Goal: Transaction & Acquisition: Purchase product/service

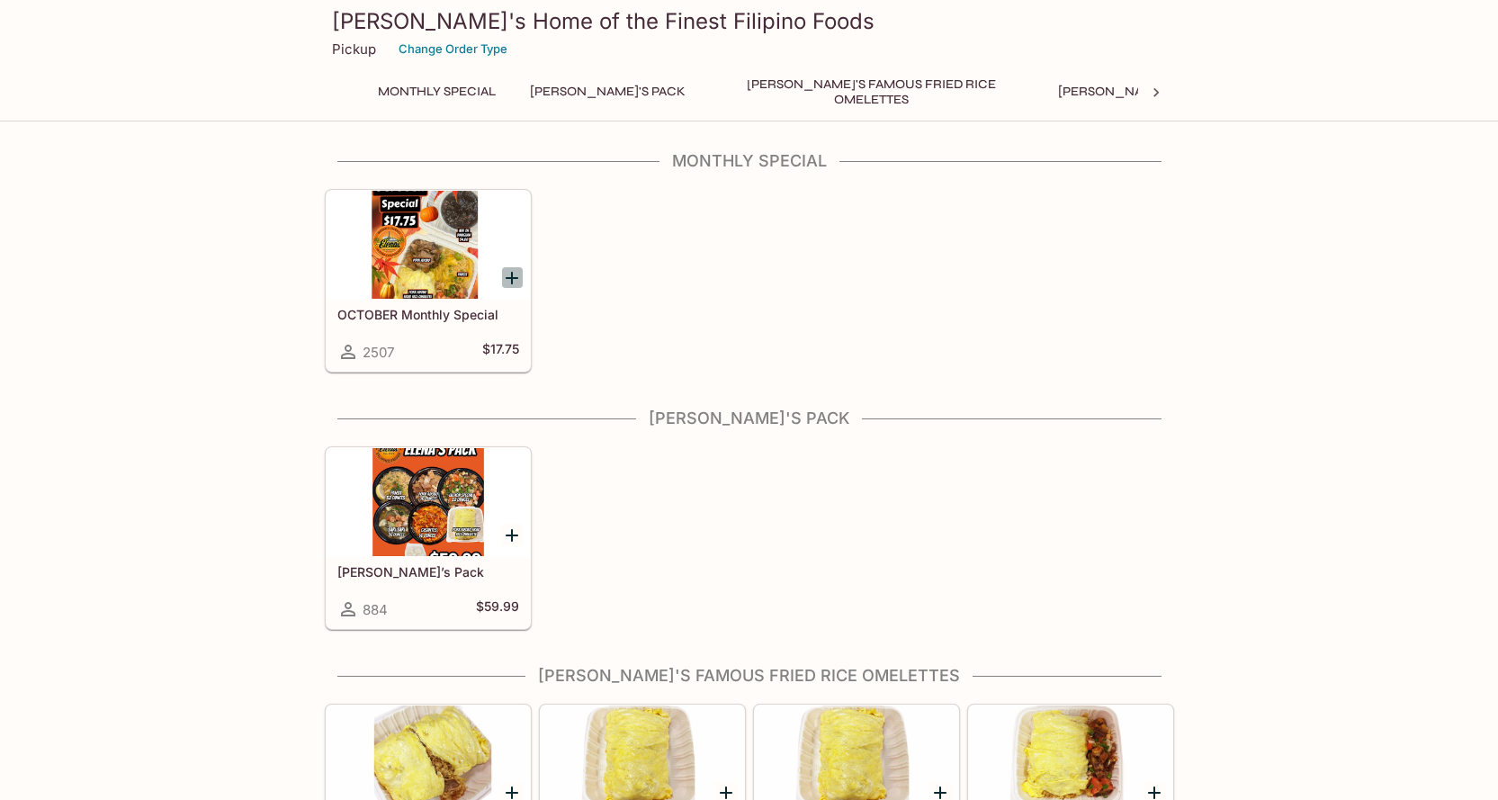
click at [509, 273] on icon "Add OCTOBER Monthly Special" at bounding box center [512, 278] width 22 height 22
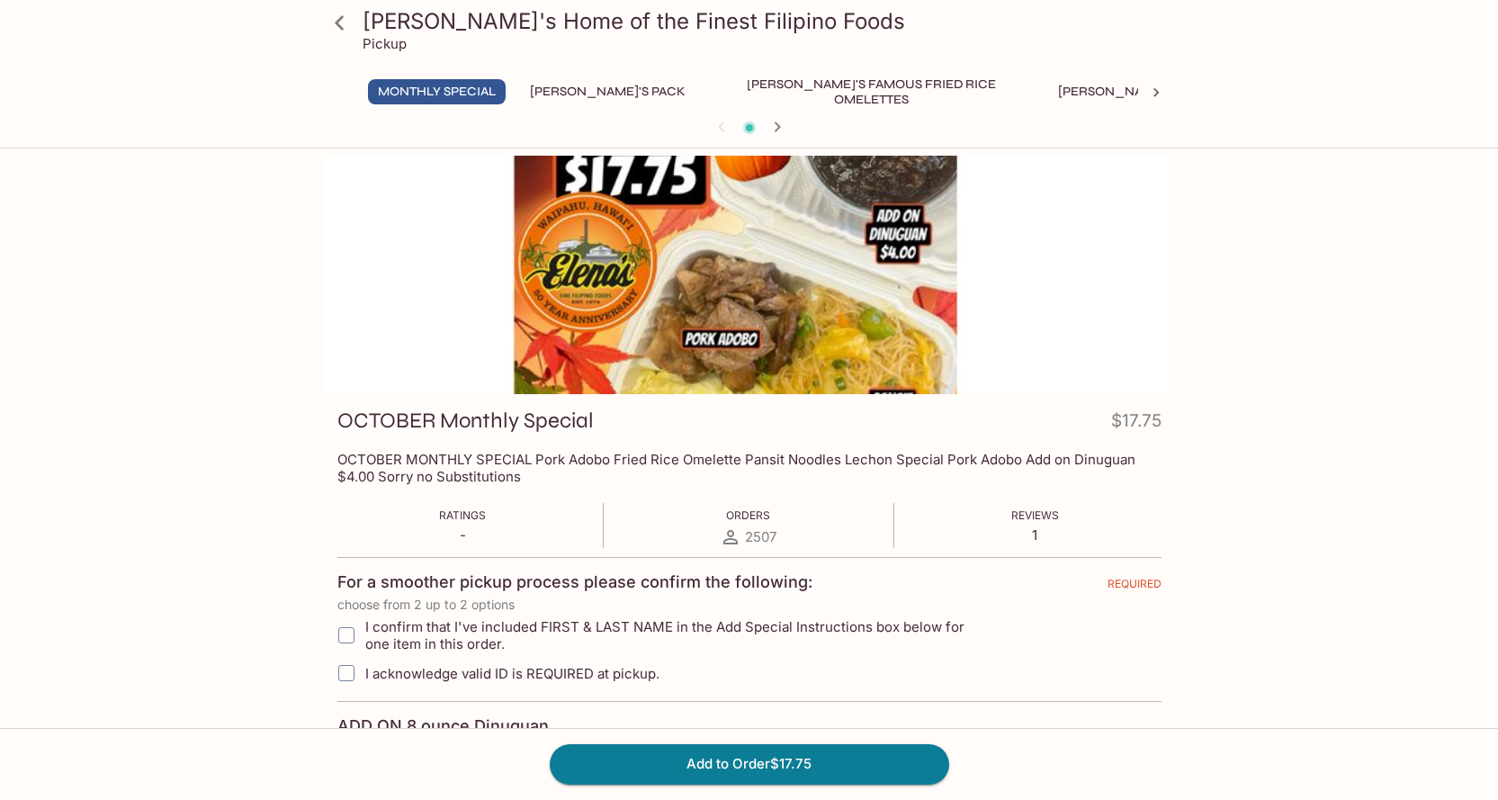
click at [346, 27] on icon at bounding box center [339, 22] width 31 height 31
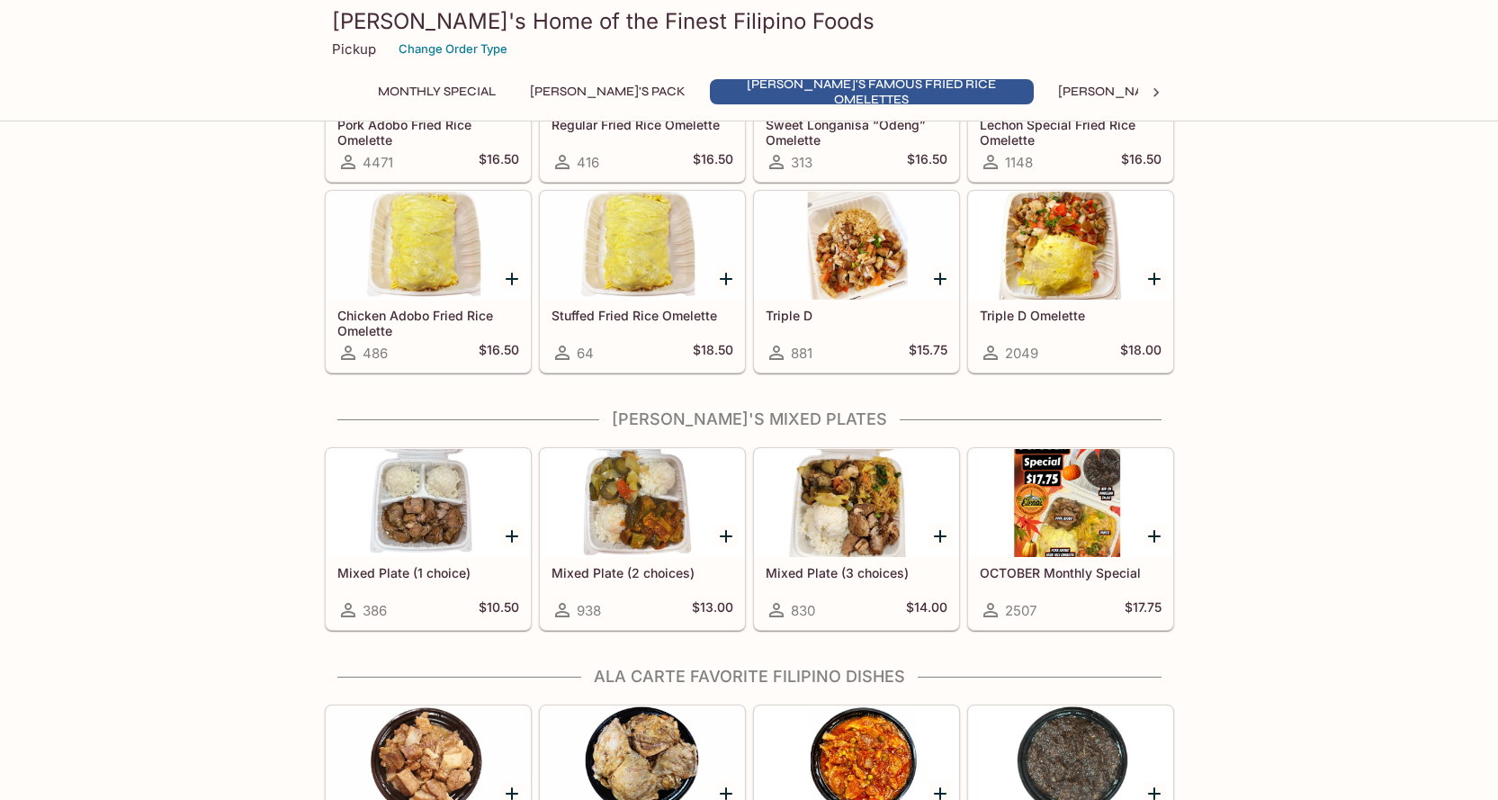
scroll to position [720, 0]
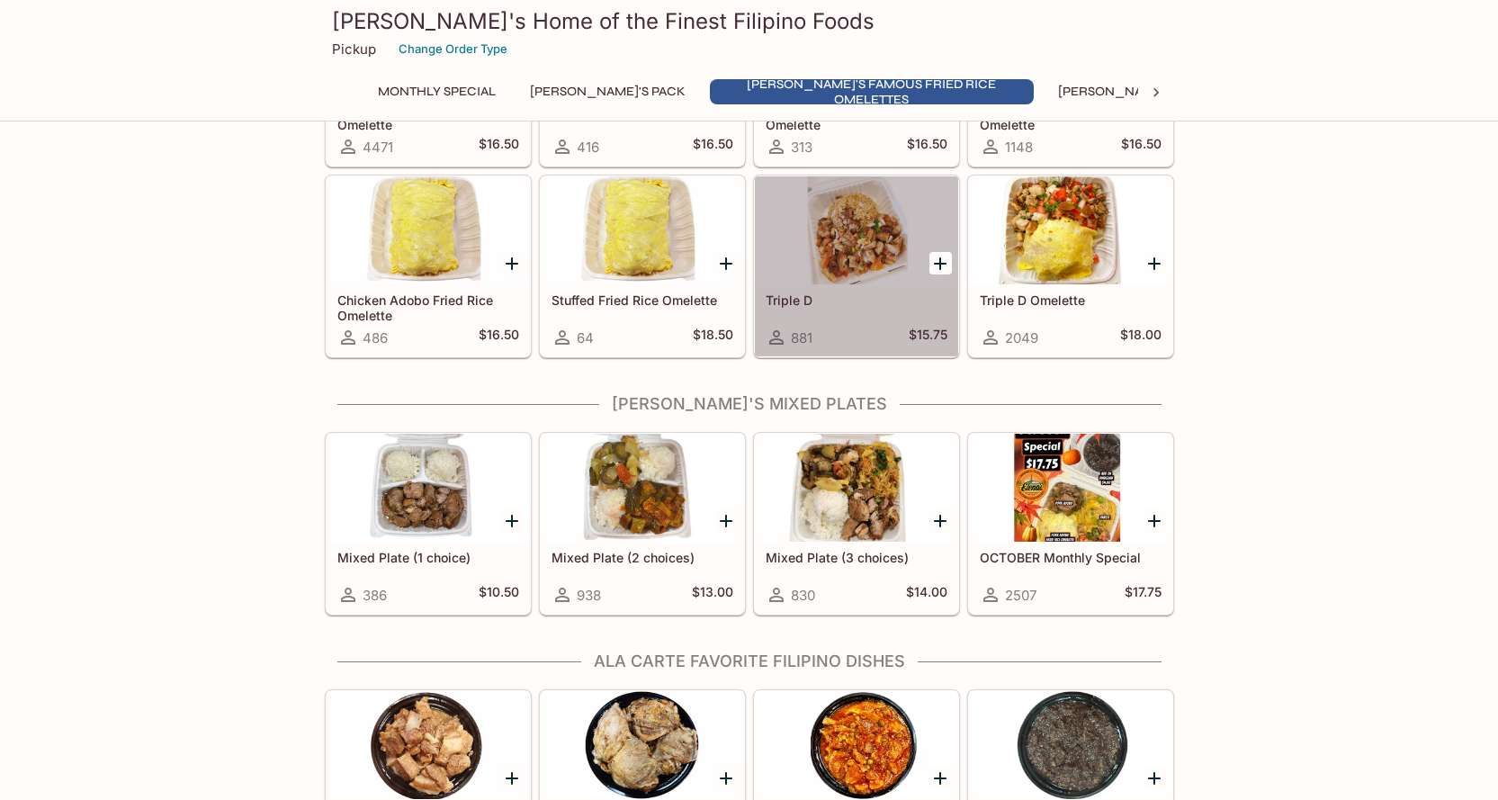
click at [848, 238] on div at bounding box center [856, 230] width 203 height 108
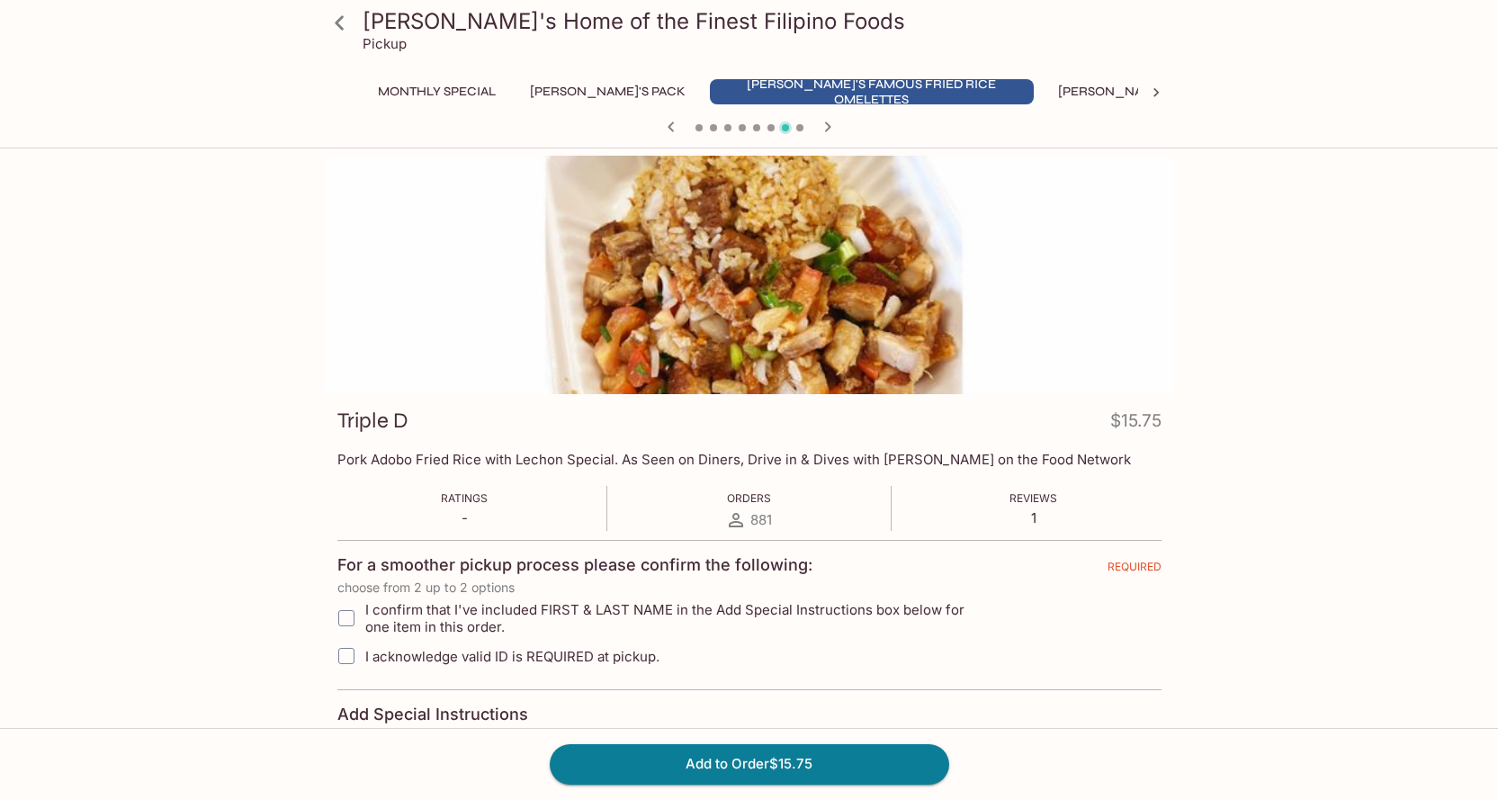
click at [341, 20] on icon at bounding box center [339, 22] width 31 height 31
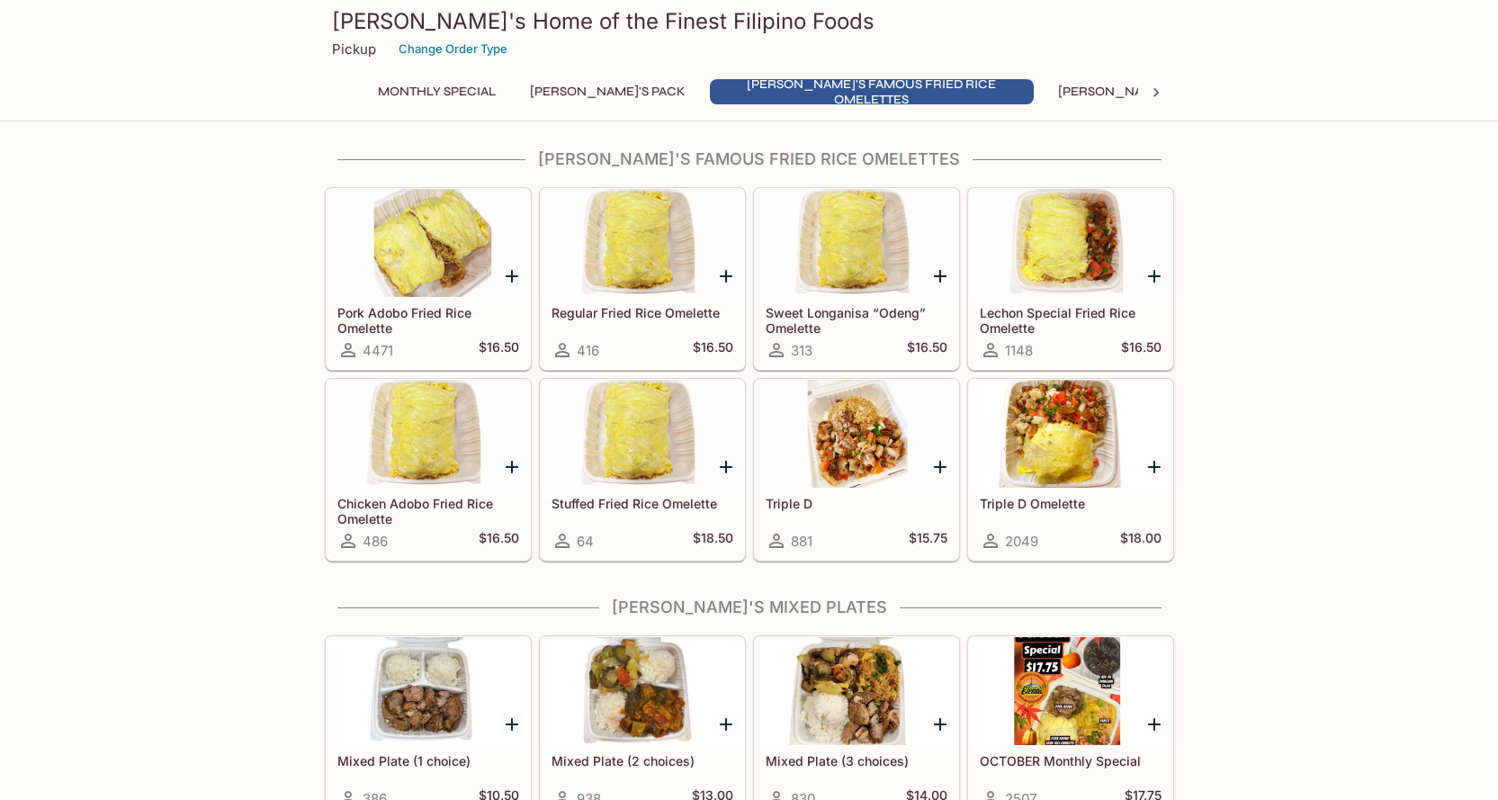
scroll to position [450, 0]
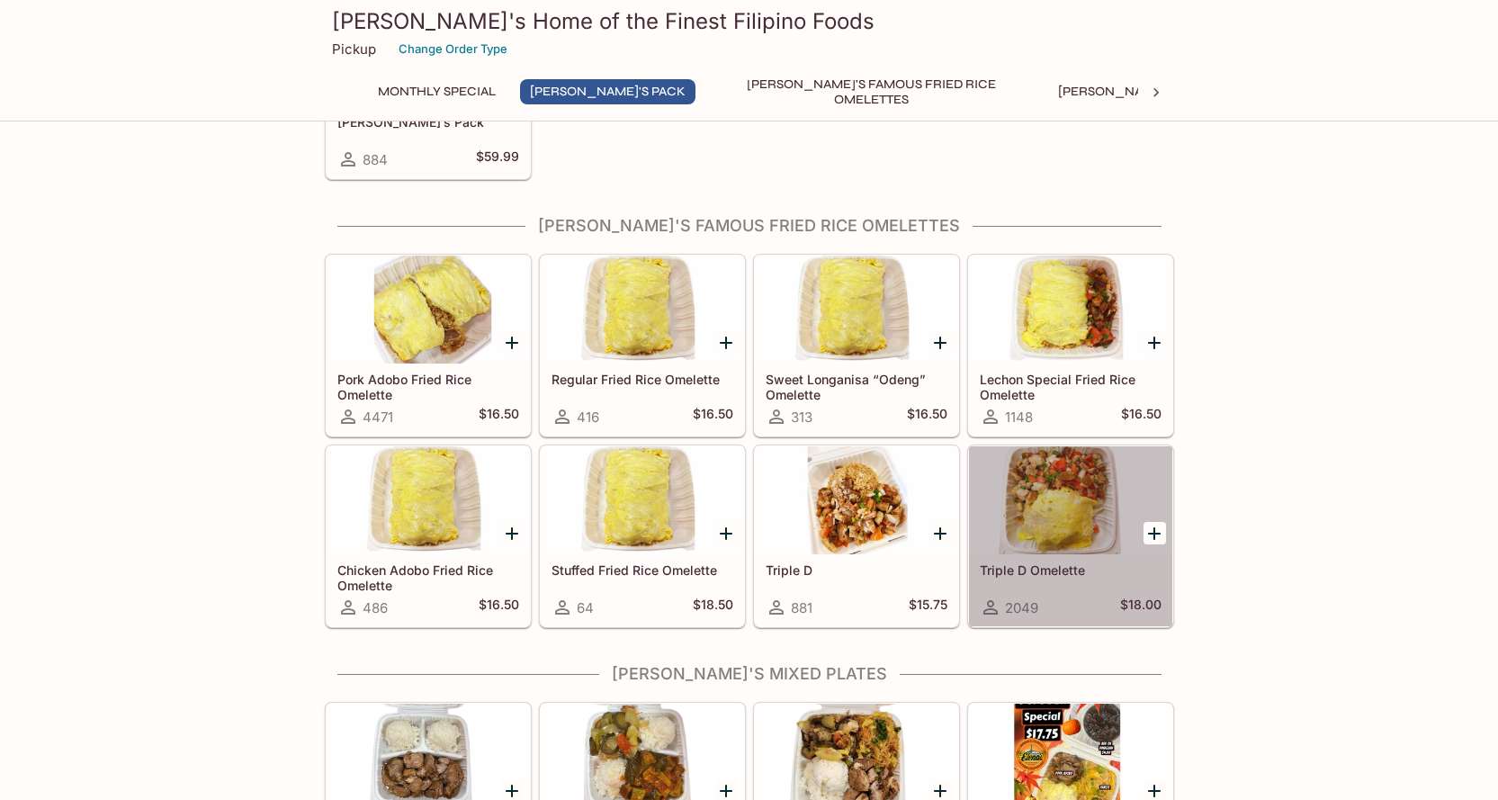
click at [1031, 518] on div at bounding box center [1070, 500] width 203 height 108
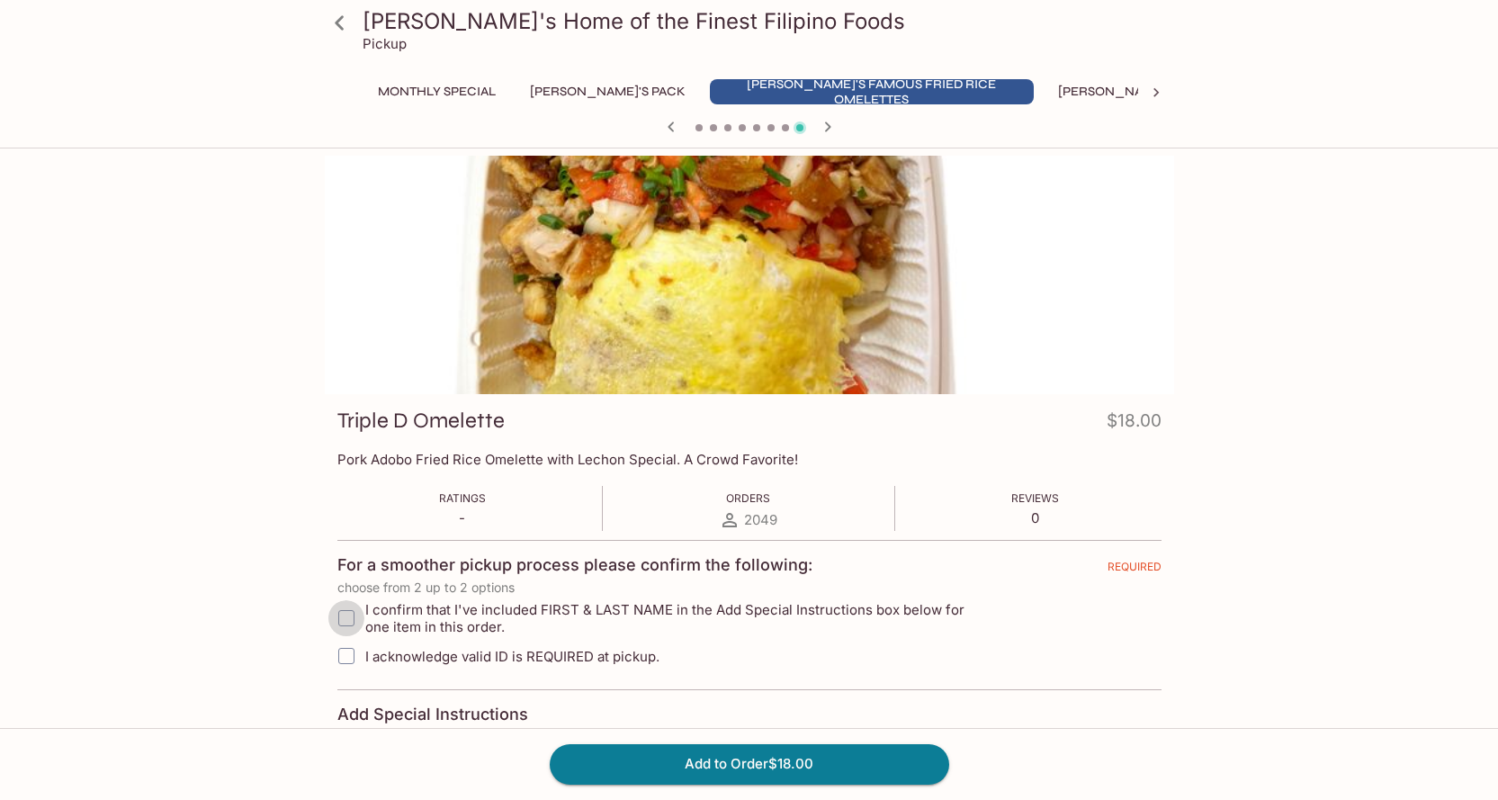
click at [350, 623] on input "I confirm that I've included FIRST & LAST NAME in the Add Special Instructions …" at bounding box center [346, 618] width 36 height 36
checkbox input "true"
click at [347, 651] on input "I acknowledge valid ID is REQUIRED at pickup." at bounding box center [346, 656] width 36 height 36
checkbox input "true"
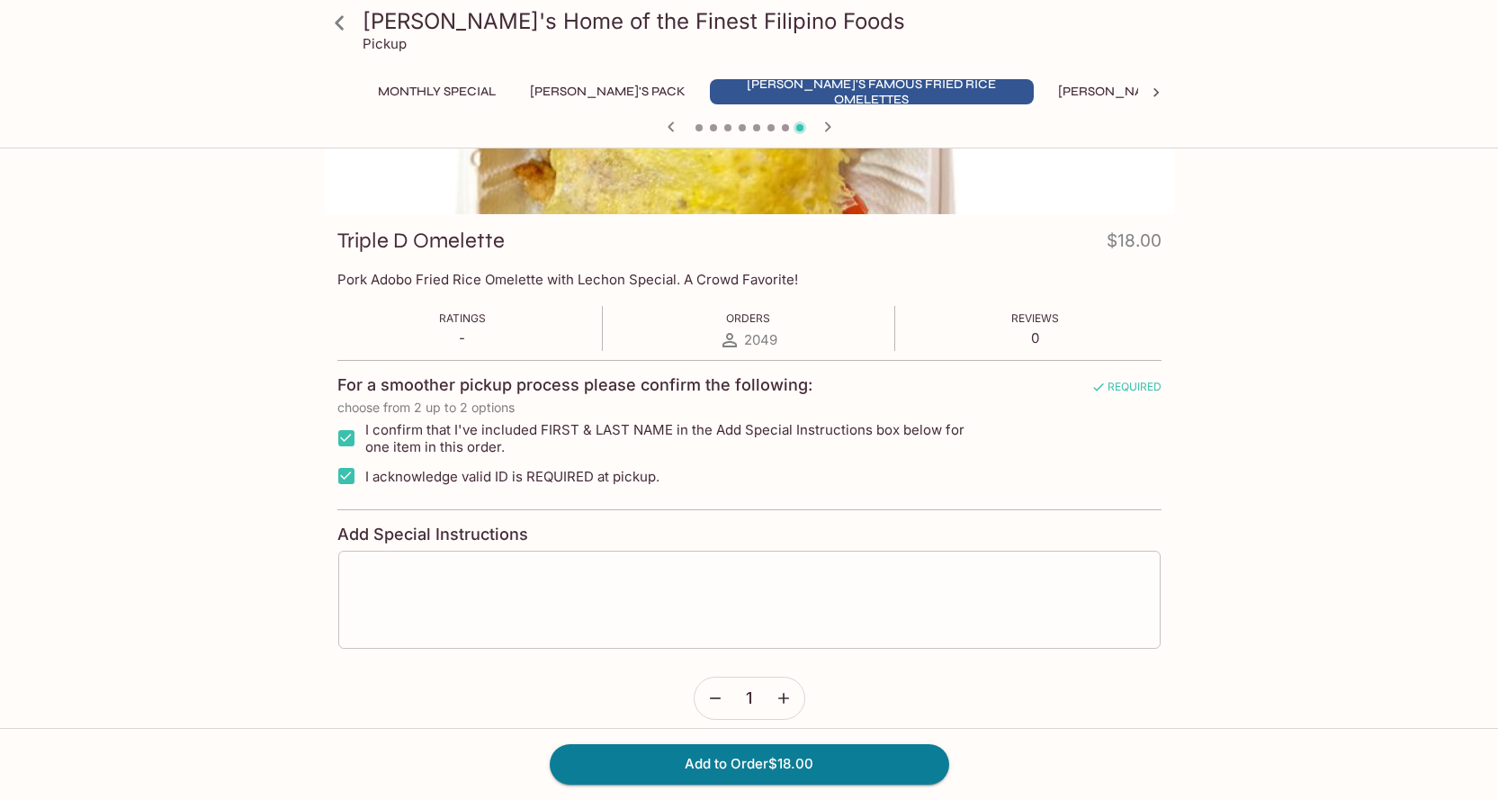
click at [468, 622] on textarea at bounding box center [749, 600] width 797 height 68
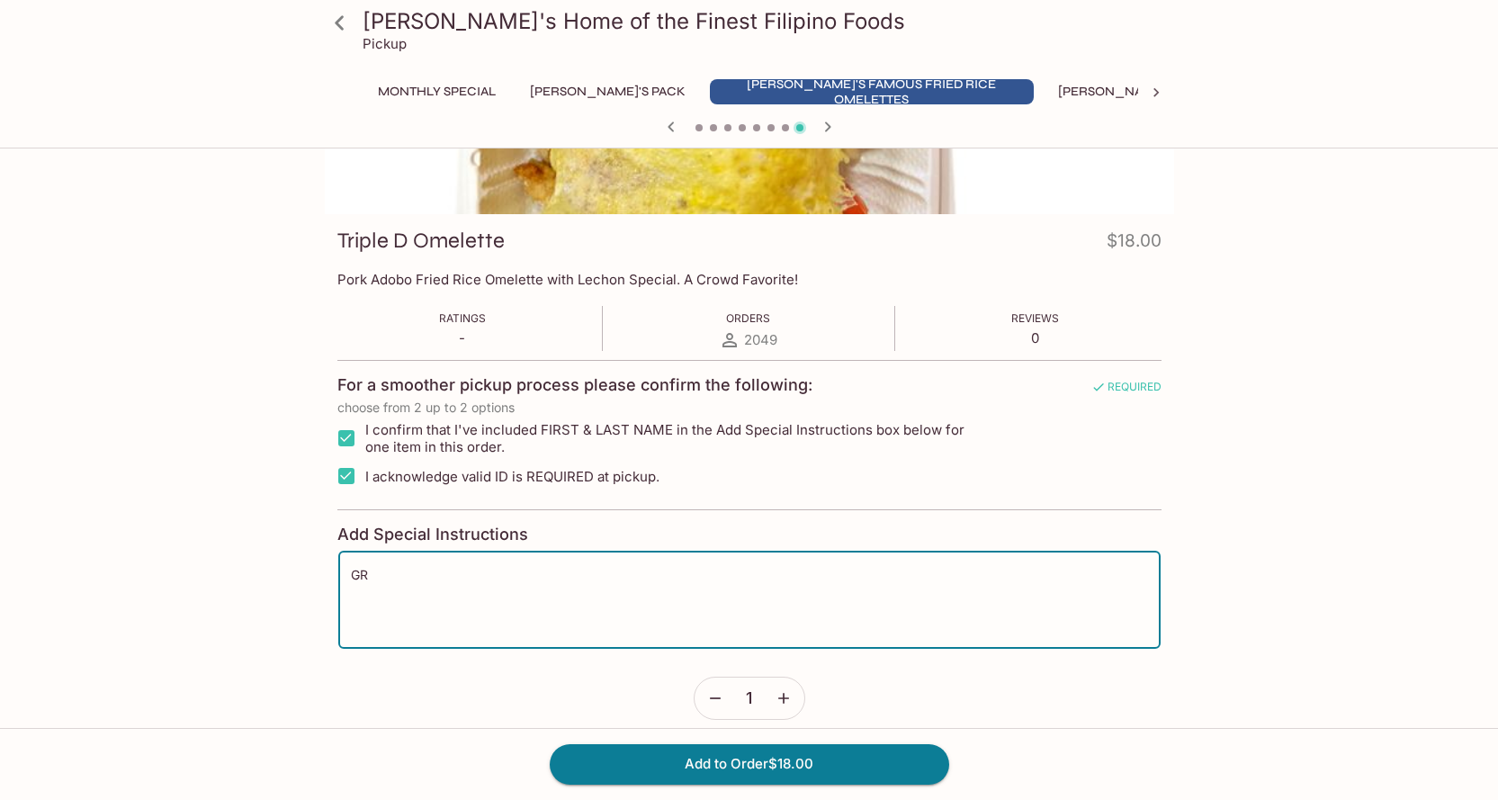
type textarea "G"
type textarea "[PERSON_NAME]"
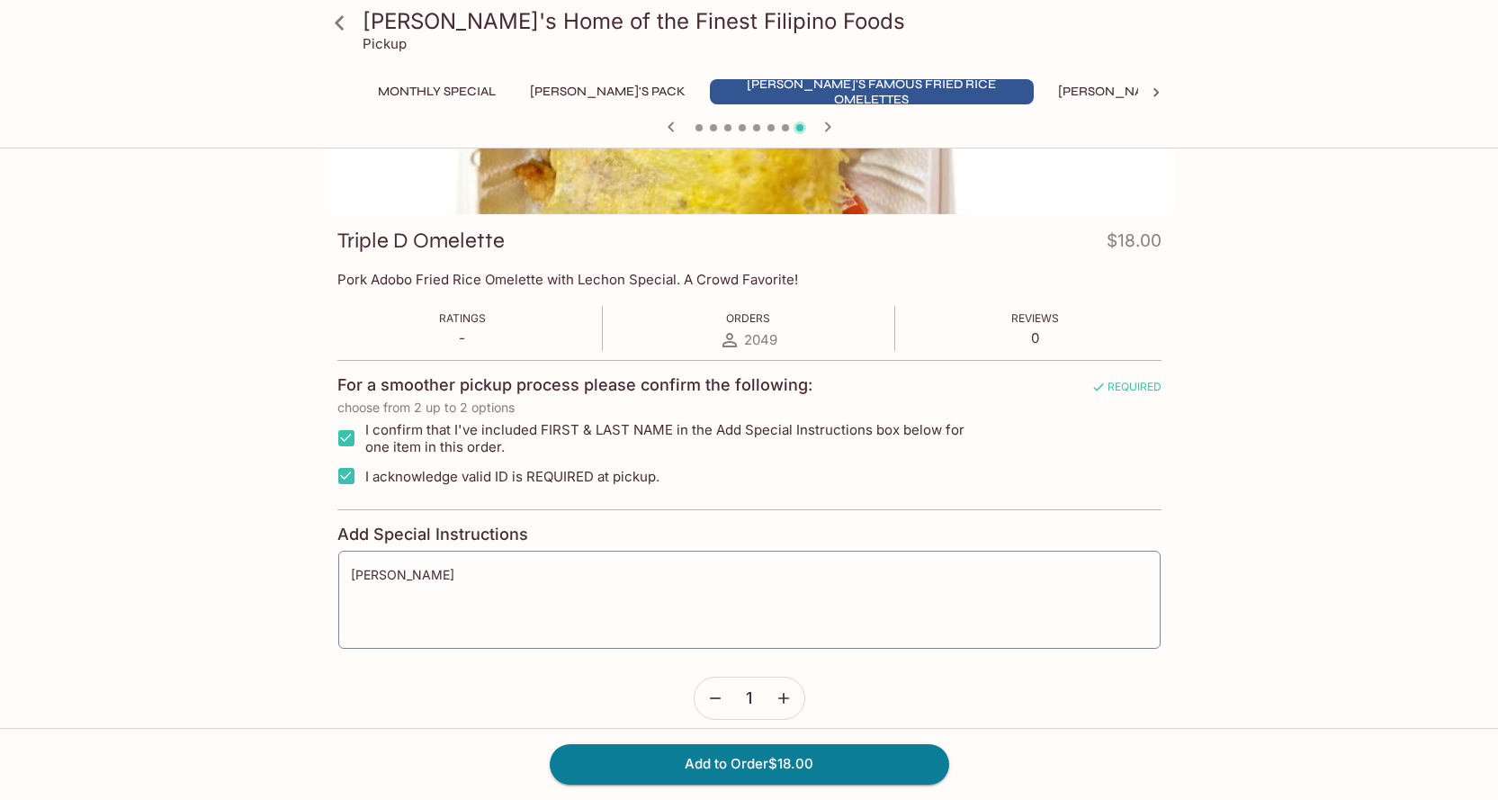
click at [784, 702] on icon "button" at bounding box center [783, 699] width 11 height 11
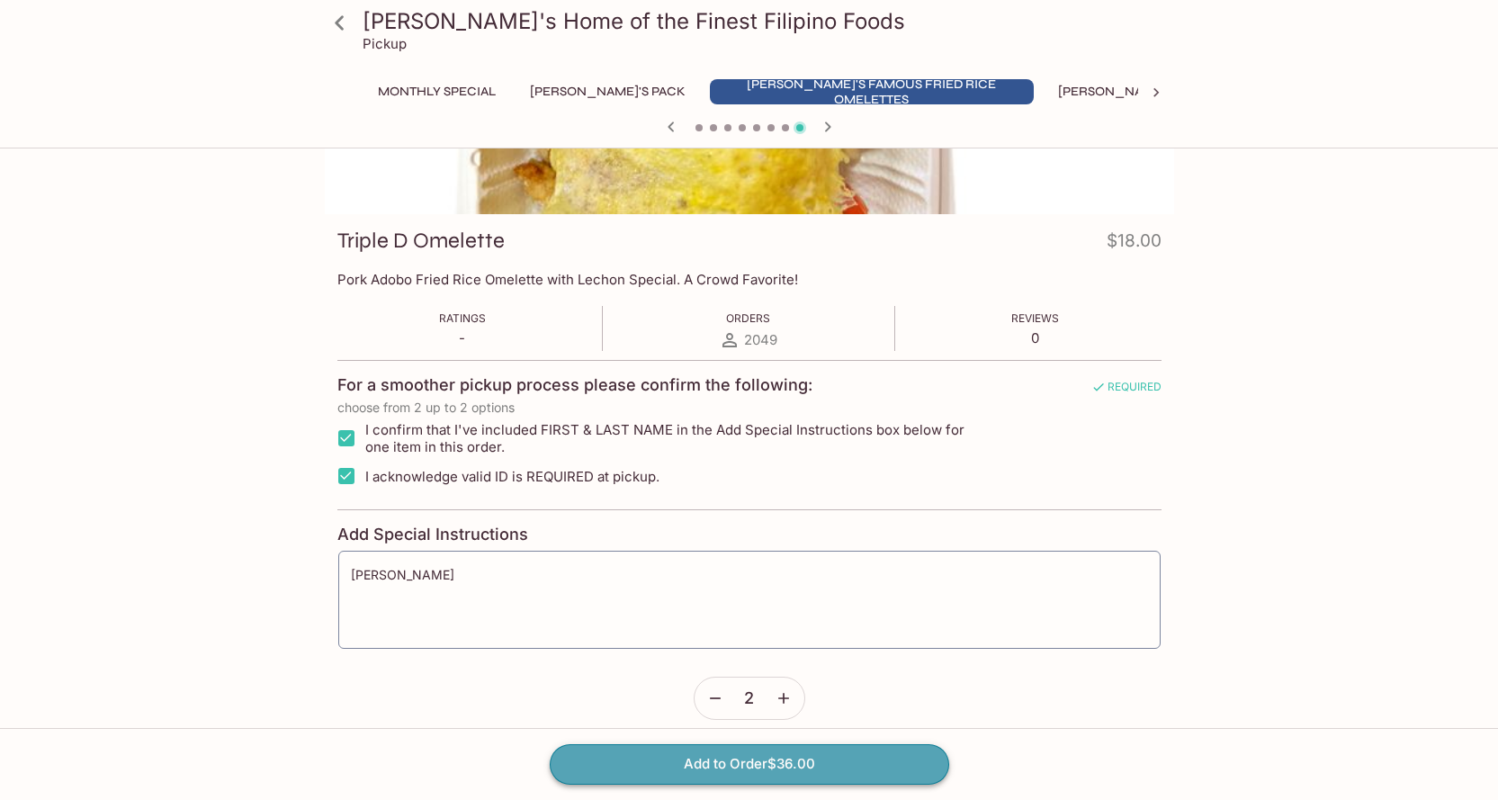
click at [792, 777] on button "Add to Order $36.00" at bounding box center [750, 764] width 400 height 40
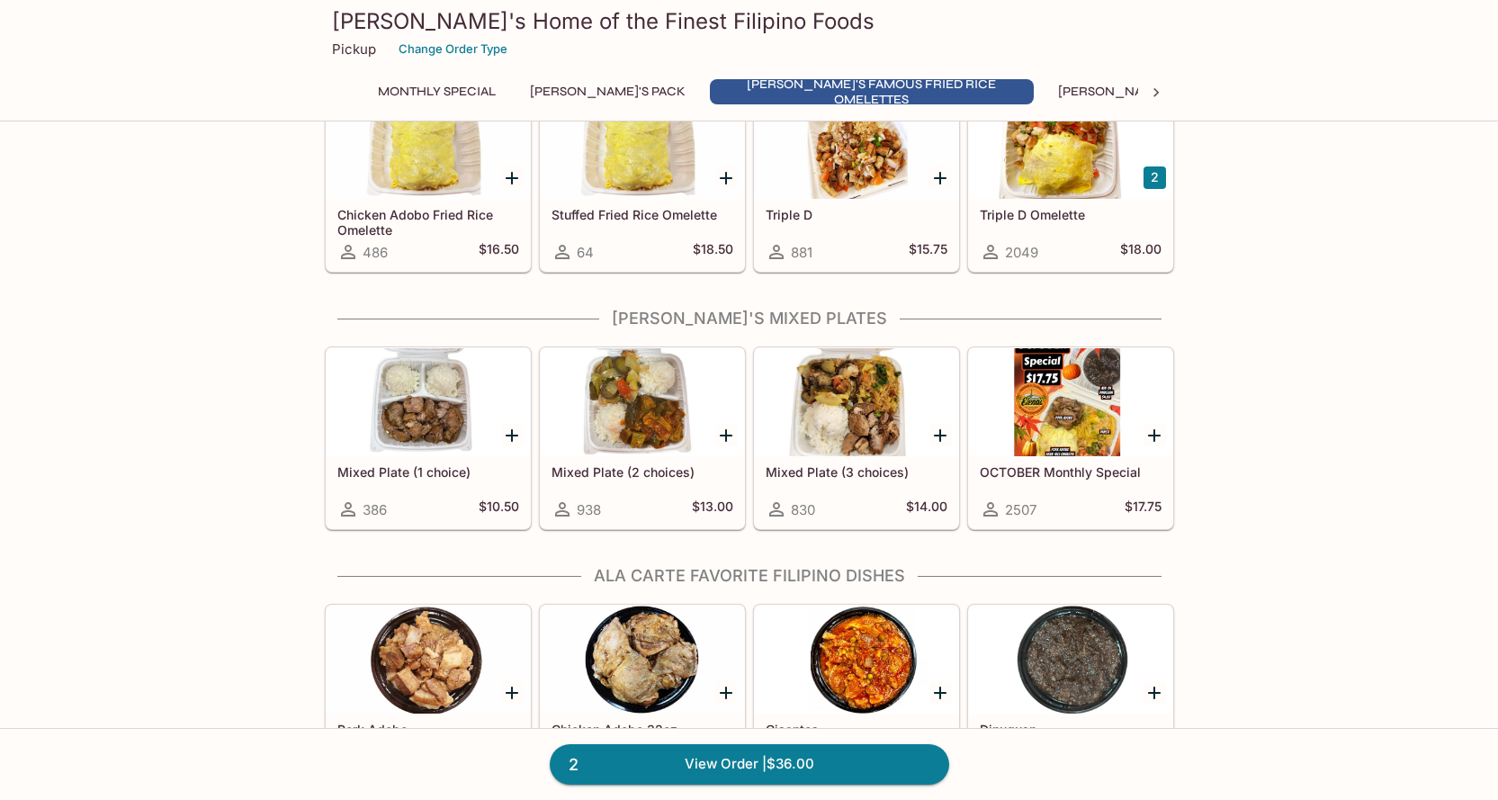
scroll to position [810, 0]
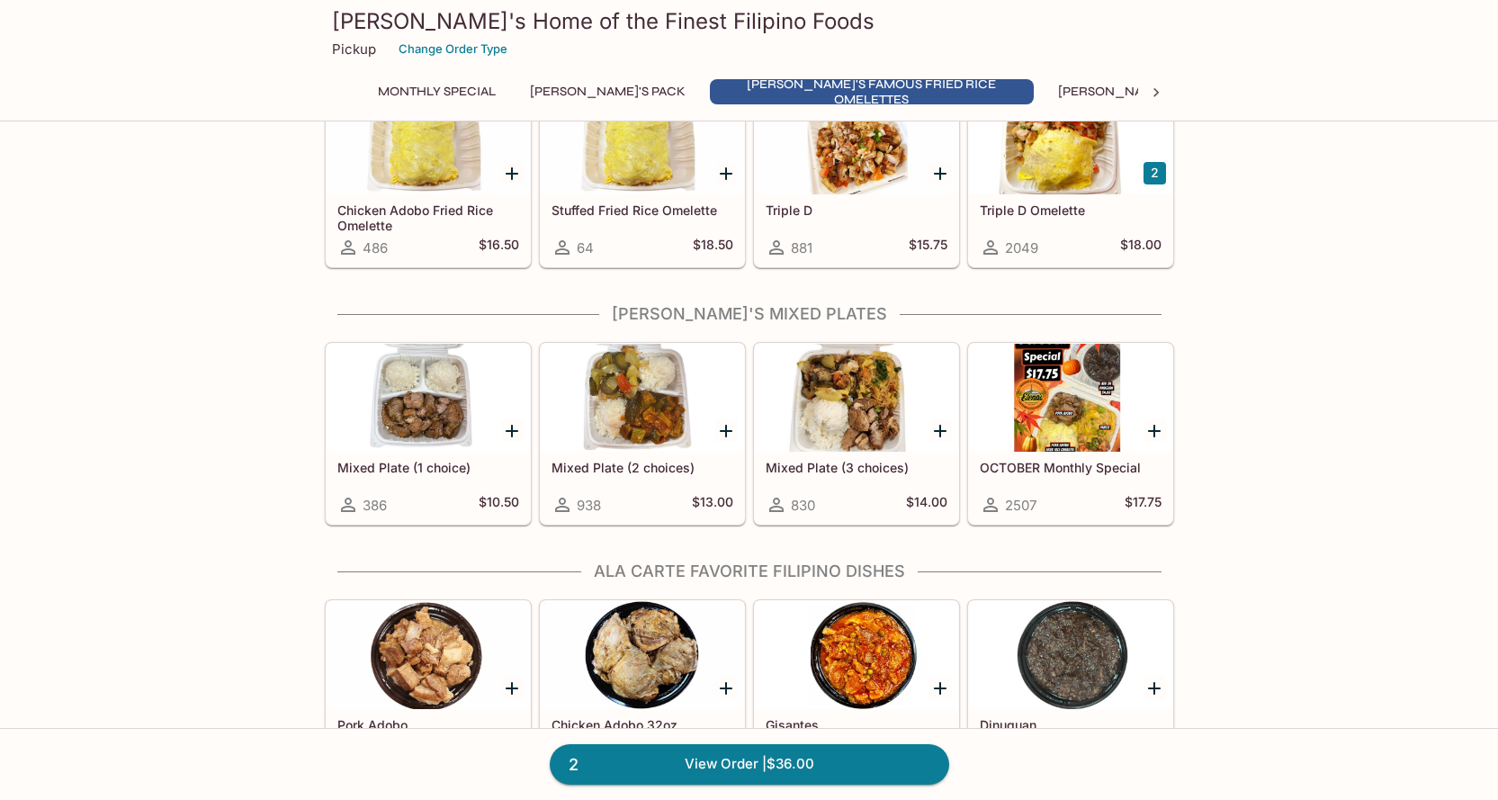
click at [611, 445] on div at bounding box center [642, 398] width 203 height 108
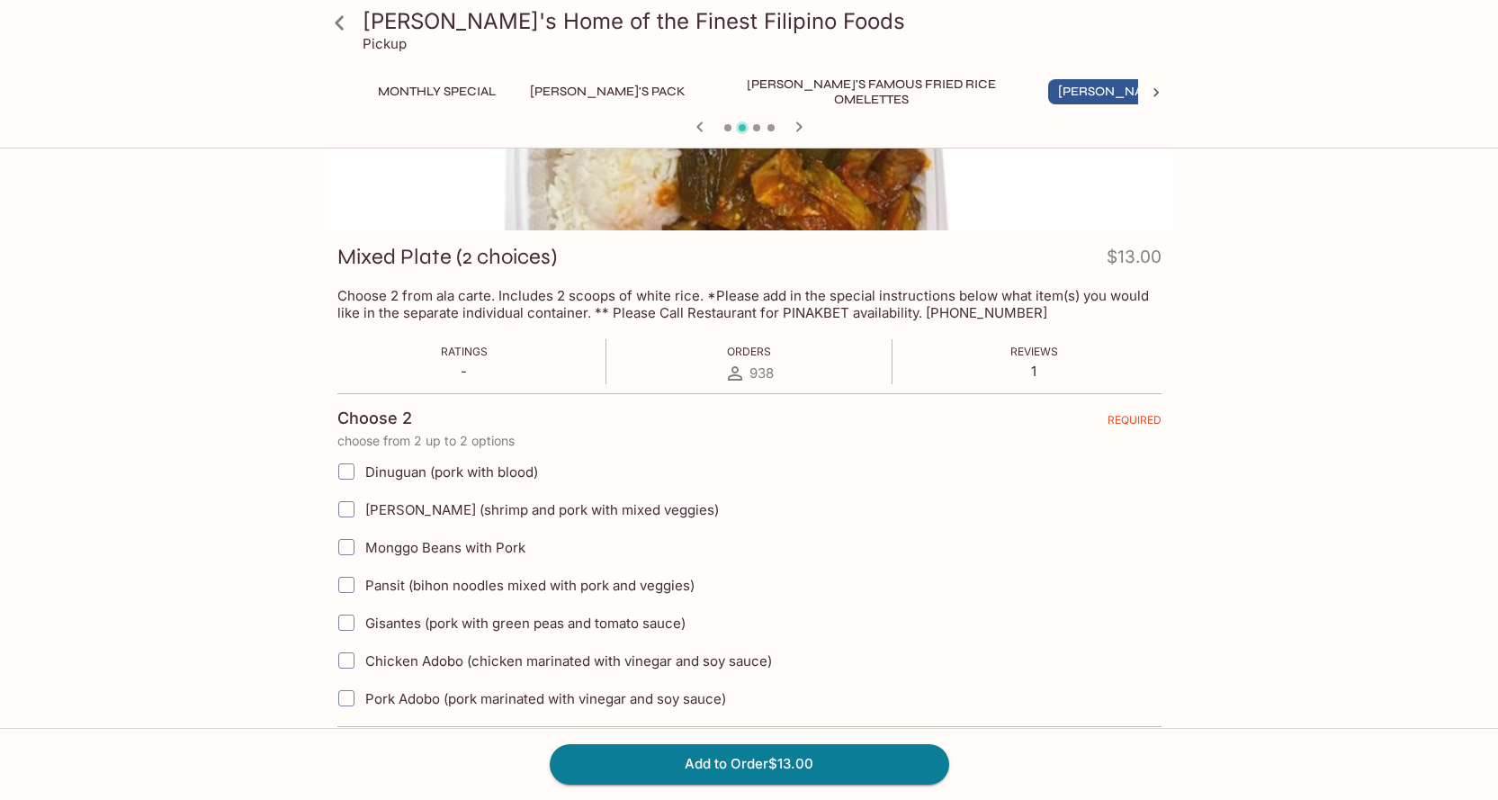
scroll to position [360, 0]
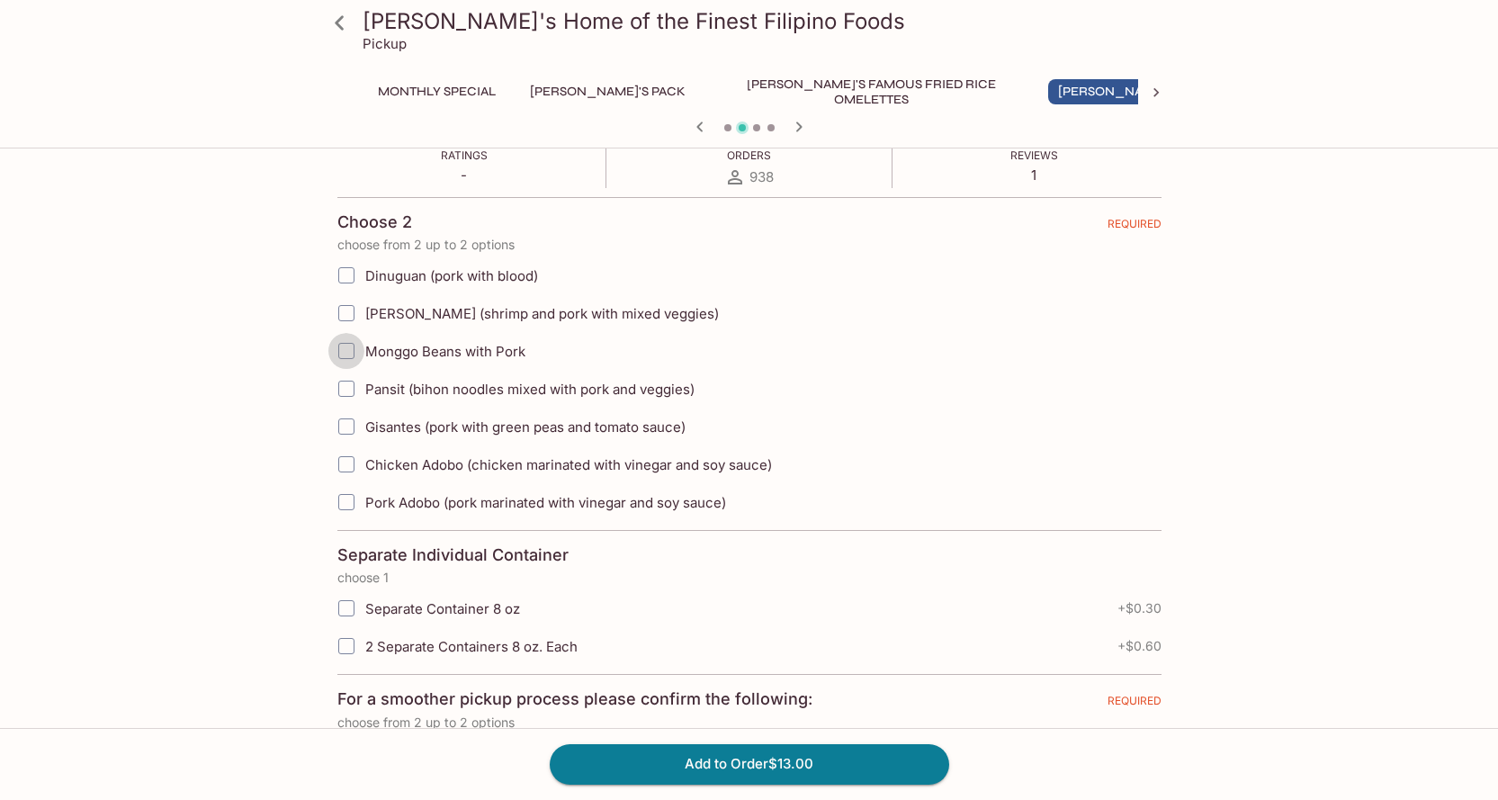
click at [349, 354] on input "Monggo Beans with Pork" at bounding box center [346, 351] width 36 height 36
checkbox input "true"
click at [346, 429] on input "Gisantes (pork with green peas and tomato sauce)" at bounding box center [346, 427] width 36 height 36
checkbox input "true"
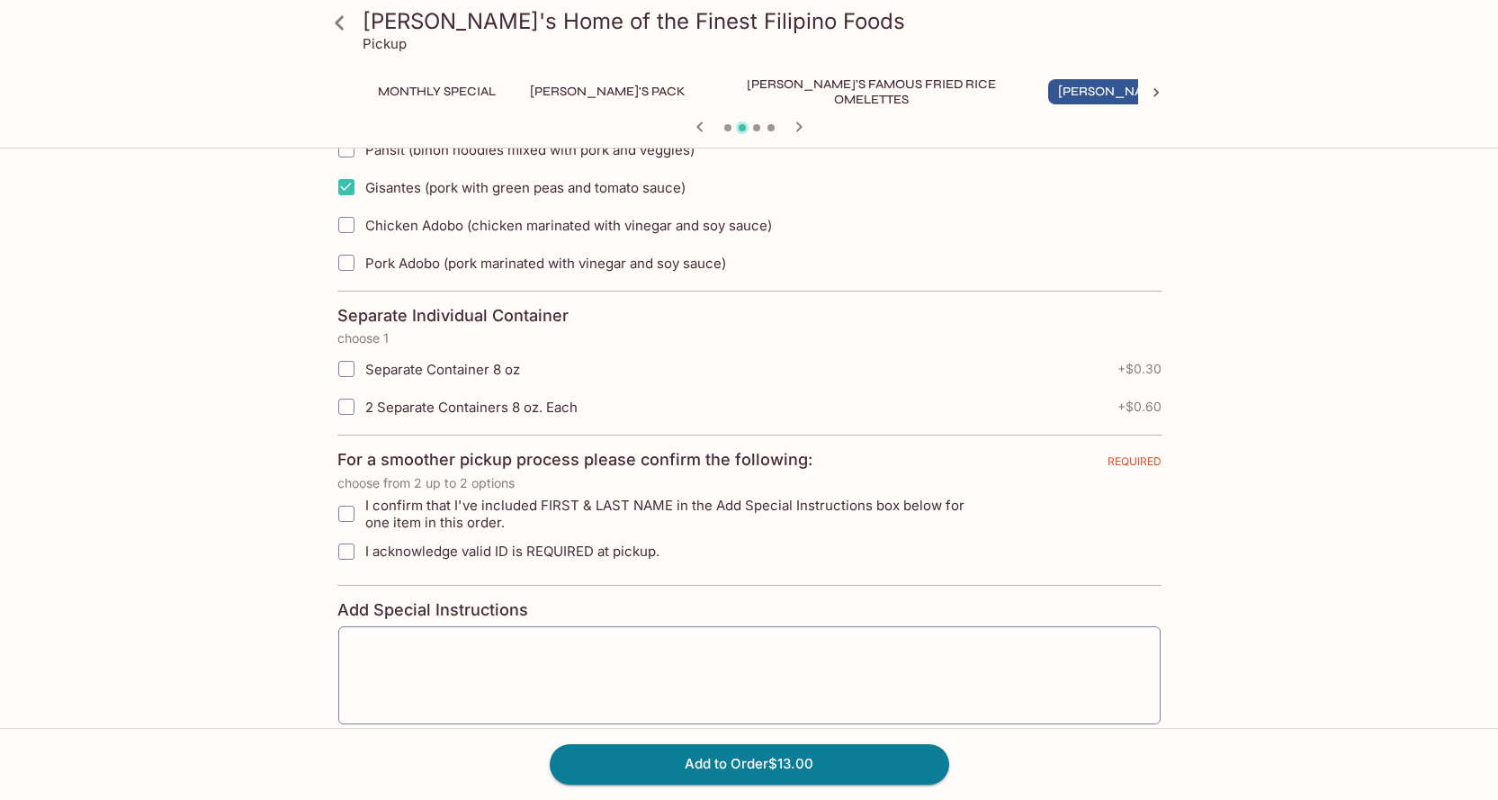
scroll to position [630, 0]
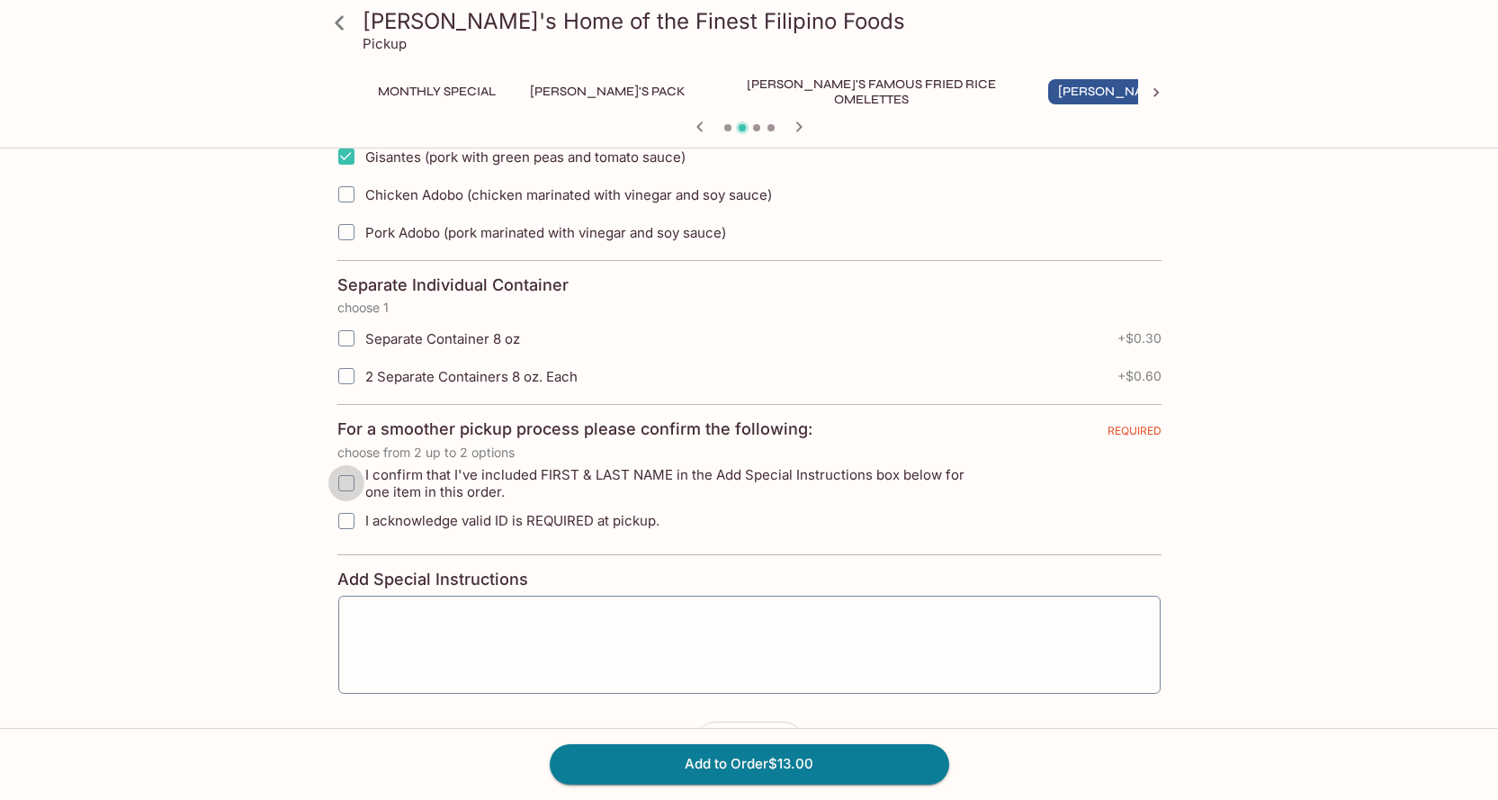
click at [354, 479] on input "I confirm that I've included FIRST & LAST NAME in the Add Special Instructions …" at bounding box center [346, 483] width 36 height 36
checkbox input "true"
click at [355, 526] on input "I acknowledge valid ID is REQUIRED at pickup." at bounding box center [346, 521] width 36 height 36
checkbox input "true"
click at [468, 608] on div "Add Special Instructions x ​" at bounding box center [749, 632] width 824 height 125
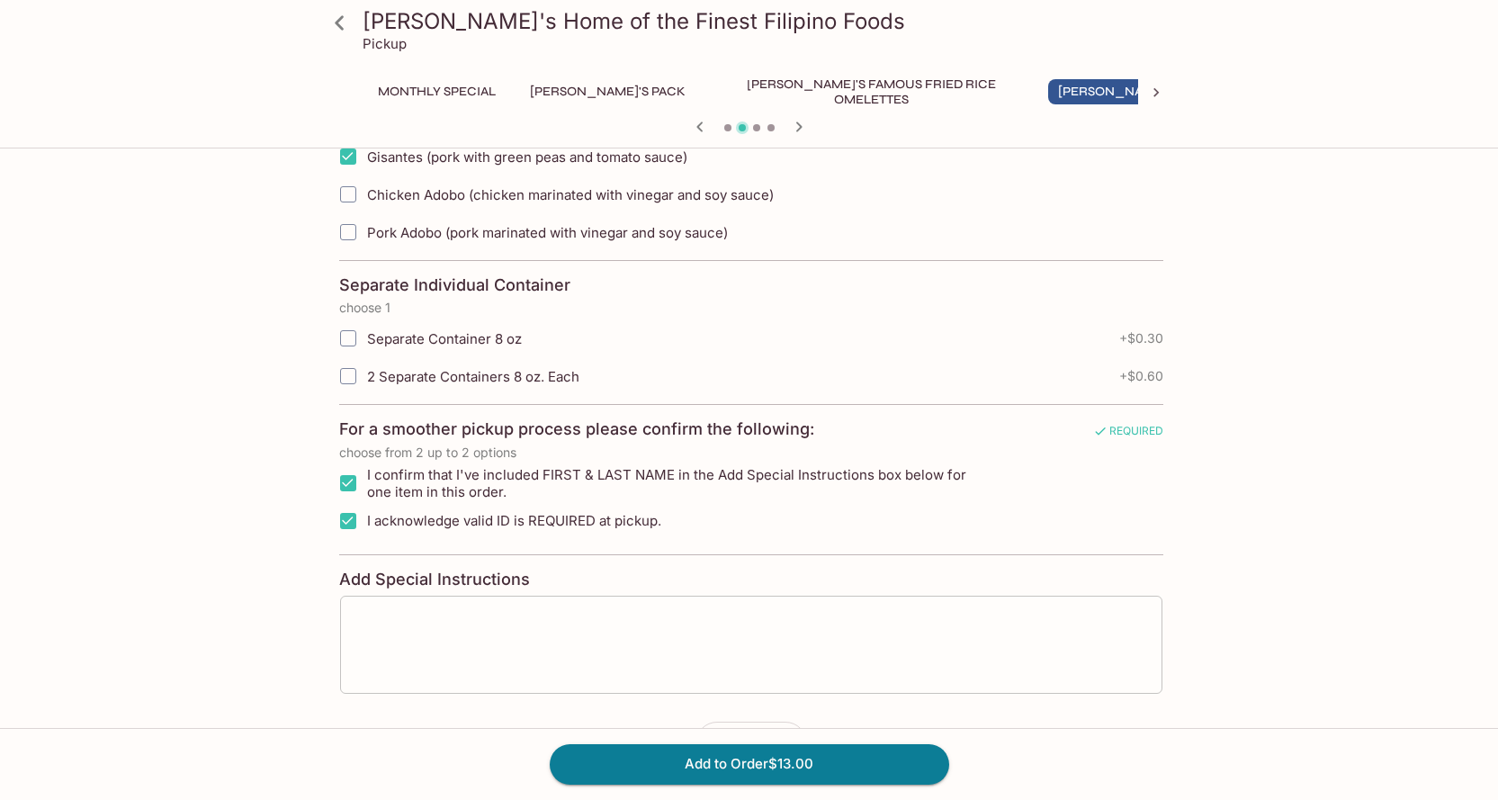
click at [476, 624] on textarea at bounding box center [751, 644] width 797 height 68
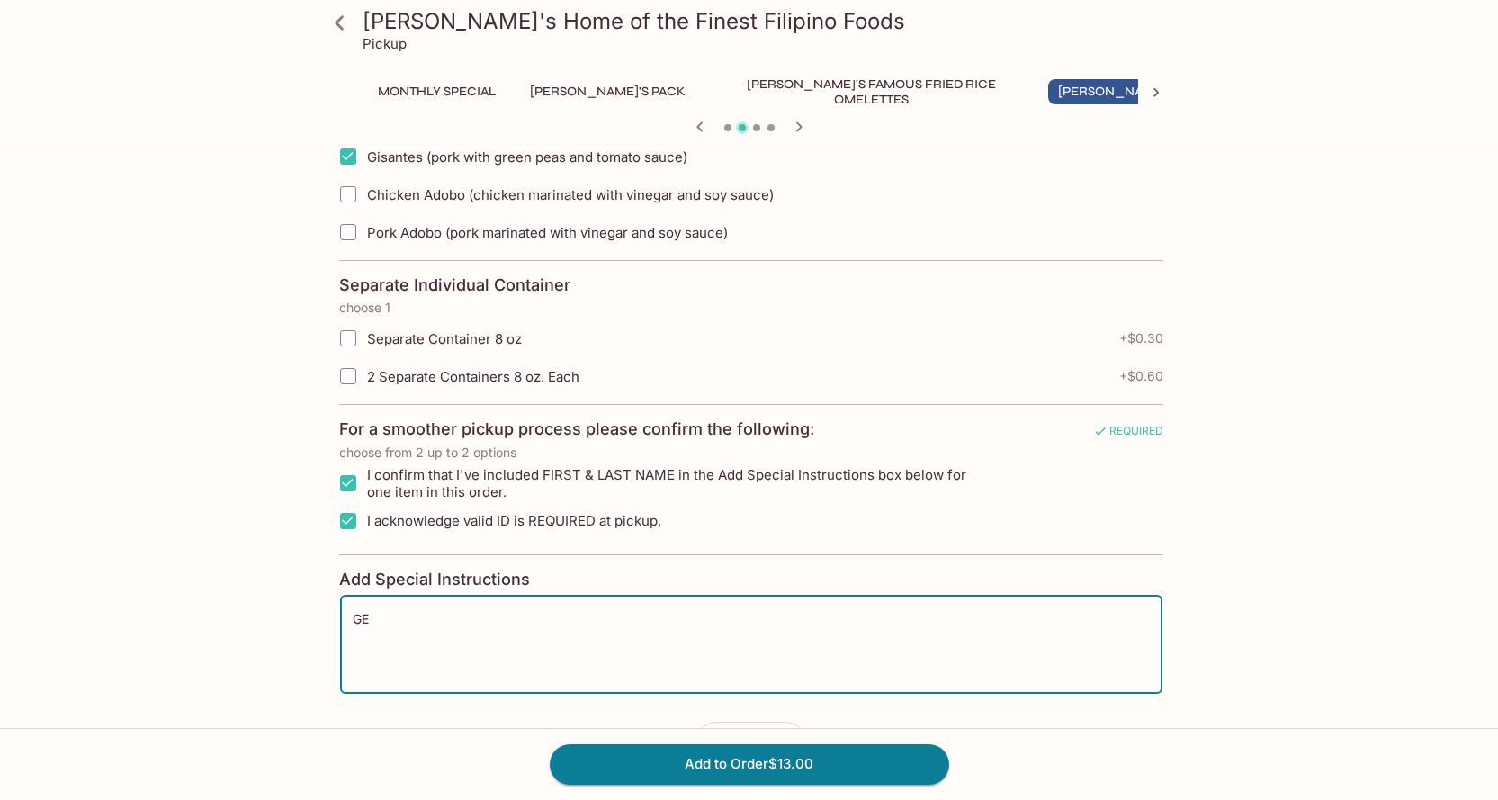
type textarea "G"
type textarea "[PERSON_NAME]"
click at [632, 755] on button "Add to Order $13.00" at bounding box center [750, 764] width 400 height 40
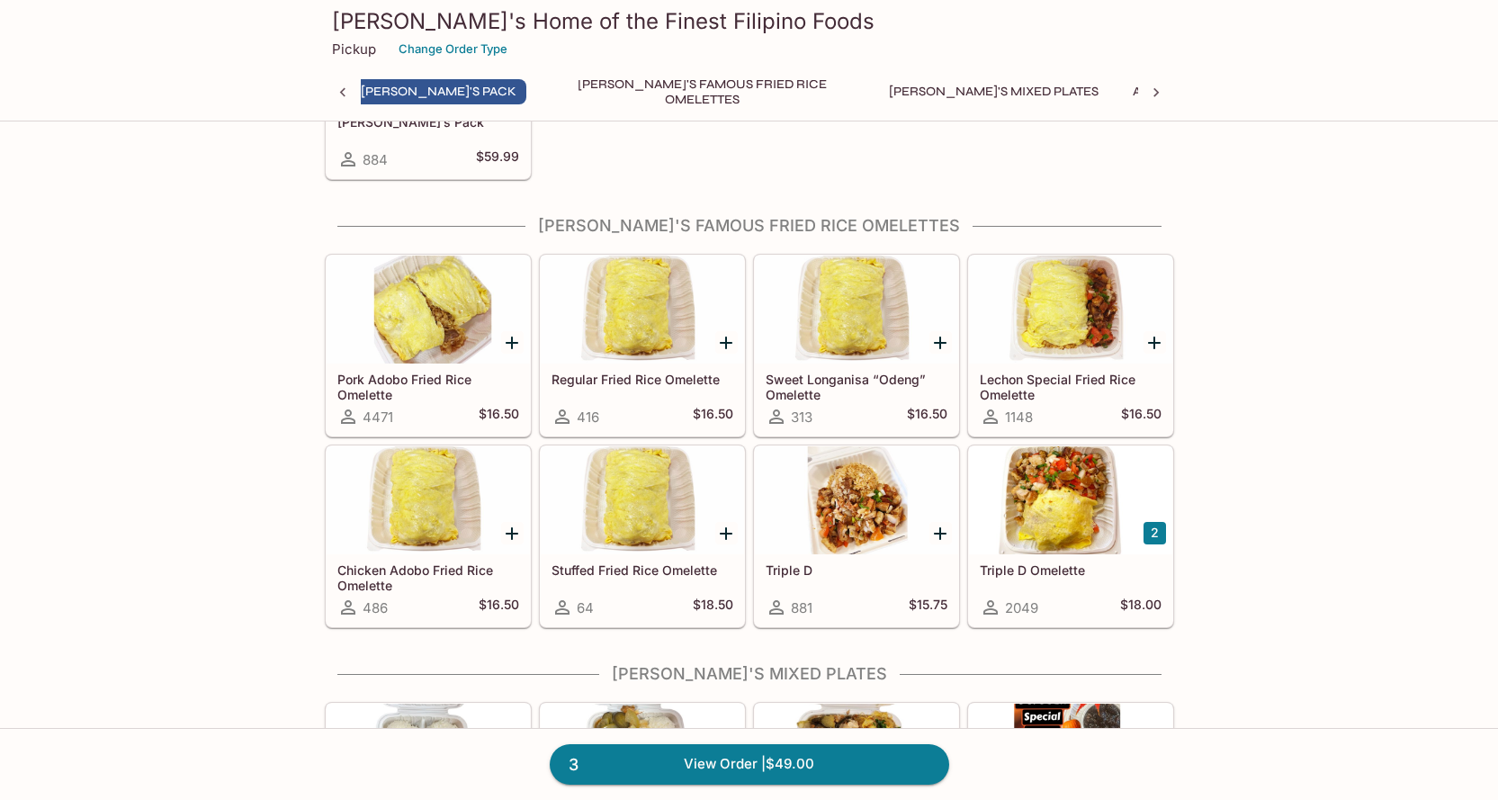
scroll to position [0, 161]
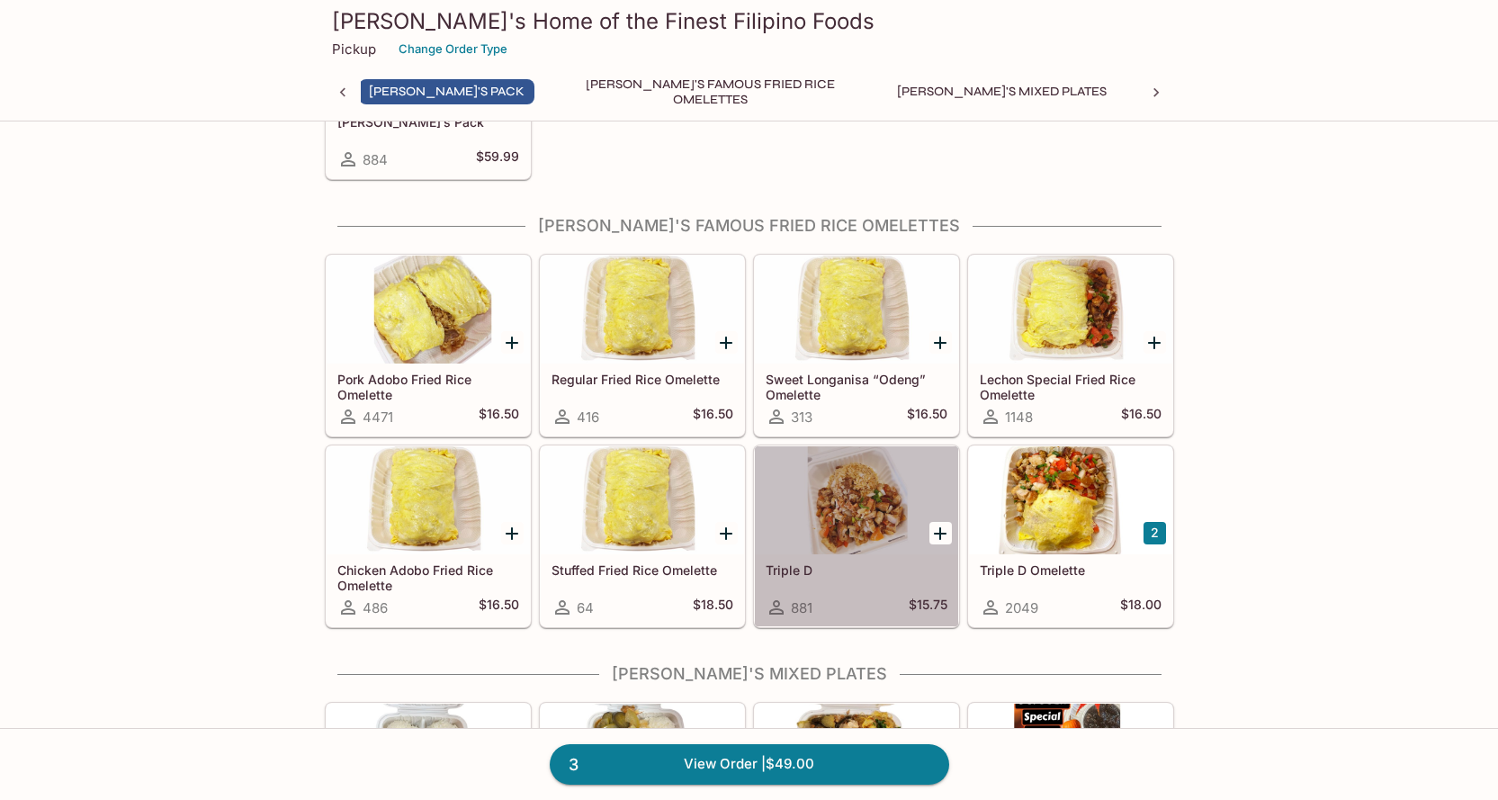
click at [840, 518] on div at bounding box center [856, 500] width 203 height 108
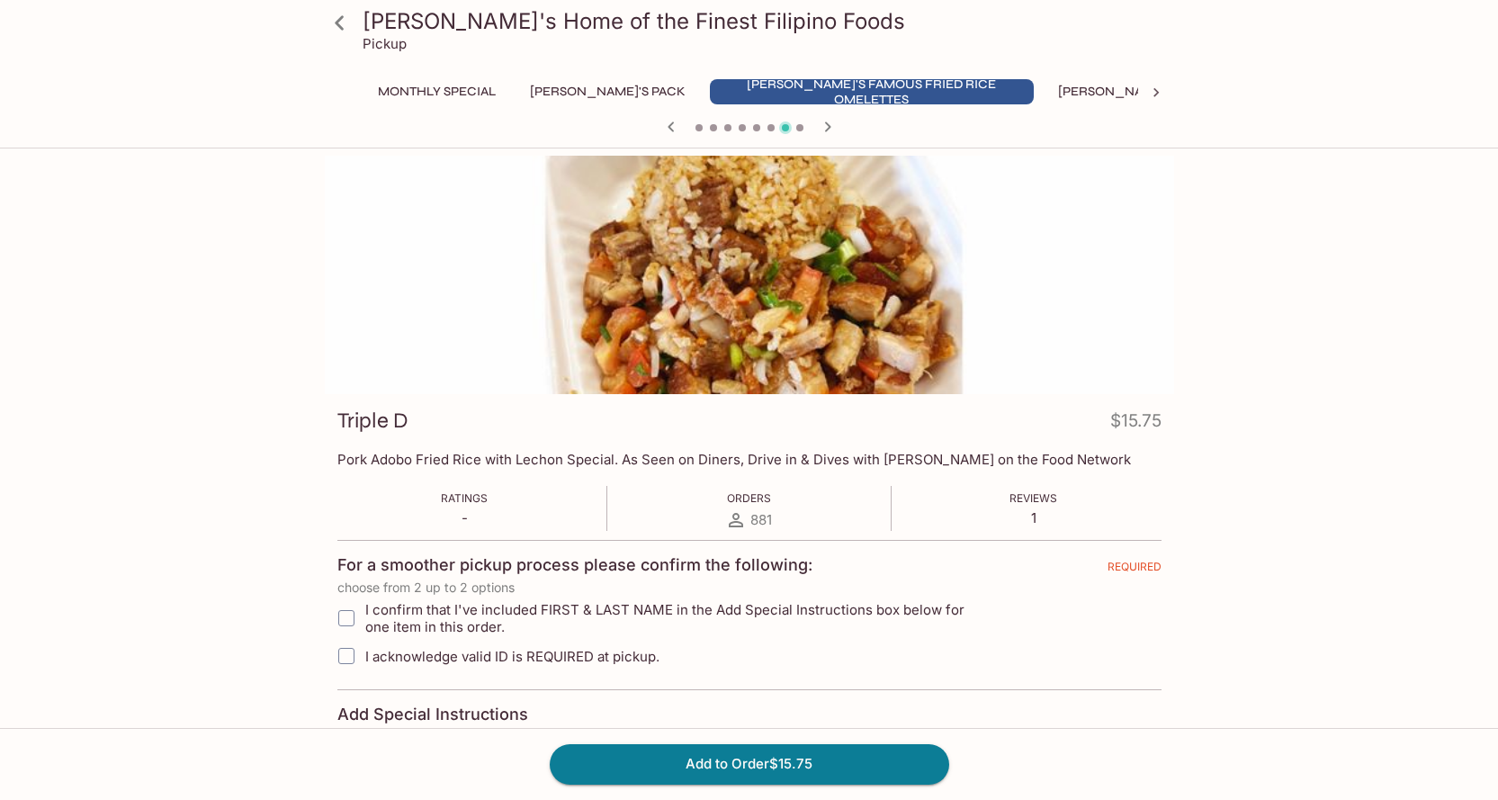
click at [344, 30] on icon at bounding box center [339, 22] width 31 height 31
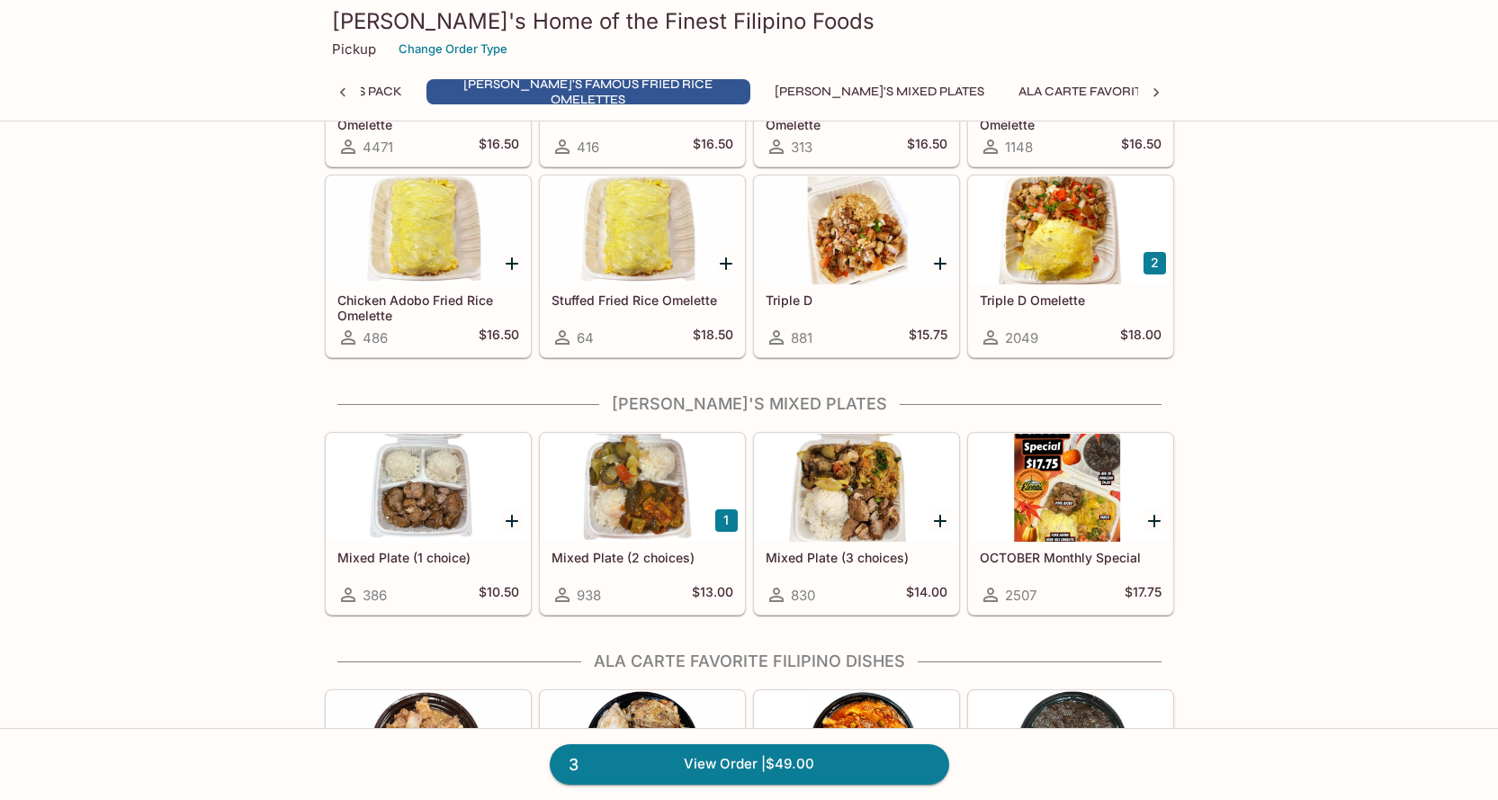
scroll to position [630, 0]
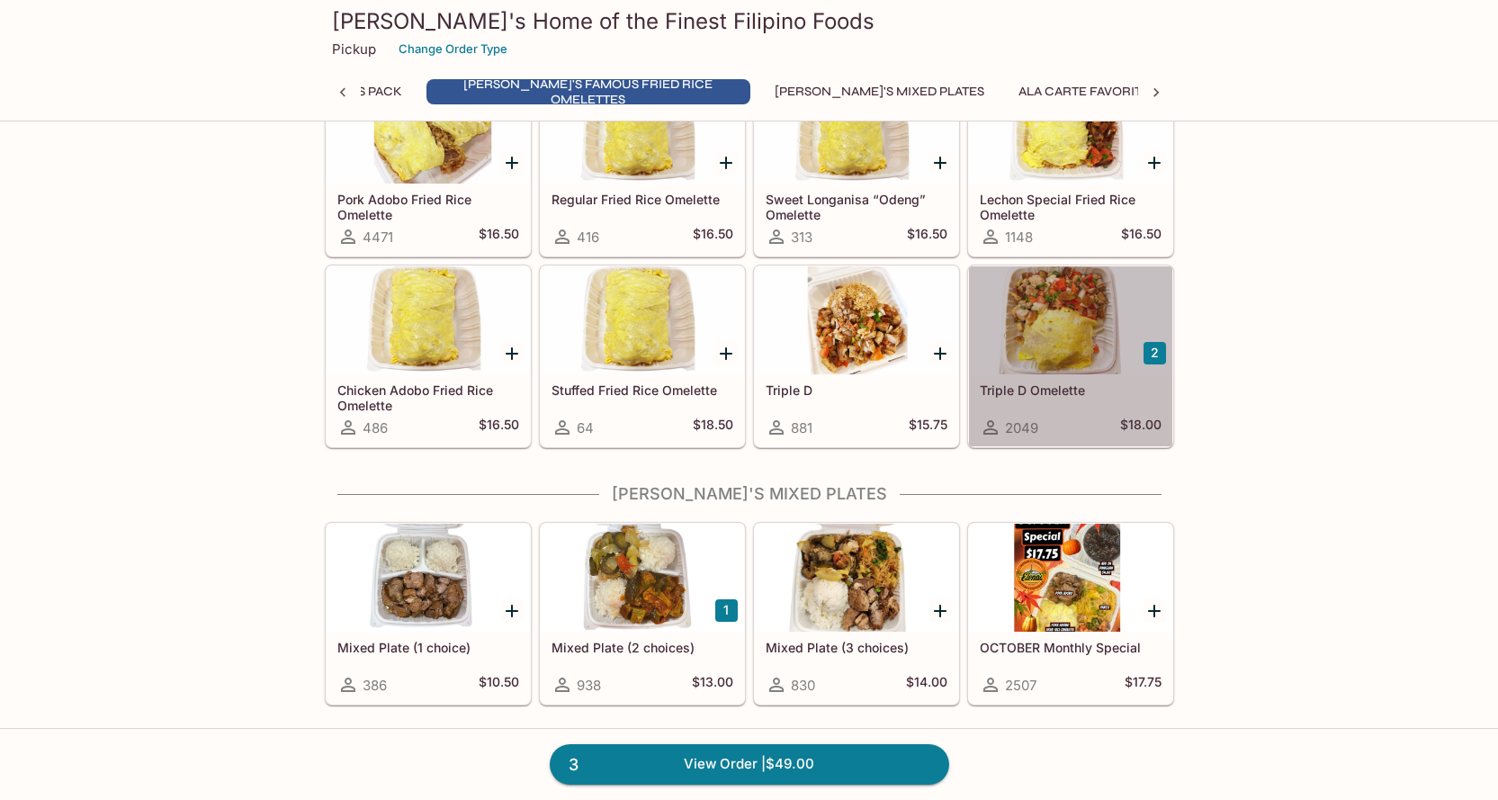
click at [1032, 344] on div at bounding box center [1070, 320] width 203 height 108
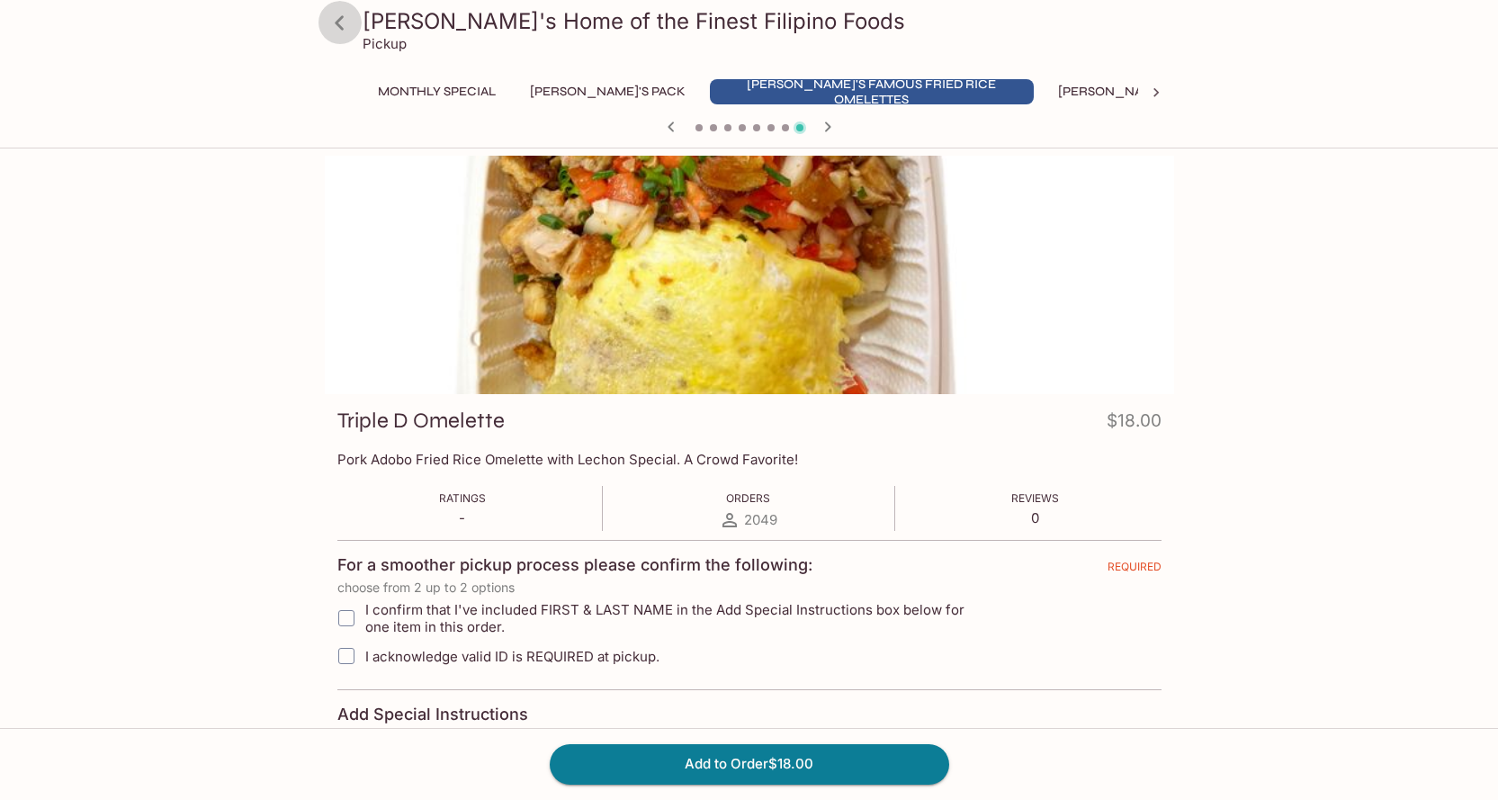
click at [350, 30] on icon at bounding box center [339, 22] width 31 height 31
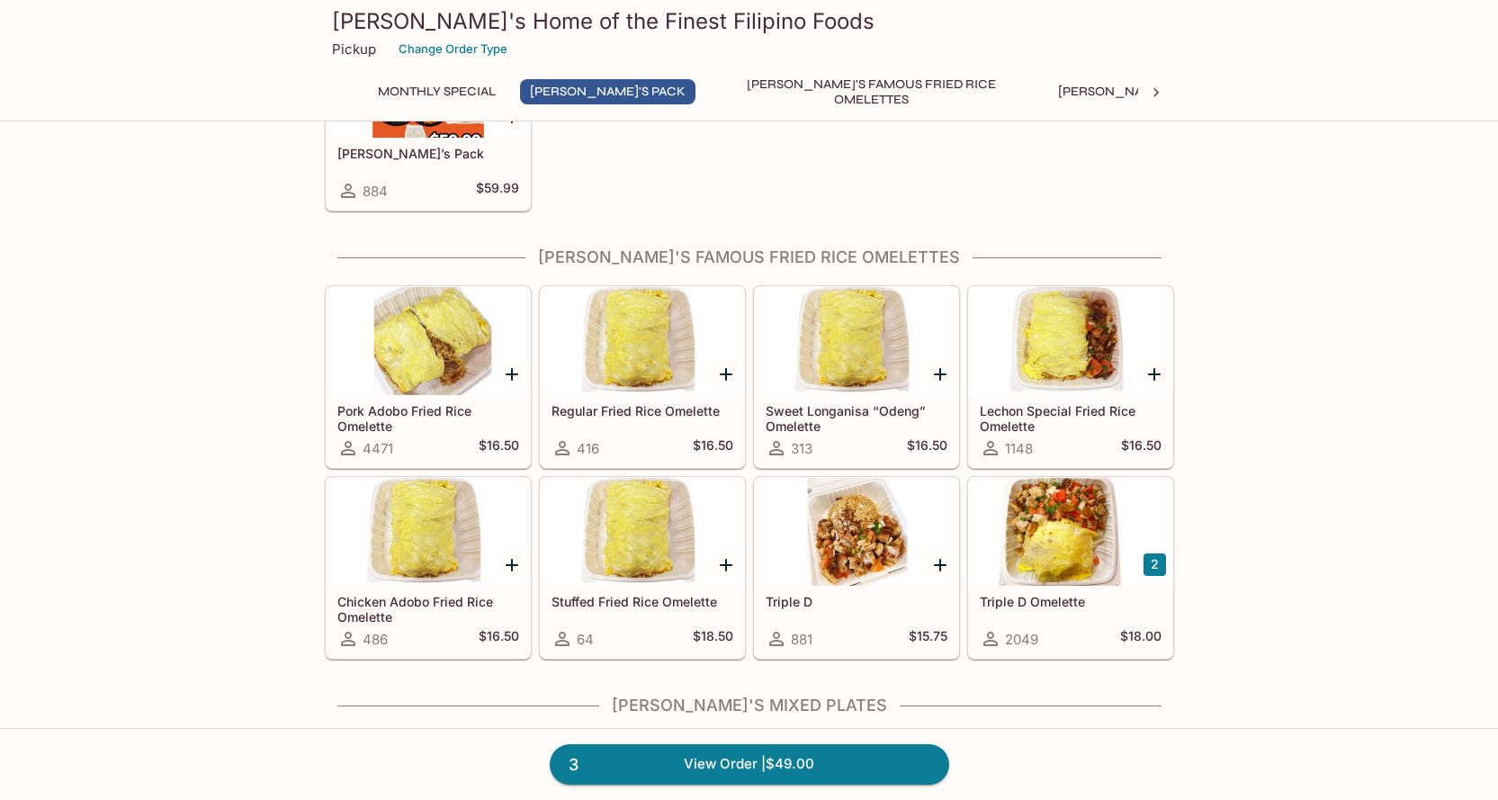
scroll to position [450, 0]
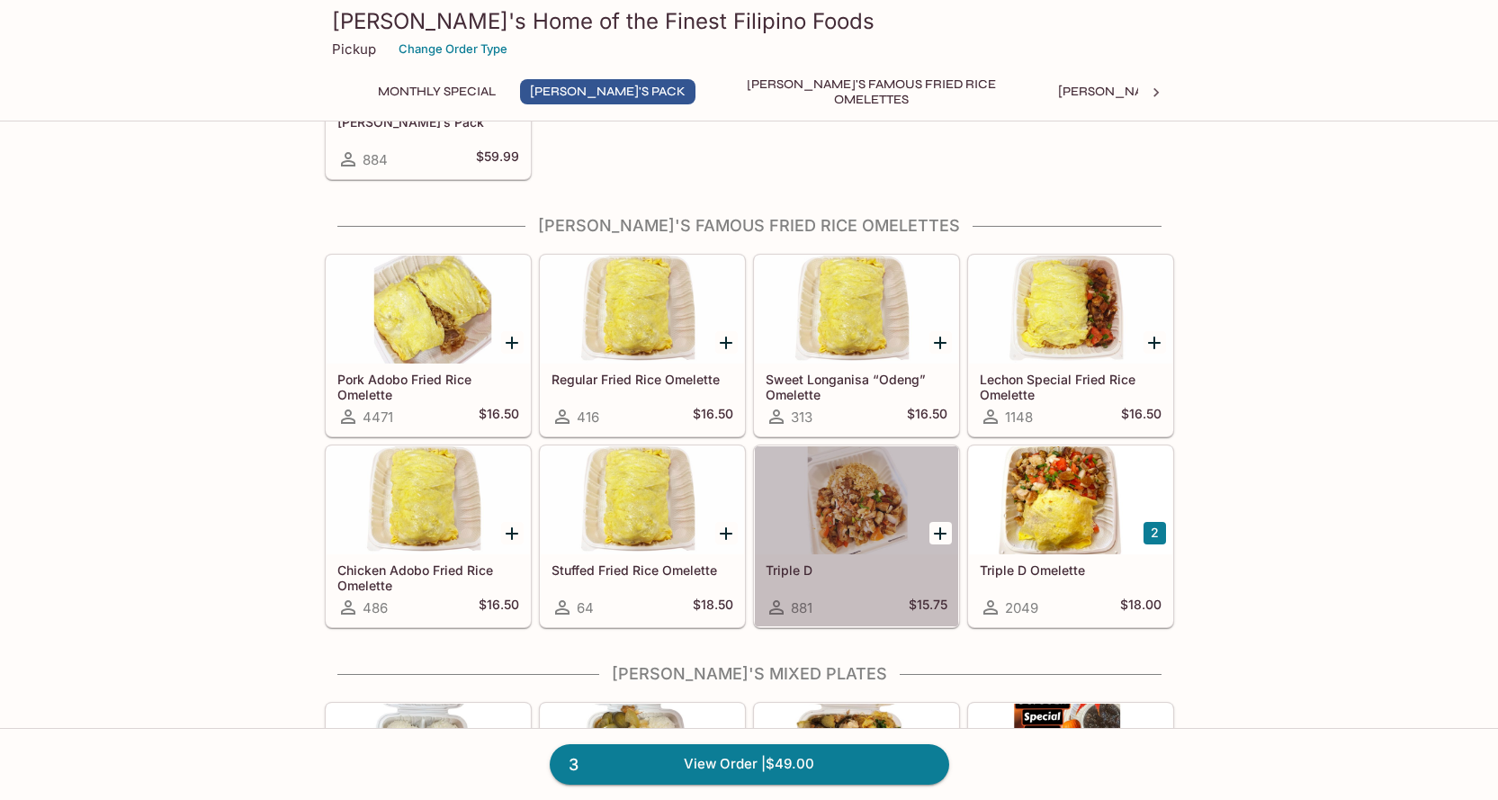
click at [869, 518] on div at bounding box center [856, 500] width 203 height 108
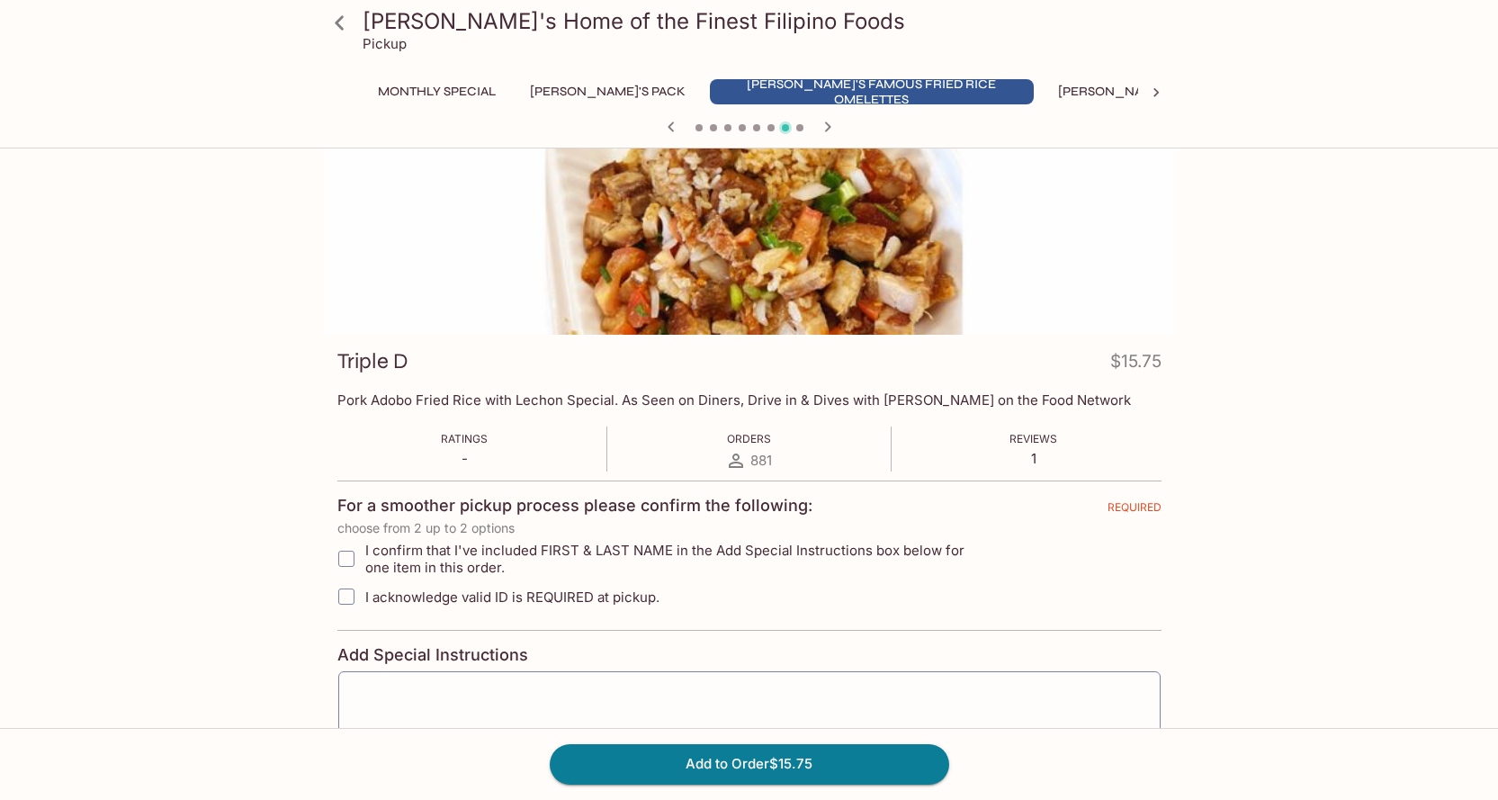
scroll to position [90, 0]
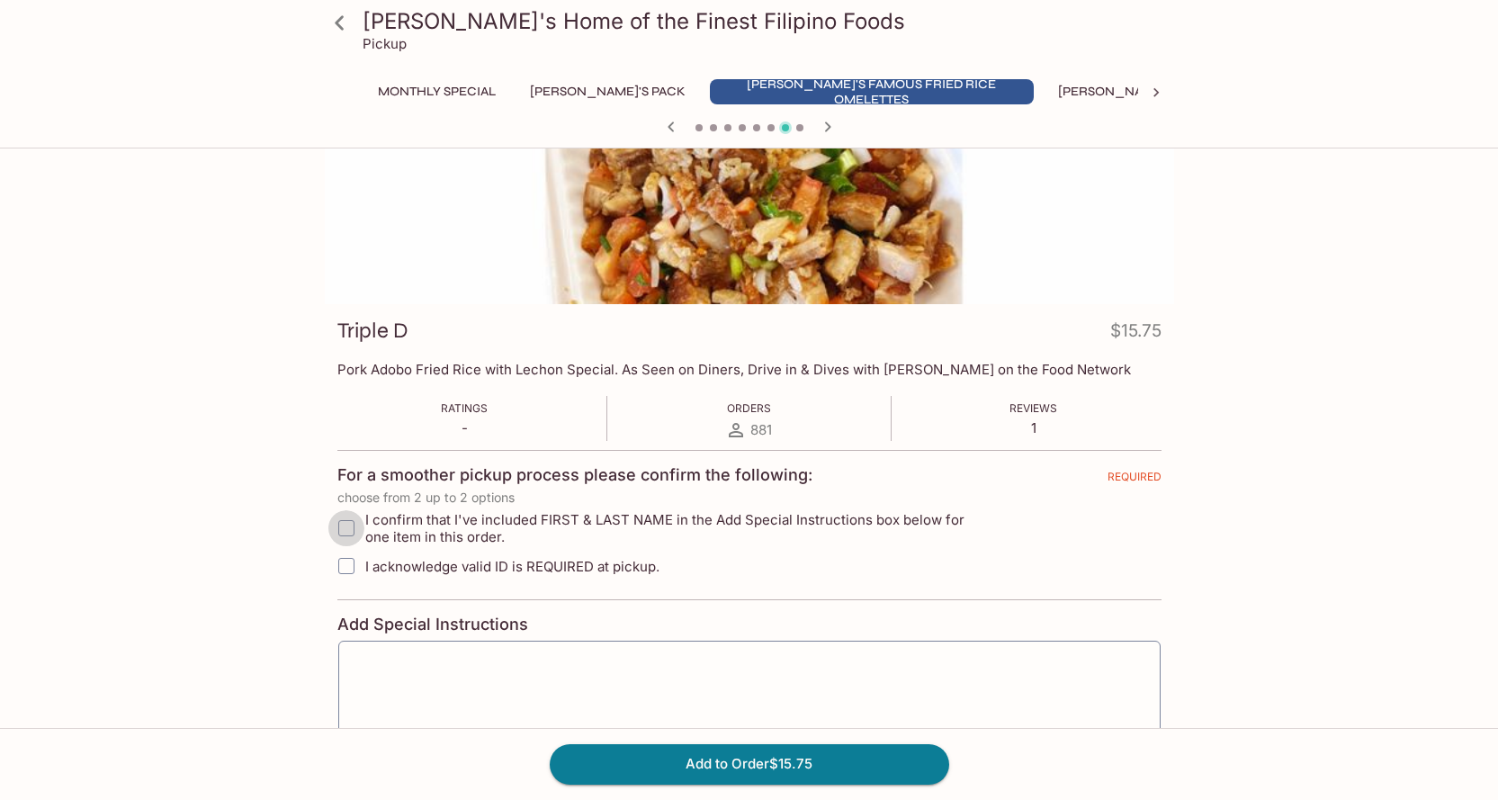
click at [349, 529] on input "I confirm that I've included FIRST & LAST NAME in the Add Special Instructions …" at bounding box center [346, 528] width 36 height 36
checkbox input "true"
click at [349, 571] on input "I acknowledge valid ID is REQUIRED at pickup." at bounding box center [346, 566] width 36 height 36
checkbox input "true"
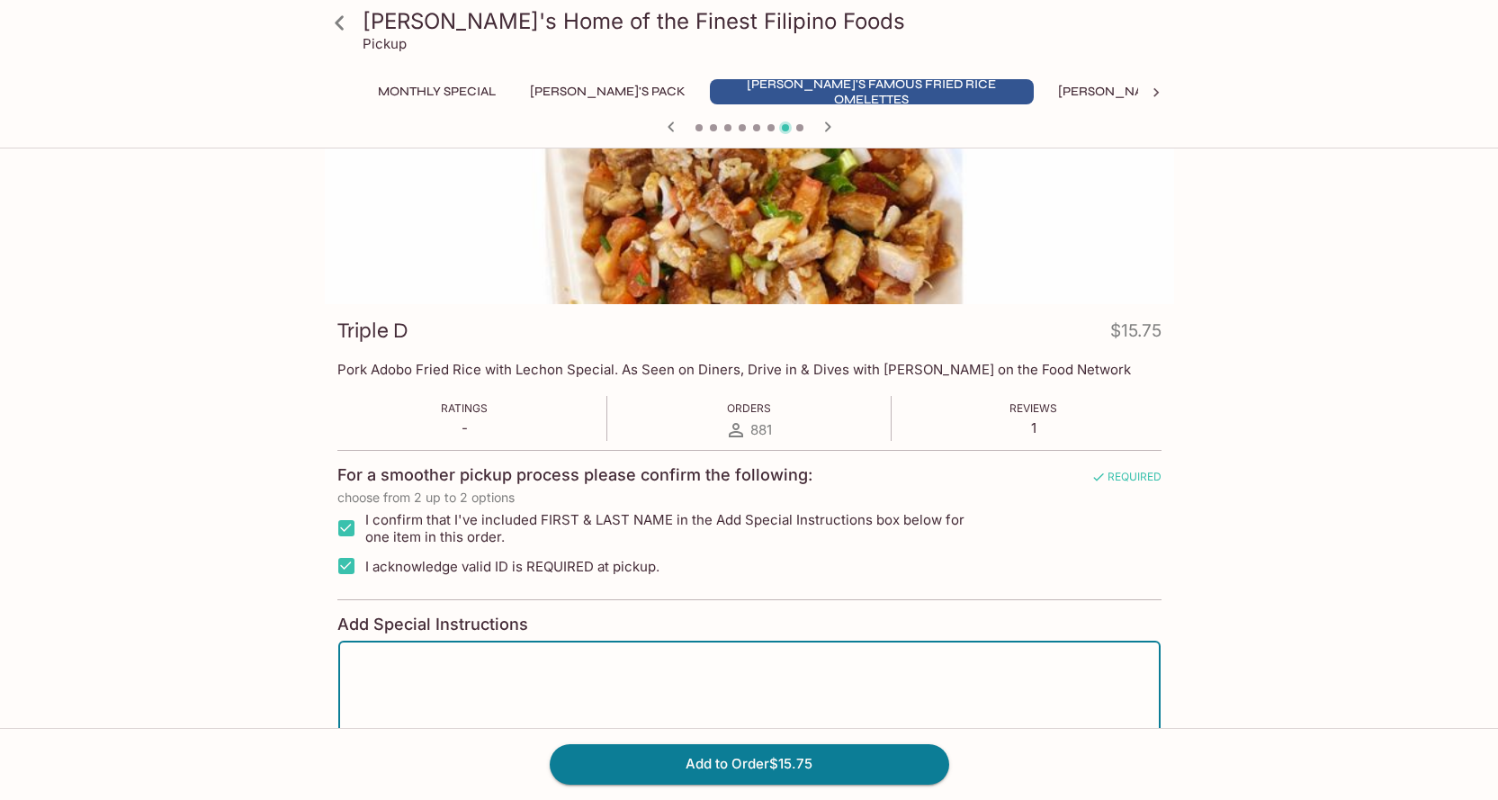
click at [436, 664] on textarea at bounding box center [749, 690] width 797 height 68
type textarea "[PERSON_NAME]"
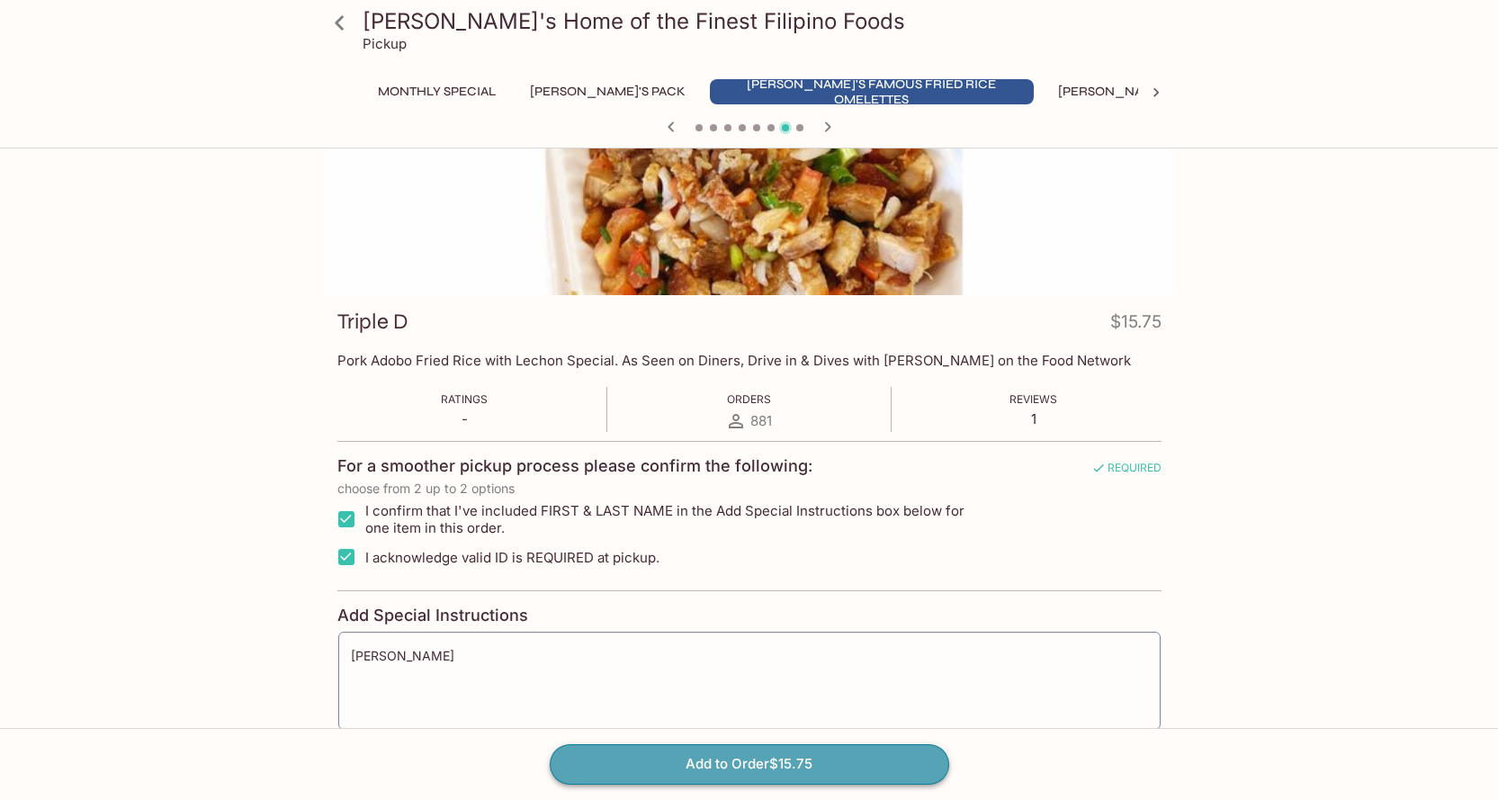
click at [695, 768] on button "Add to Order $15.75" at bounding box center [750, 764] width 400 height 40
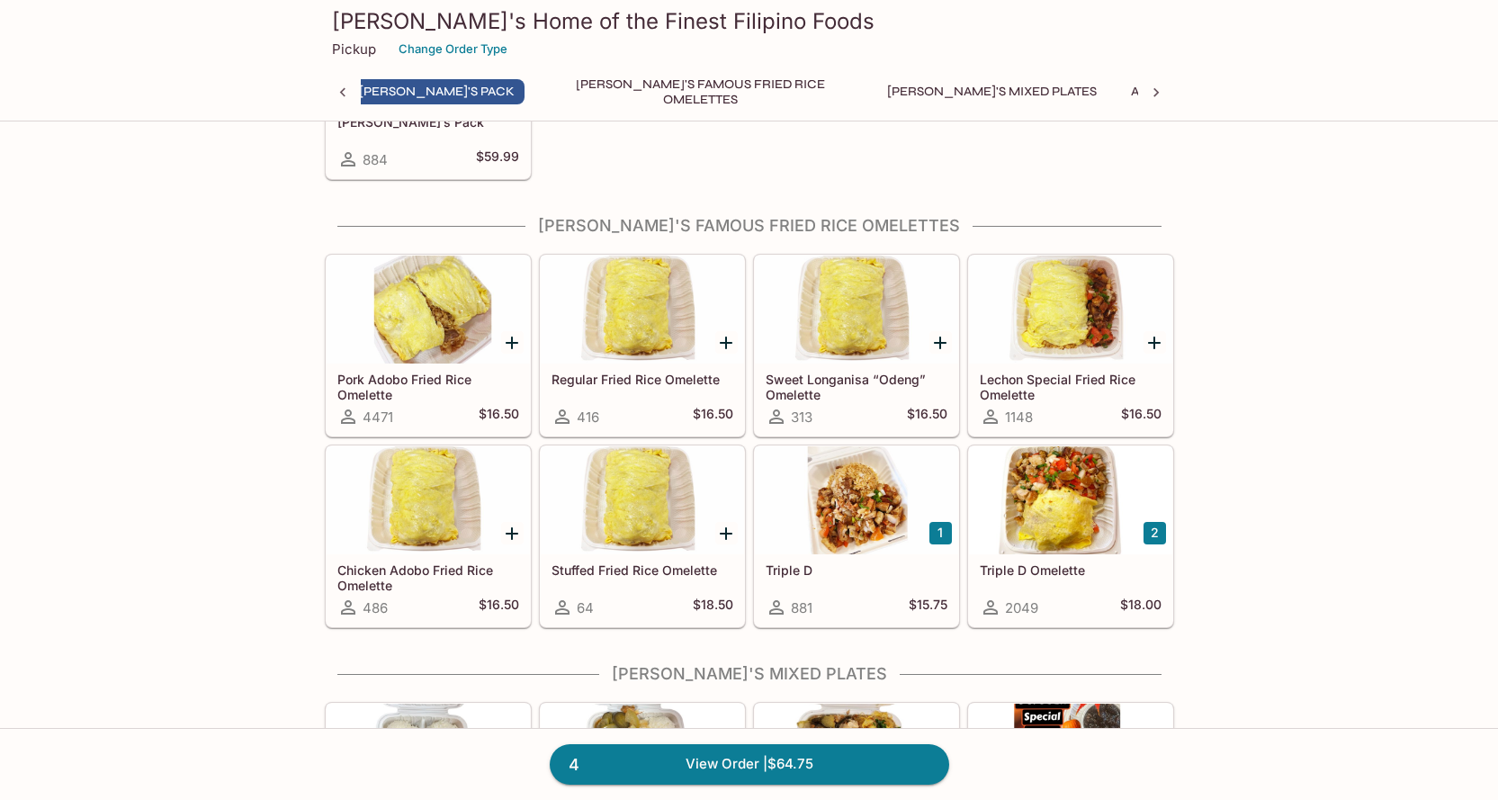
scroll to position [0, 161]
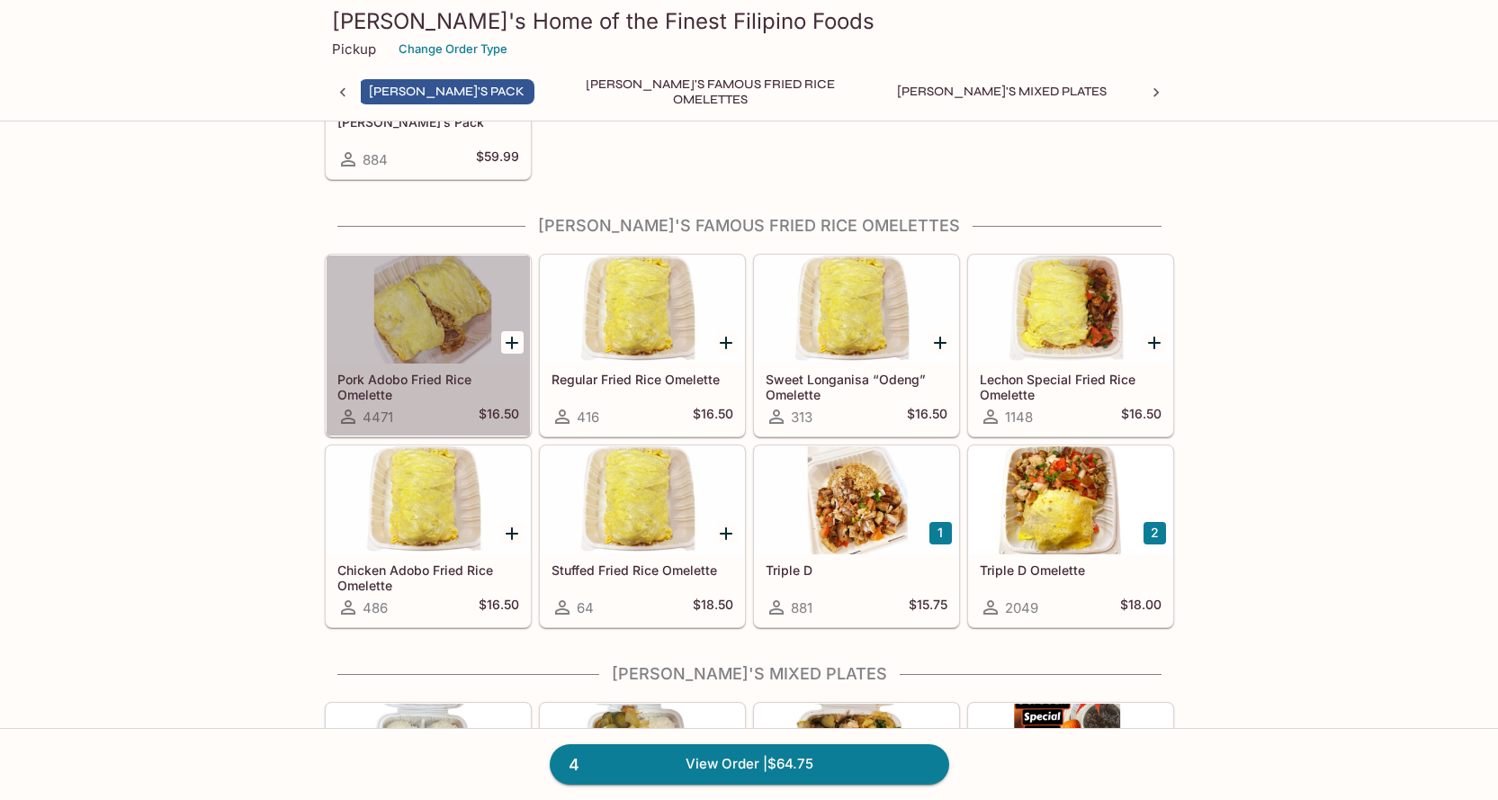
click at [461, 325] on div at bounding box center [428, 310] width 203 height 108
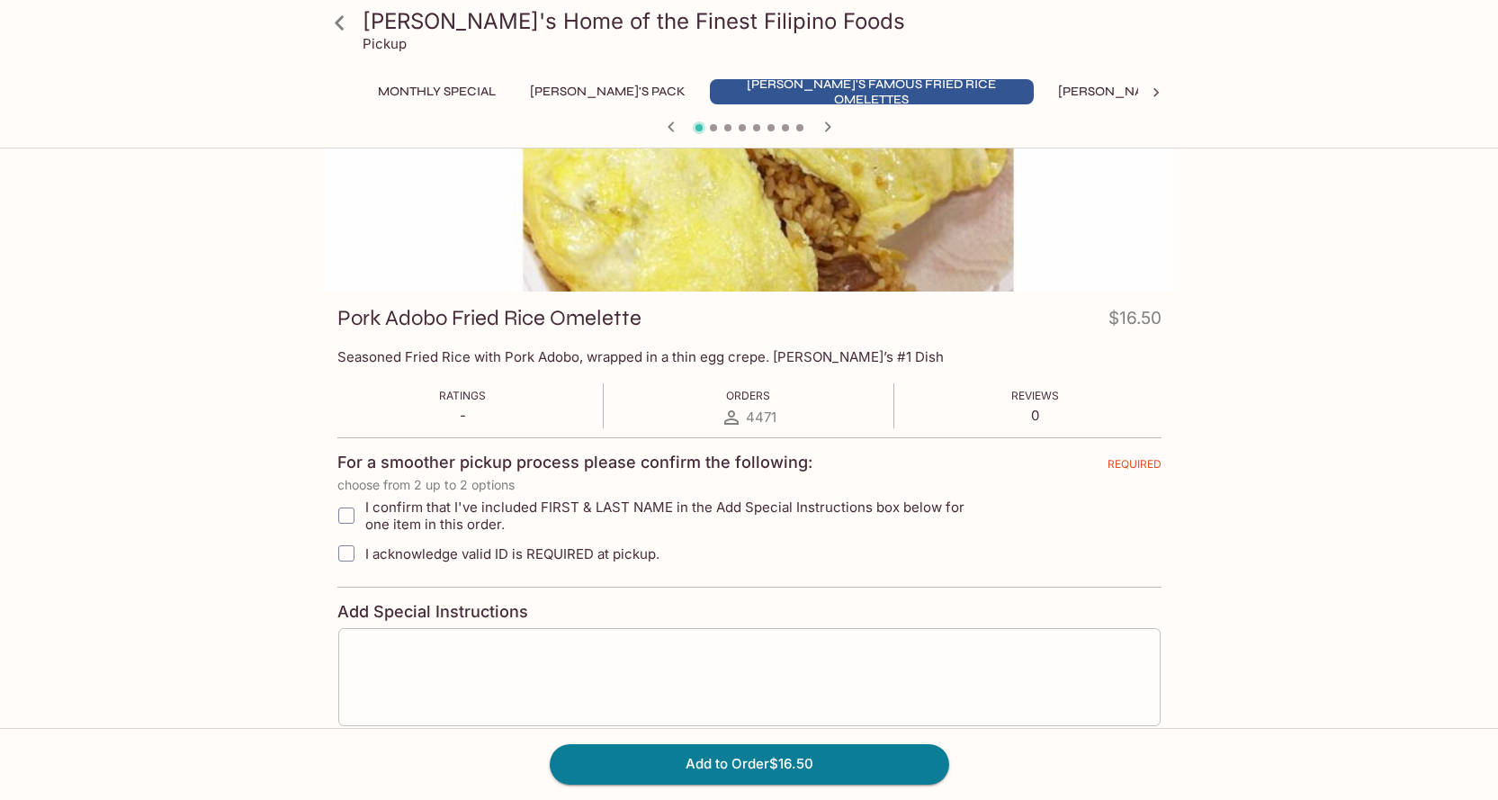
scroll to position [232, 0]
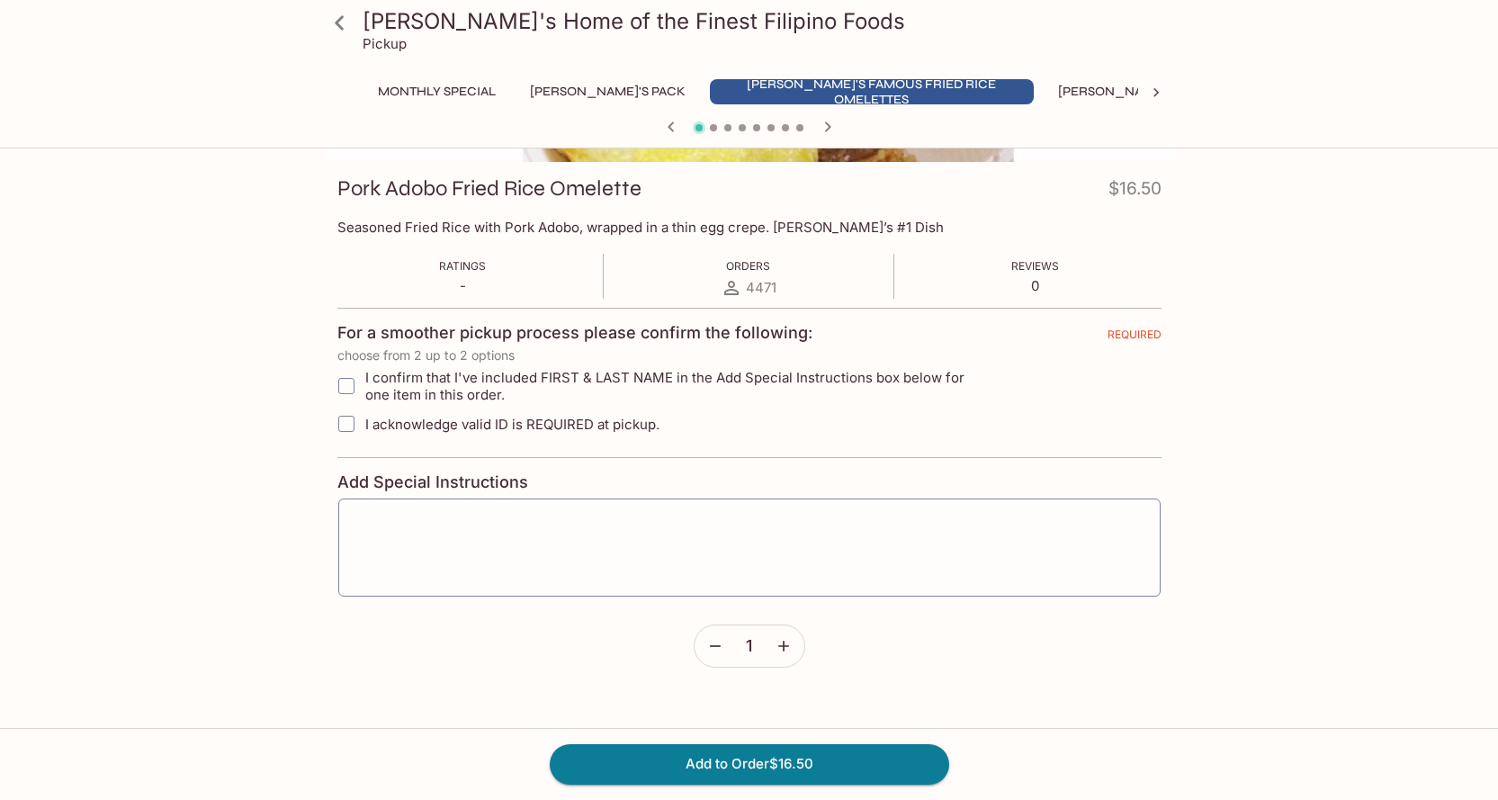
click at [346, 391] on input "I confirm that I've included FIRST & LAST NAME in the Add Special Instructions …" at bounding box center [346, 386] width 36 height 36
checkbox input "true"
click at [342, 419] on input "I acknowledge valid ID is REQUIRED at pickup." at bounding box center [346, 424] width 36 height 36
checkbox input "true"
click at [428, 533] on textarea at bounding box center [749, 548] width 797 height 68
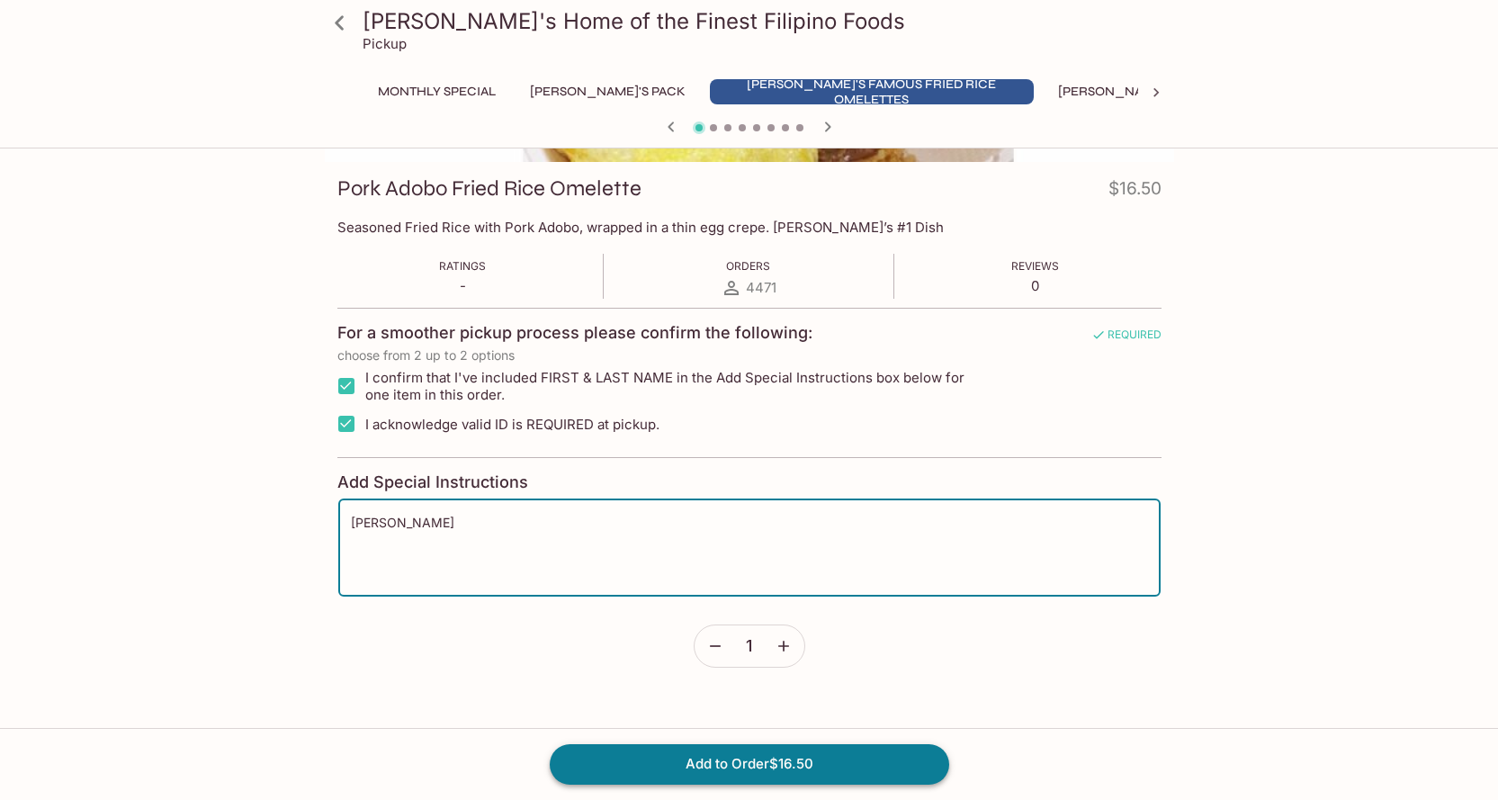
type textarea "[PERSON_NAME]"
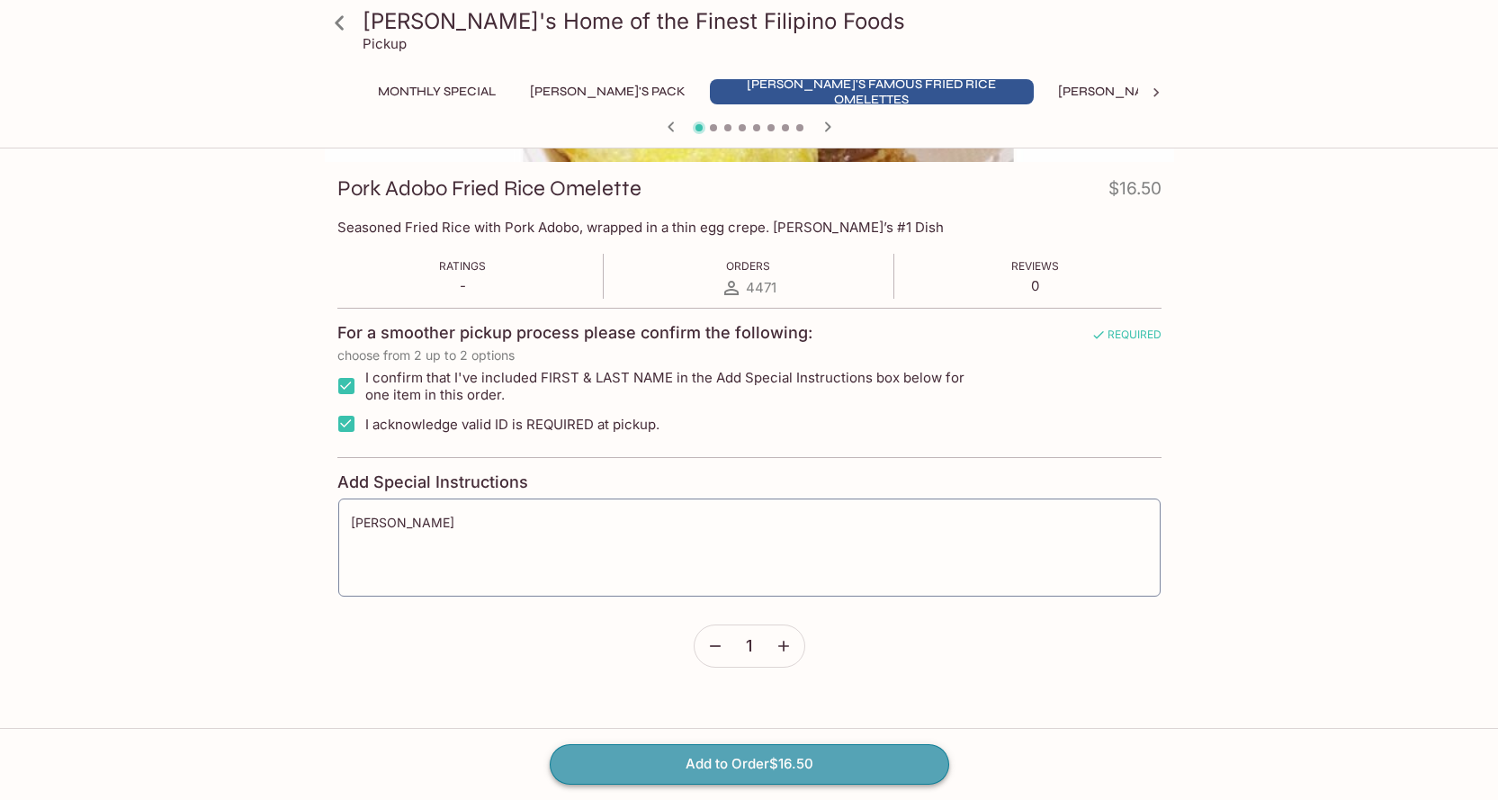
click at [857, 767] on button "Add to Order $16.50" at bounding box center [750, 764] width 400 height 40
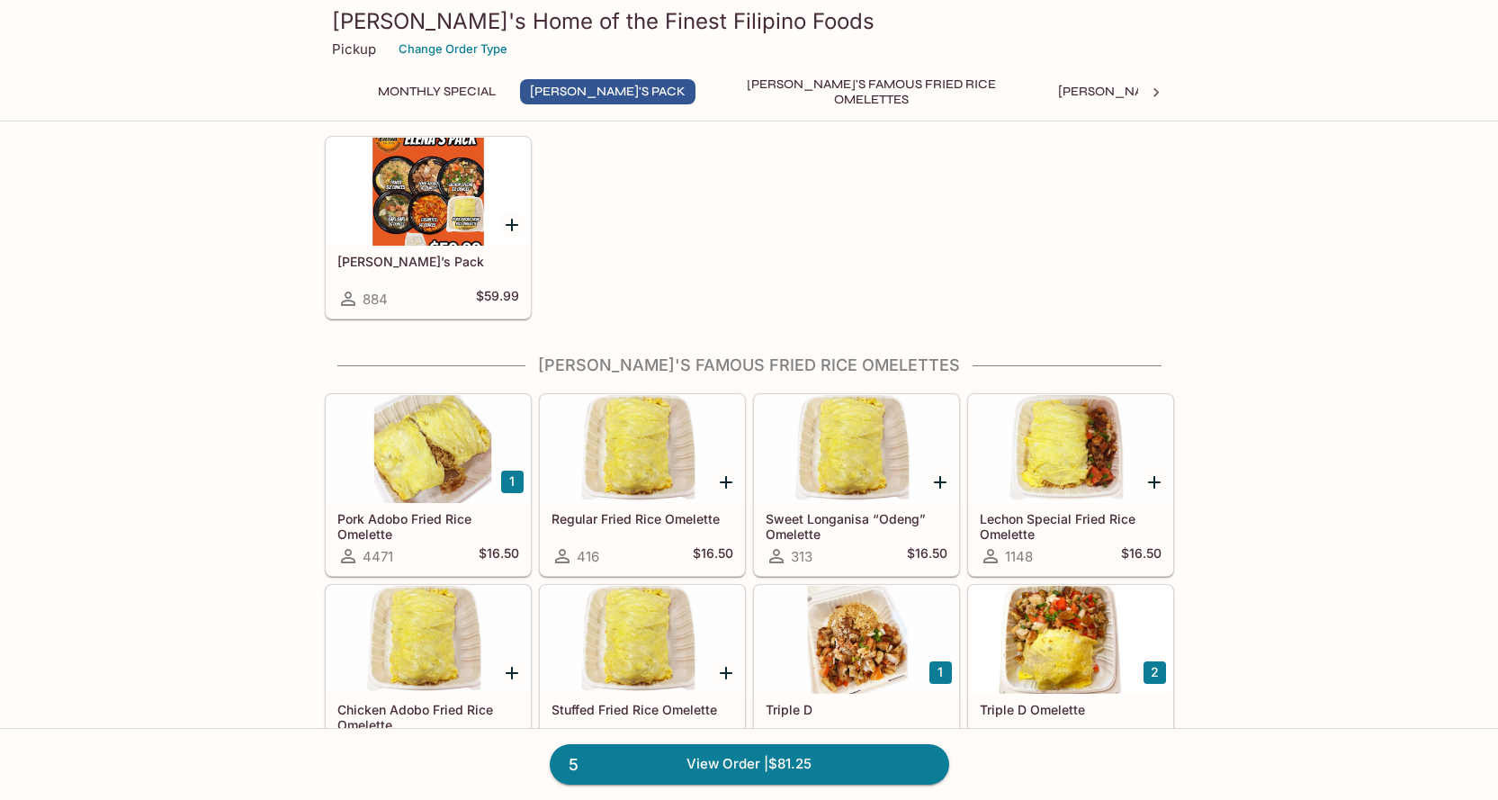
scroll to position [360, 0]
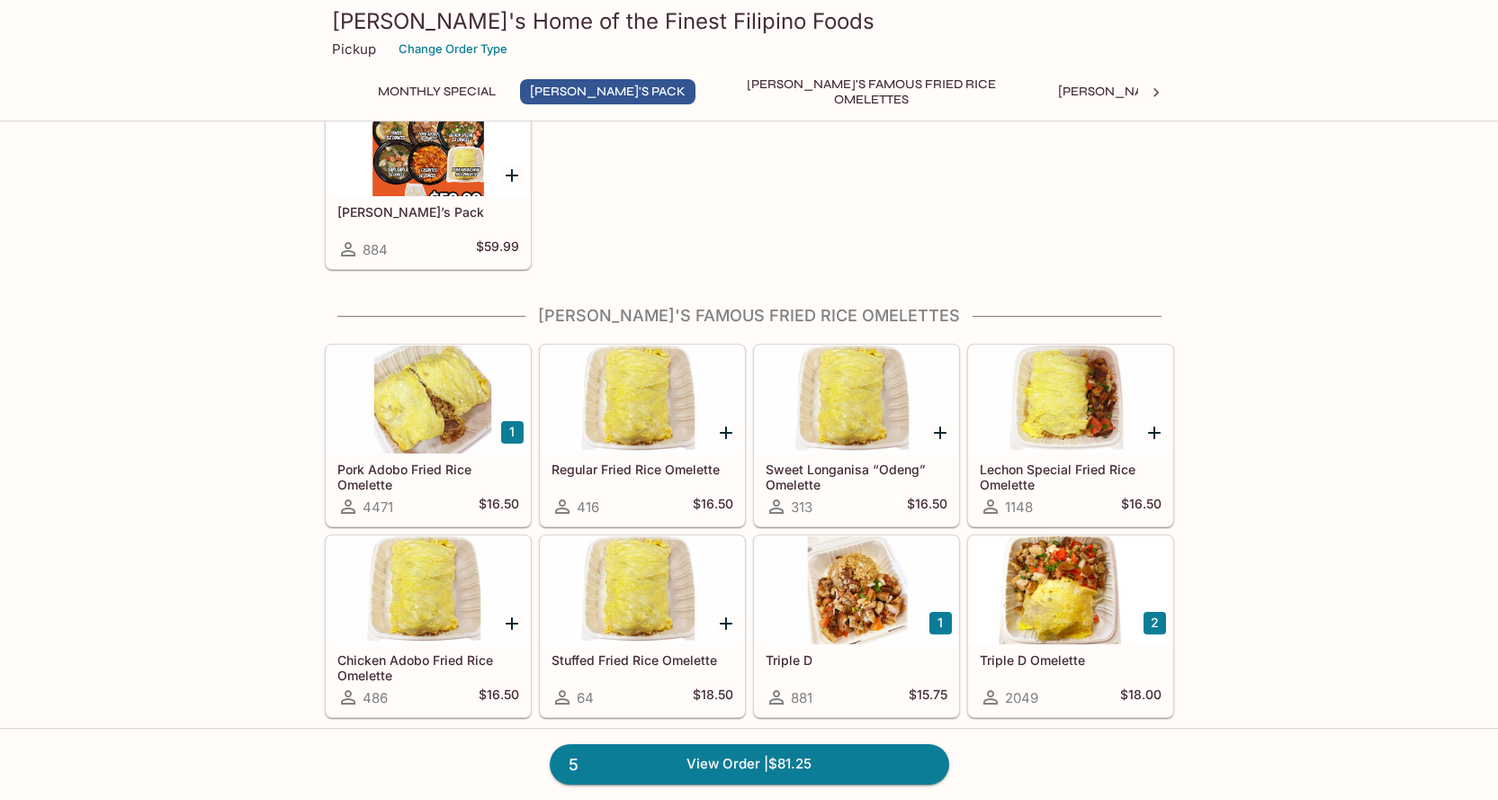
click at [395, 588] on div at bounding box center [428, 590] width 203 height 108
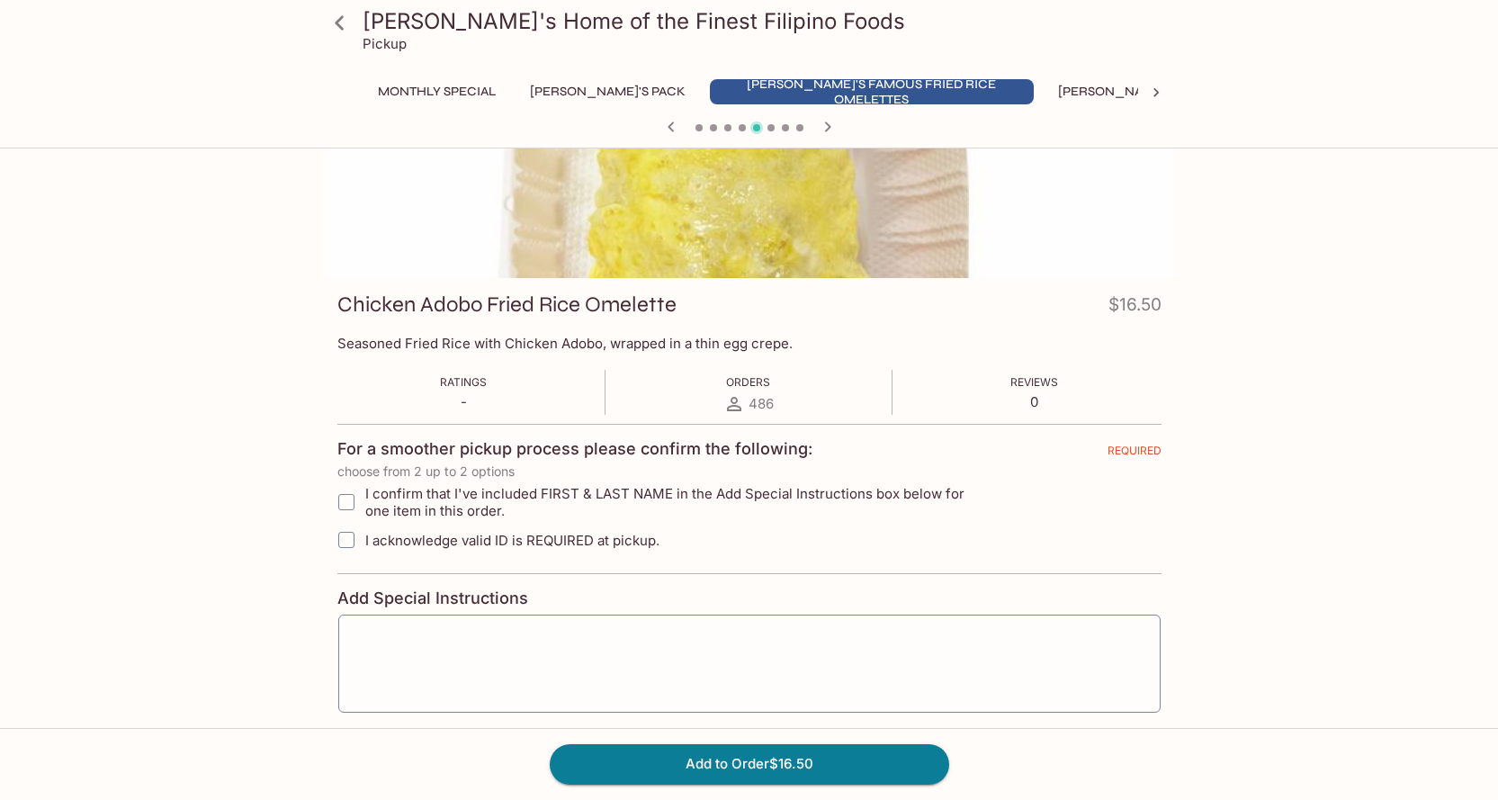
scroll to position [343, 0]
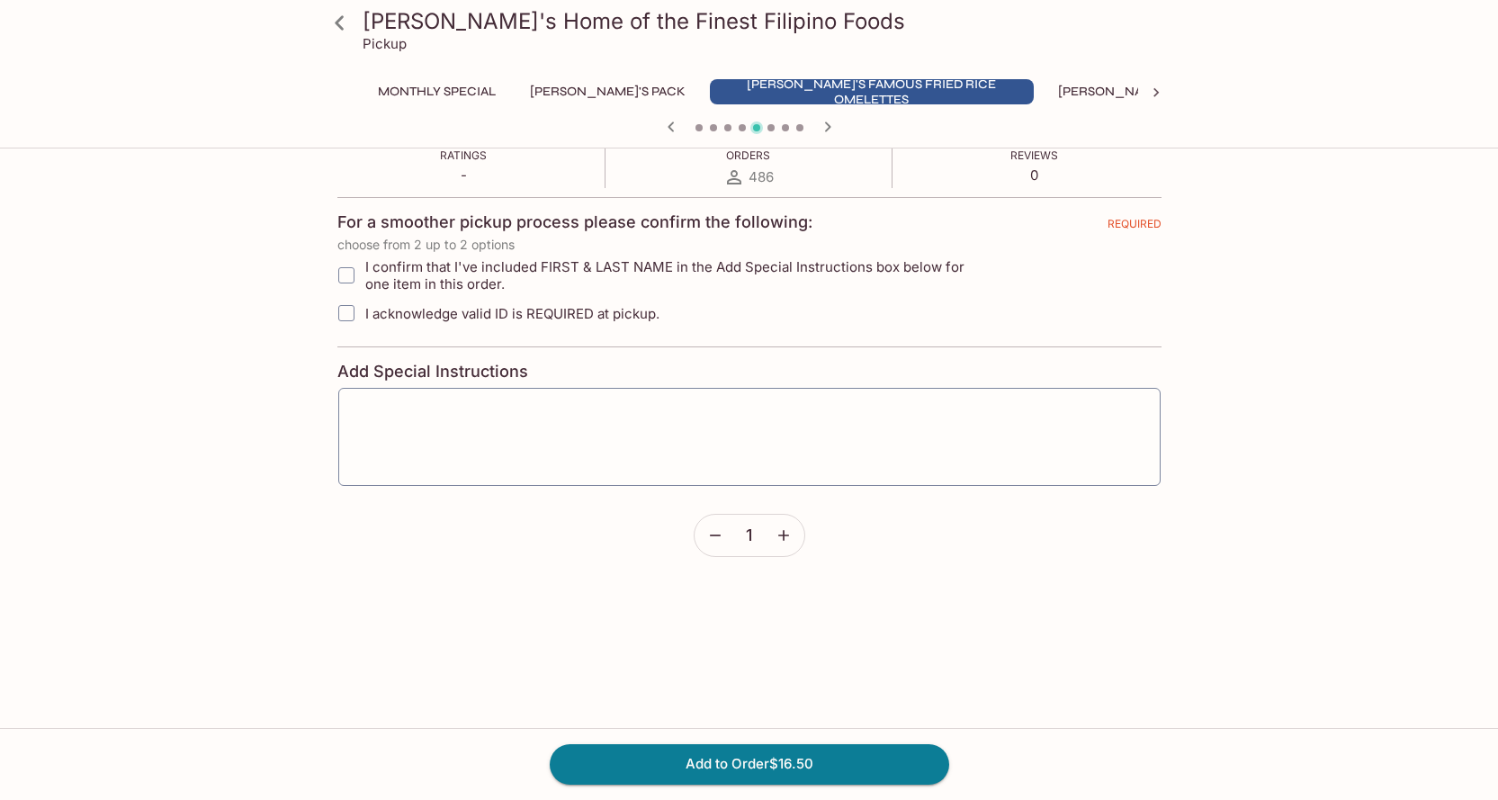
click at [349, 267] on input "I confirm that I've included FIRST & LAST NAME in the Add Special Instructions …" at bounding box center [346, 275] width 36 height 36
checkbox input "true"
click at [346, 313] on input "I acknowledge valid ID is REQUIRED at pickup." at bounding box center [346, 313] width 36 height 36
checkbox input "true"
click at [533, 460] on textarea at bounding box center [749, 437] width 797 height 68
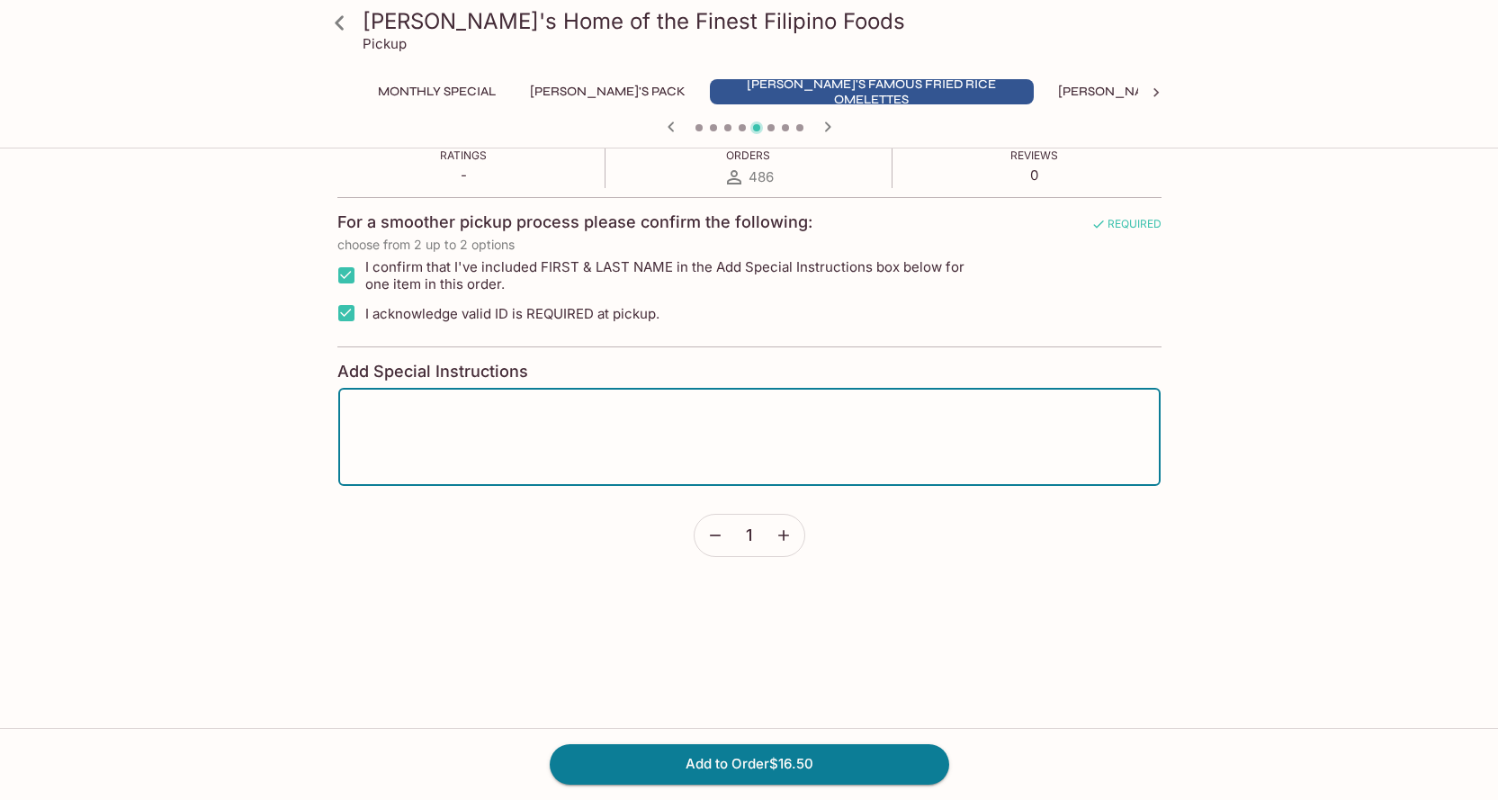
type textarea "g"
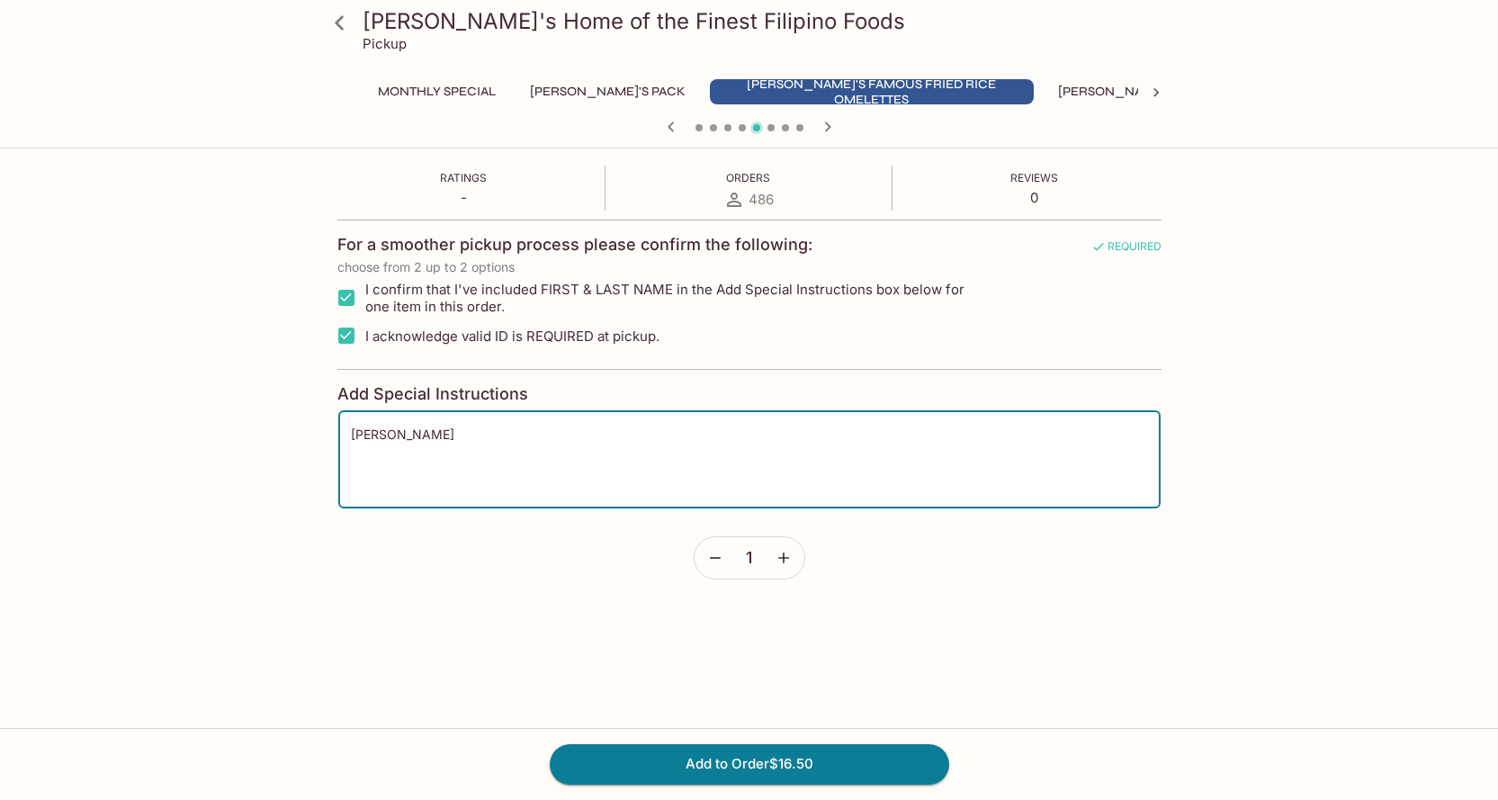
scroll to position [253, 0]
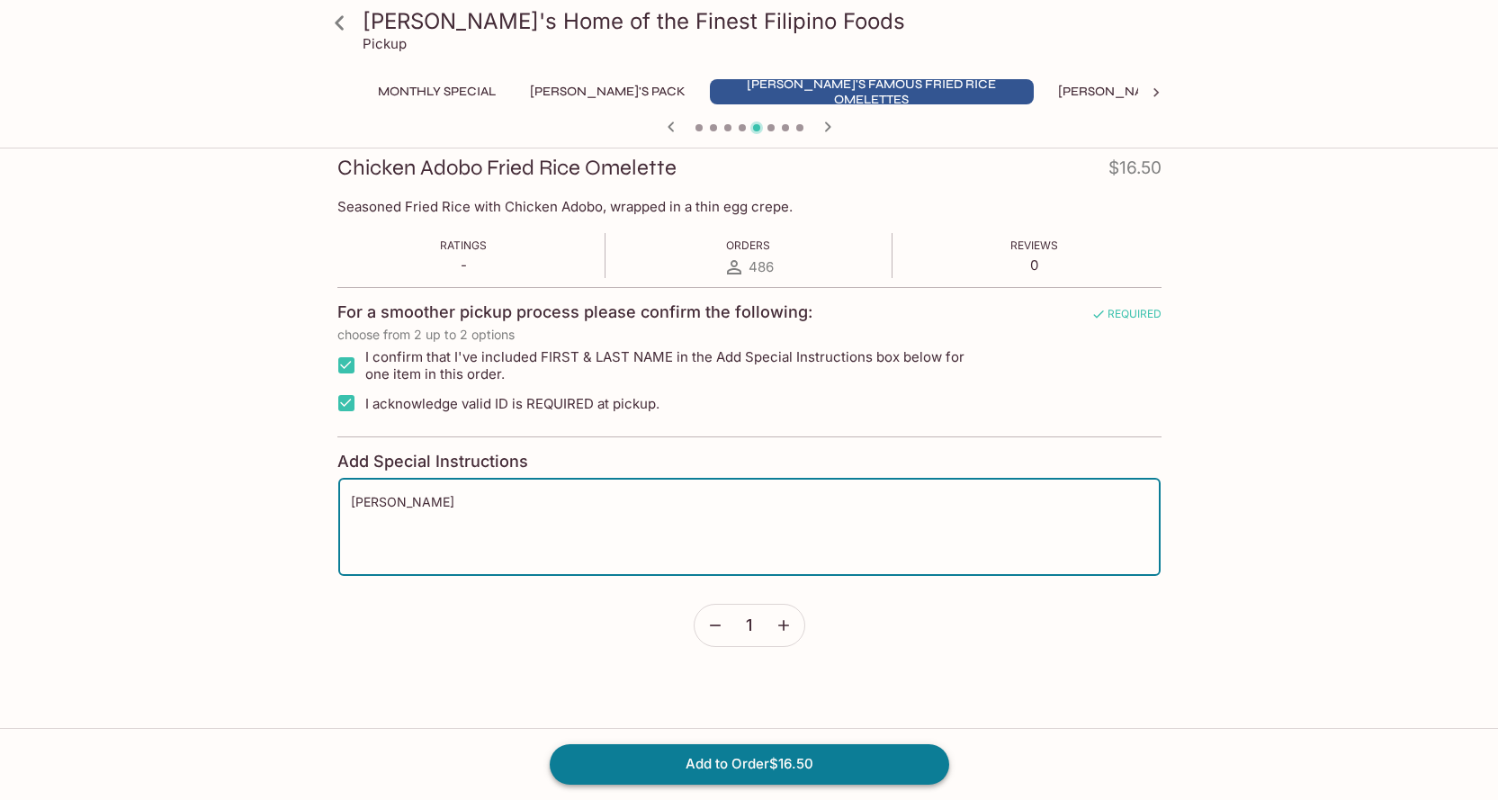
type textarea "[PERSON_NAME]"
click at [732, 768] on button "Add to Order $16.50" at bounding box center [750, 764] width 400 height 40
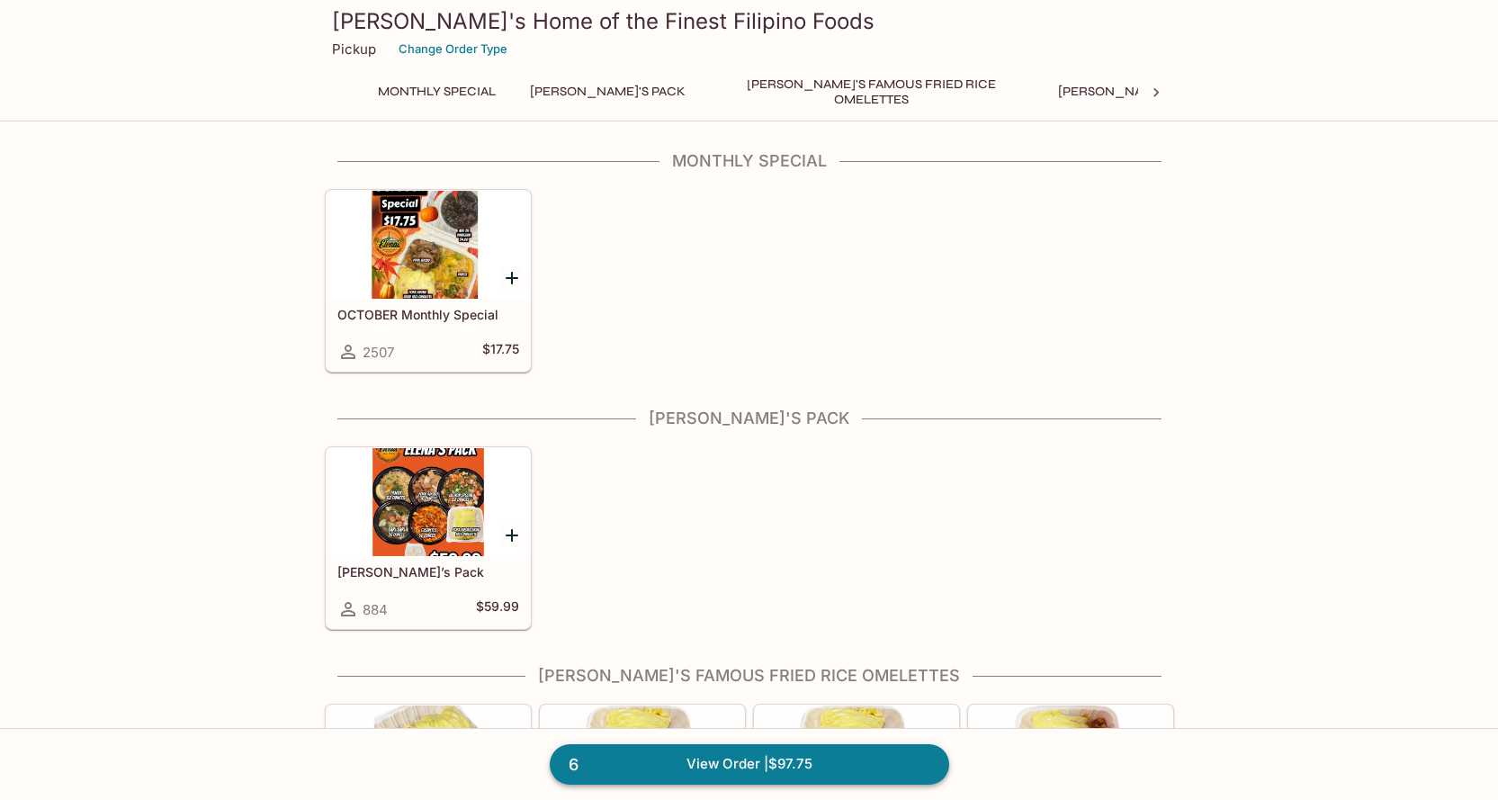
click at [712, 753] on link "6 View Order | $97.75" at bounding box center [750, 764] width 400 height 40
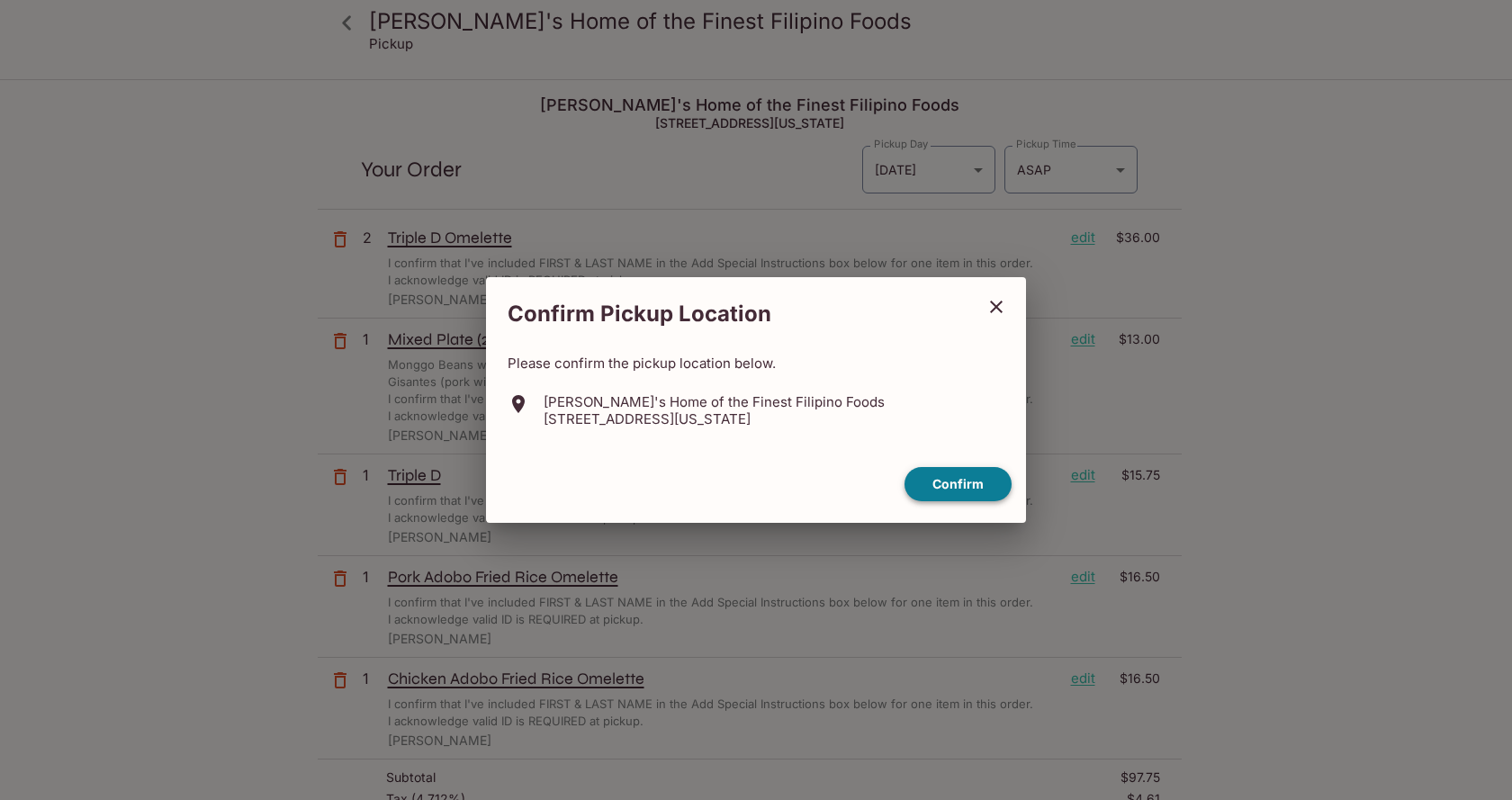
click at [929, 474] on button "Confirm" at bounding box center [957, 484] width 107 height 35
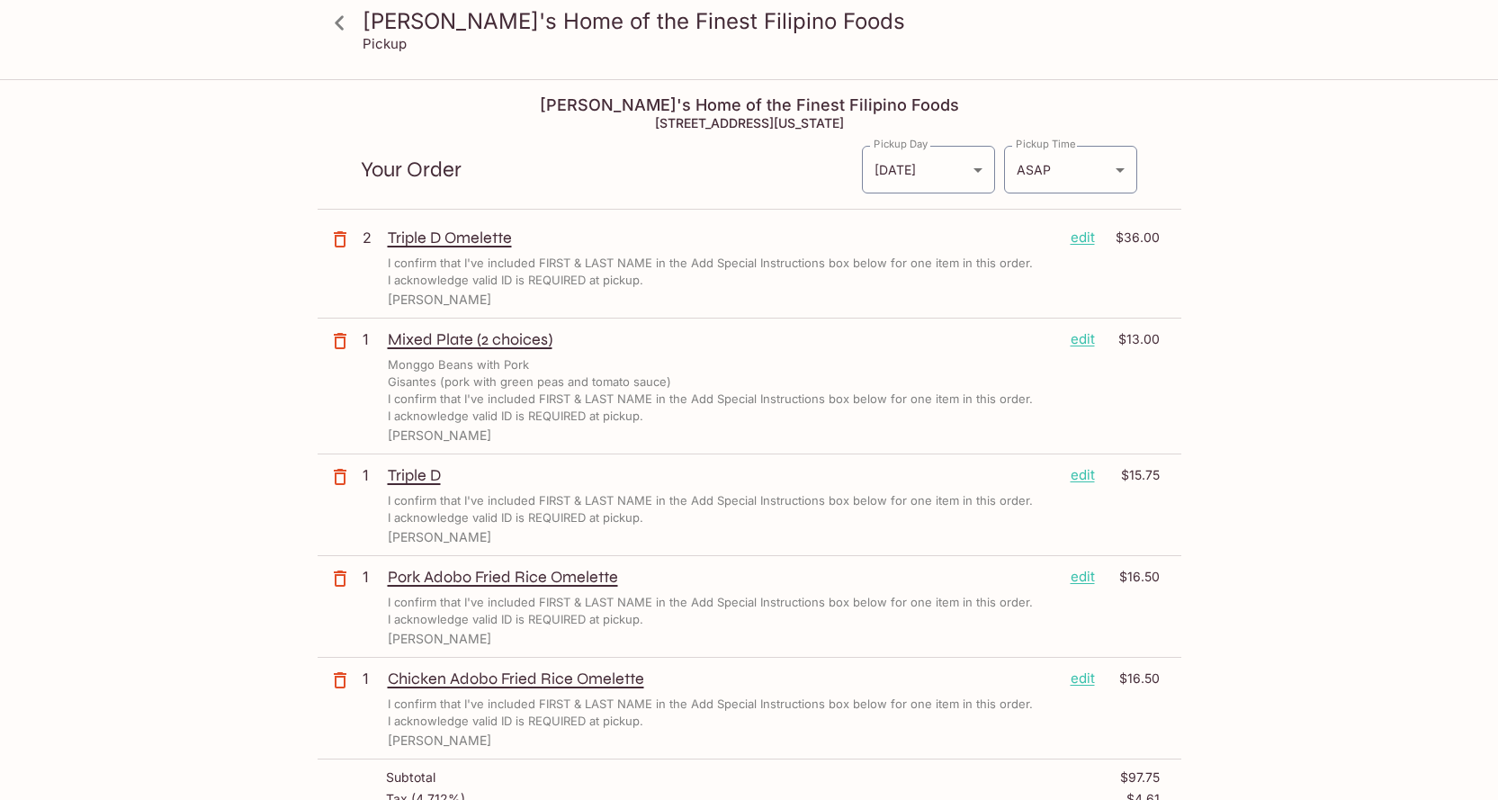
click at [1079, 482] on p "edit" at bounding box center [1083, 475] width 24 height 20
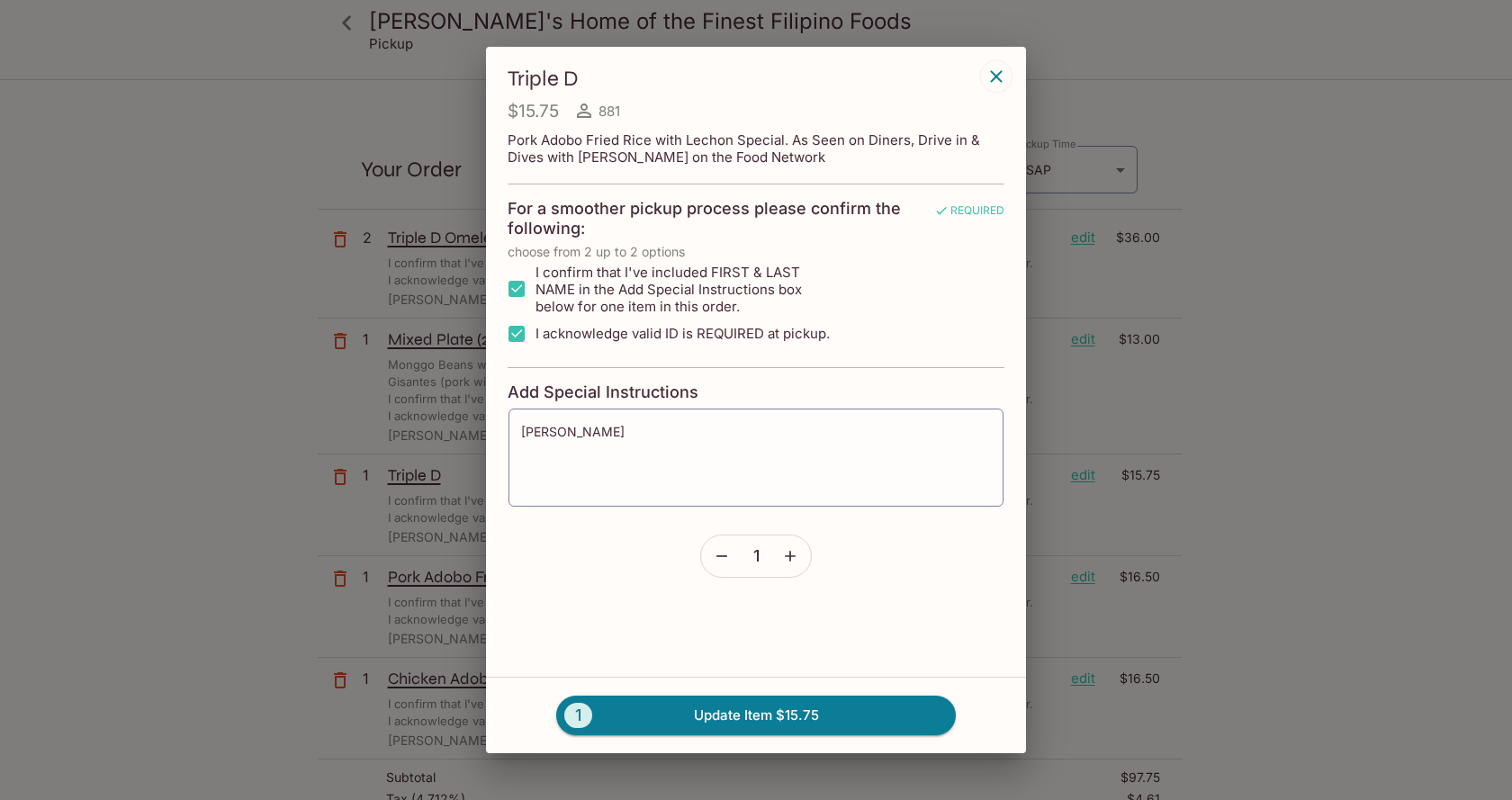
click at [800, 550] on button "button" at bounding box center [789, 555] width 41 height 41
click at [786, 699] on button "2 Update Item $31.50" at bounding box center [756, 716] width 400 height 40
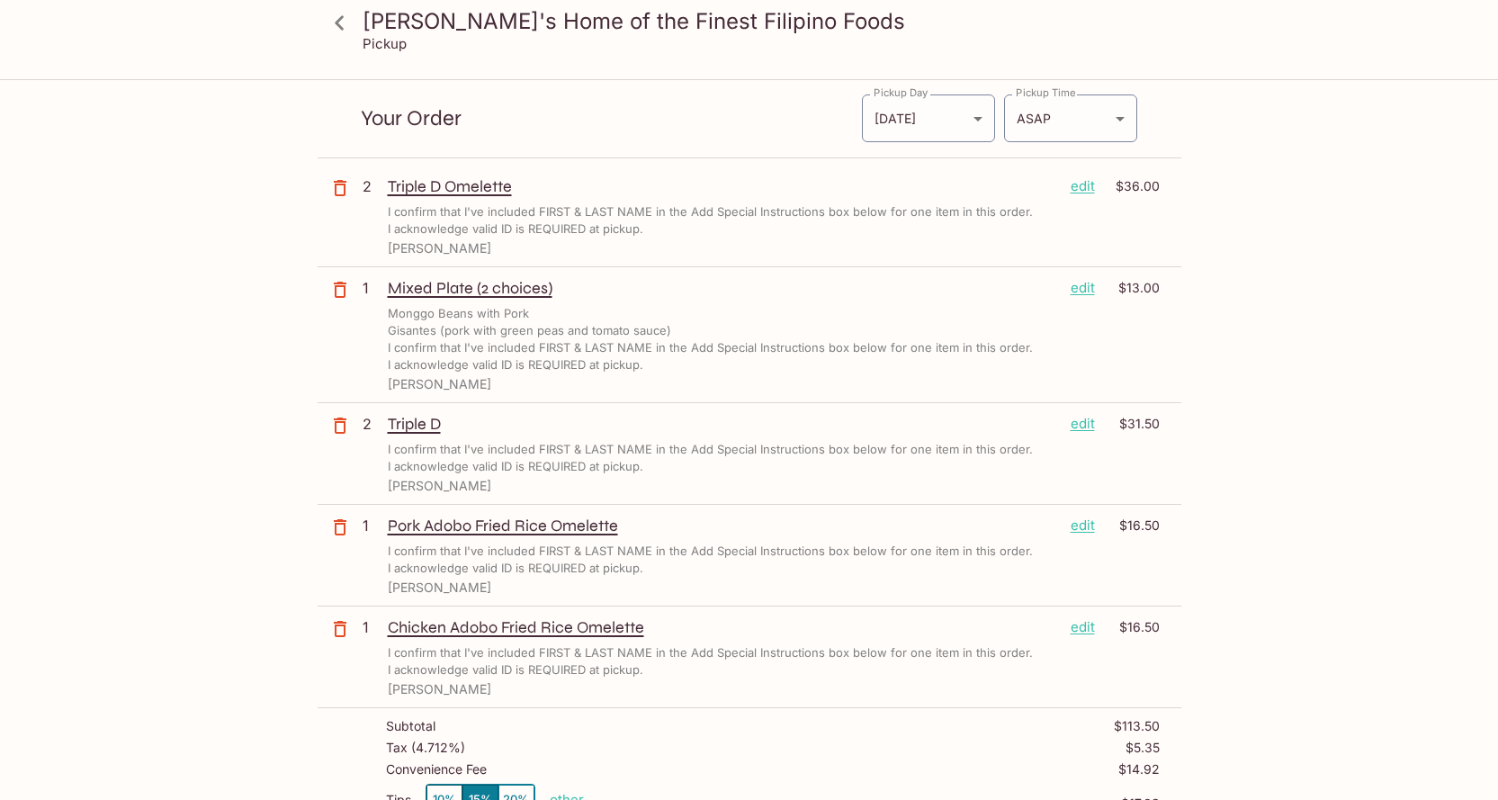
scroll to position [90, 0]
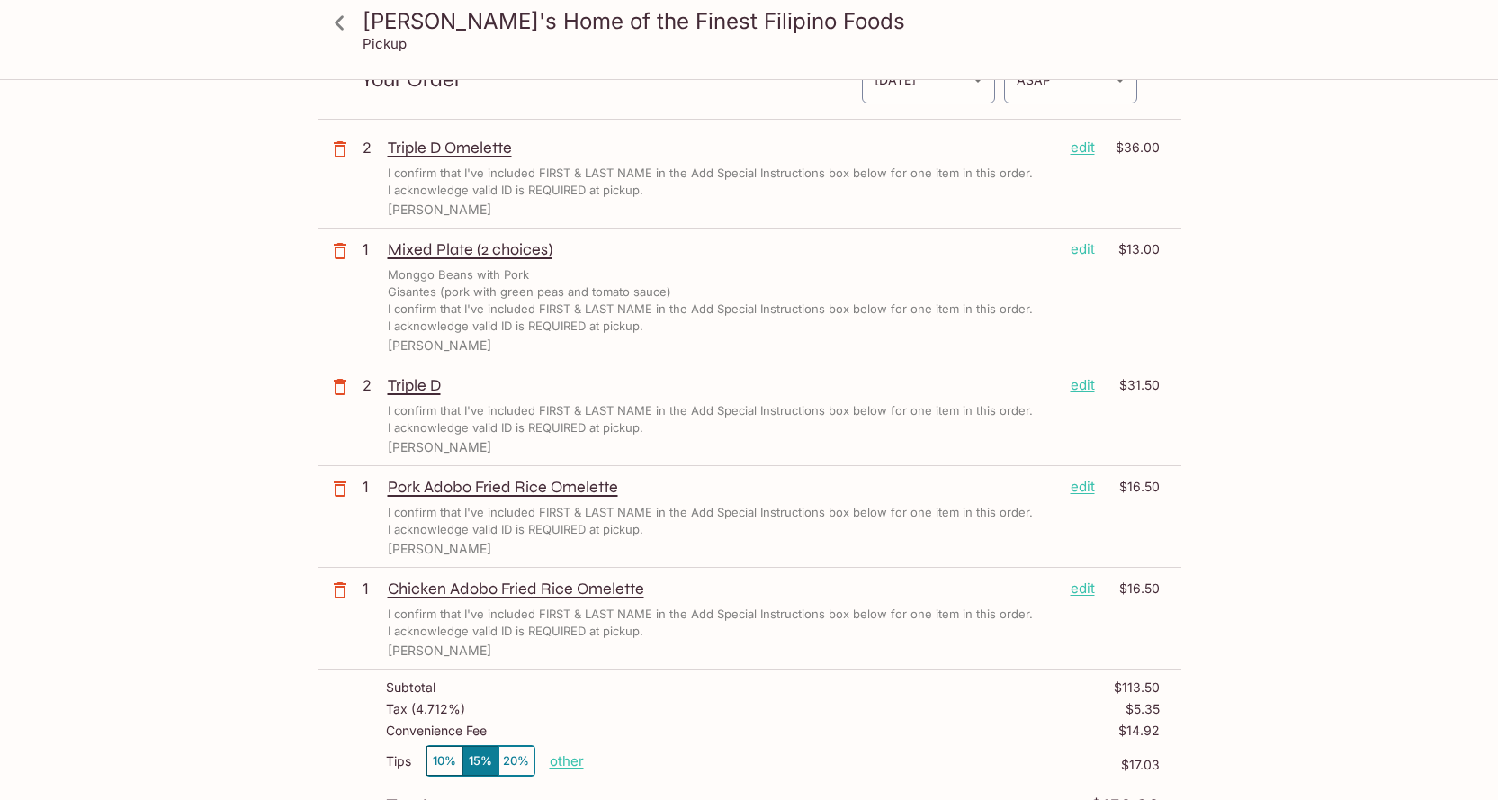
click at [229, 555] on div "[PERSON_NAME]'s Home of the Finest Filipino Foods Pickup [PERSON_NAME]'s Home o…" at bounding box center [750, 617] width 1152 height 1252
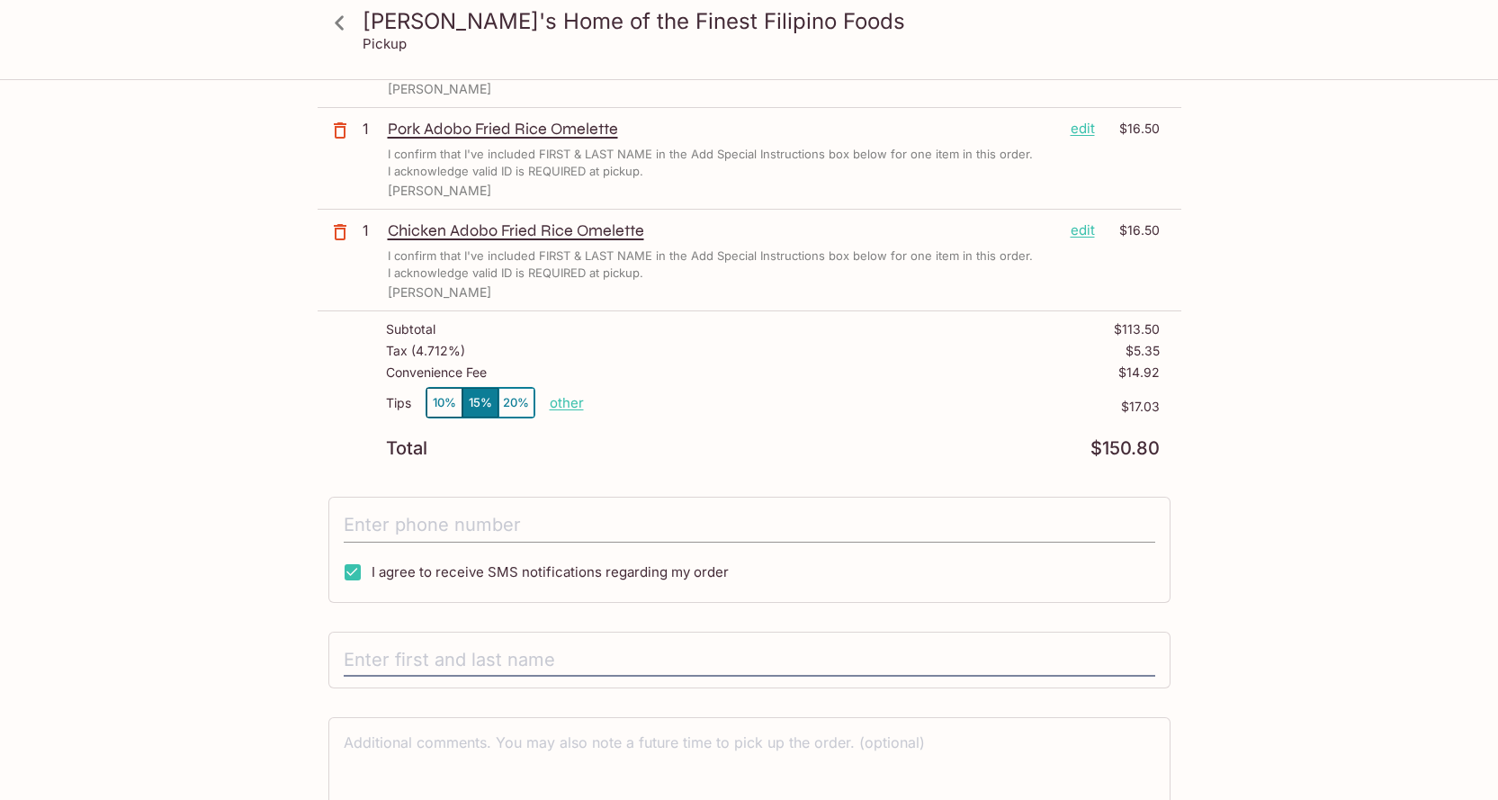
scroll to position [450, 0]
click at [618, 660] on input "text" at bounding box center [750, 659] width 812 height 34
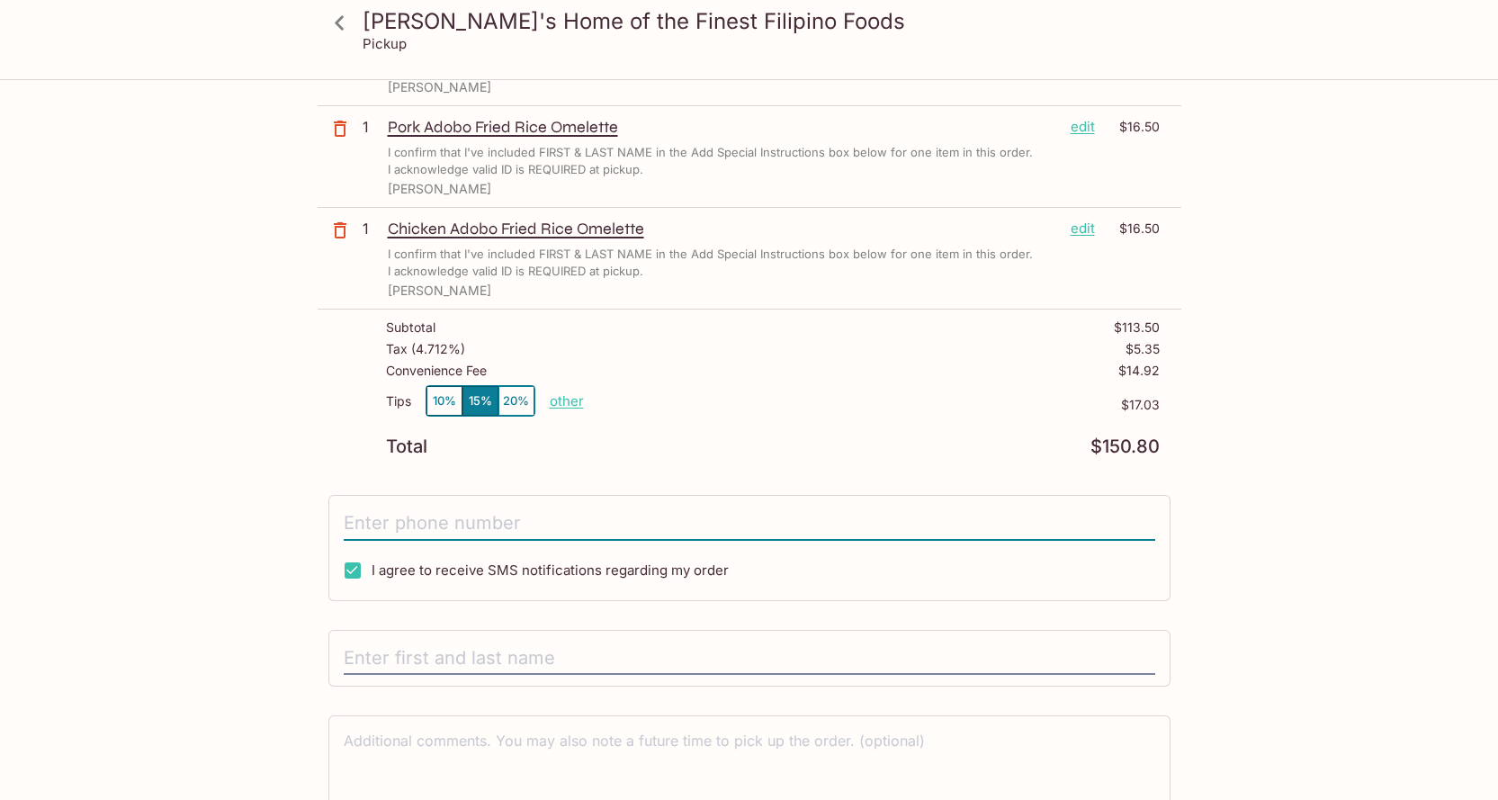
click at [574, 525] on input "tel" at bounding box center [750, 524] width 812 height 34
type input "[PHONE_NUMBER]"
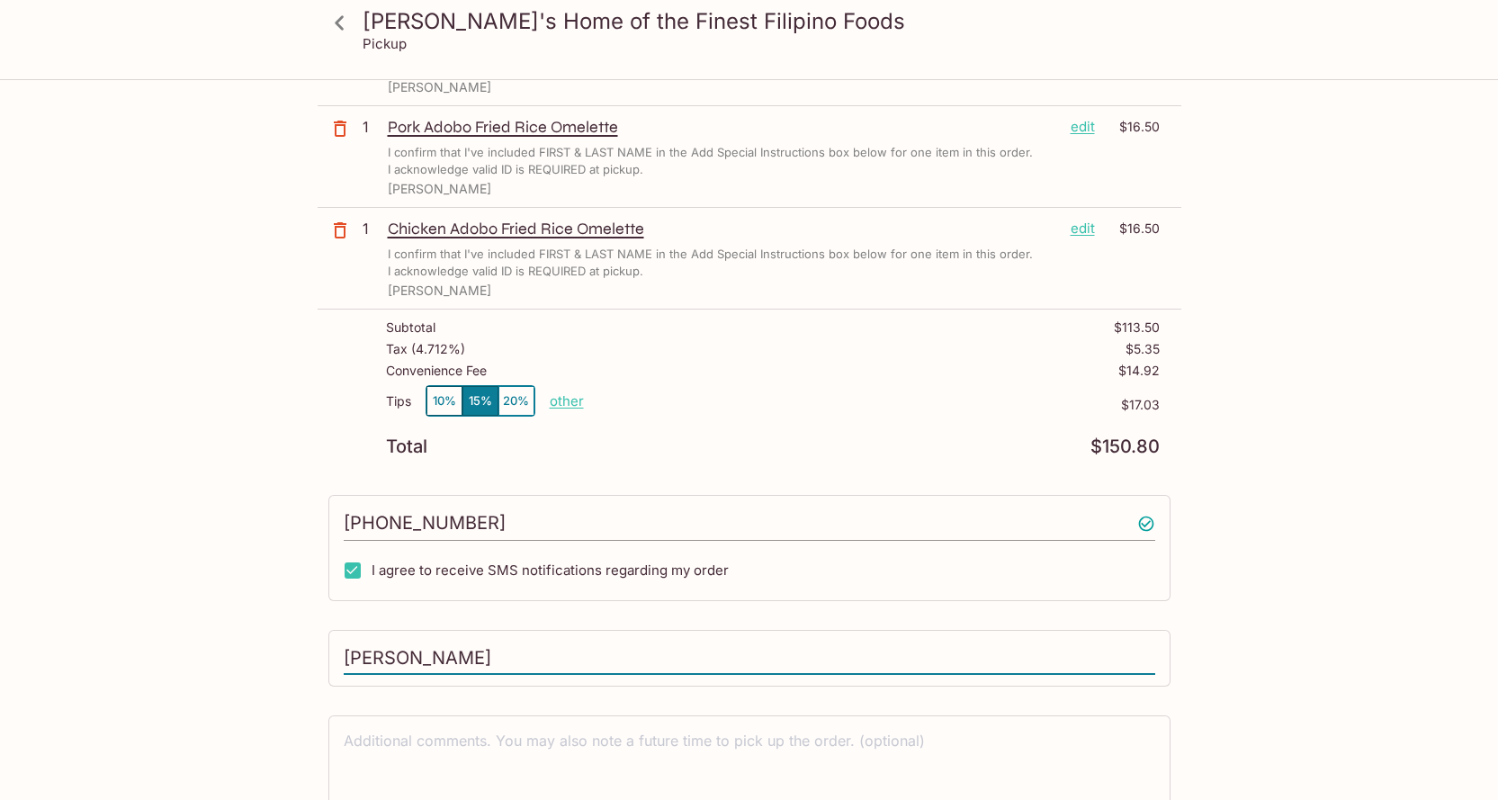
type input "[PERSON_NAME]"
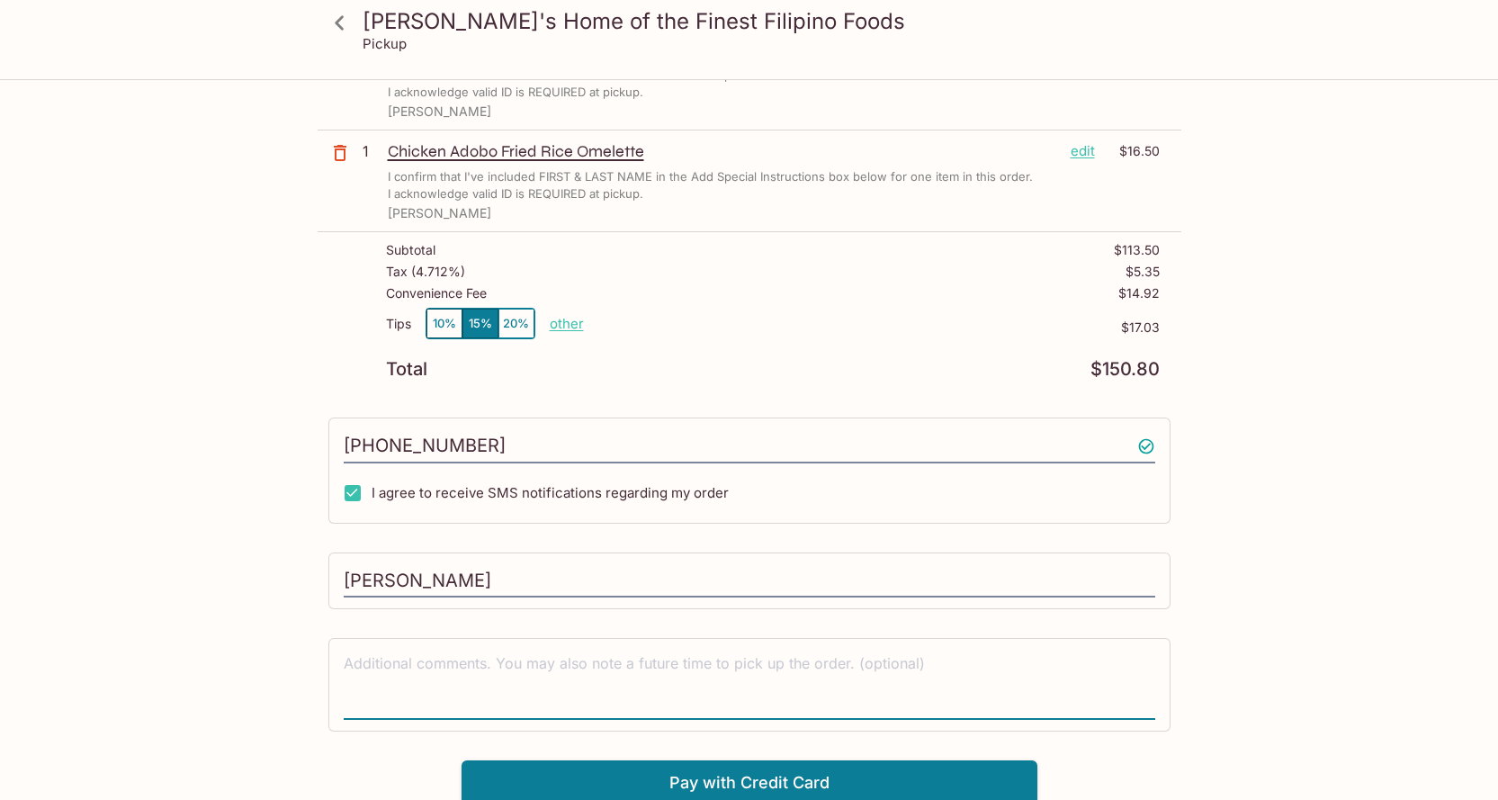
scroll to position [533, 0]
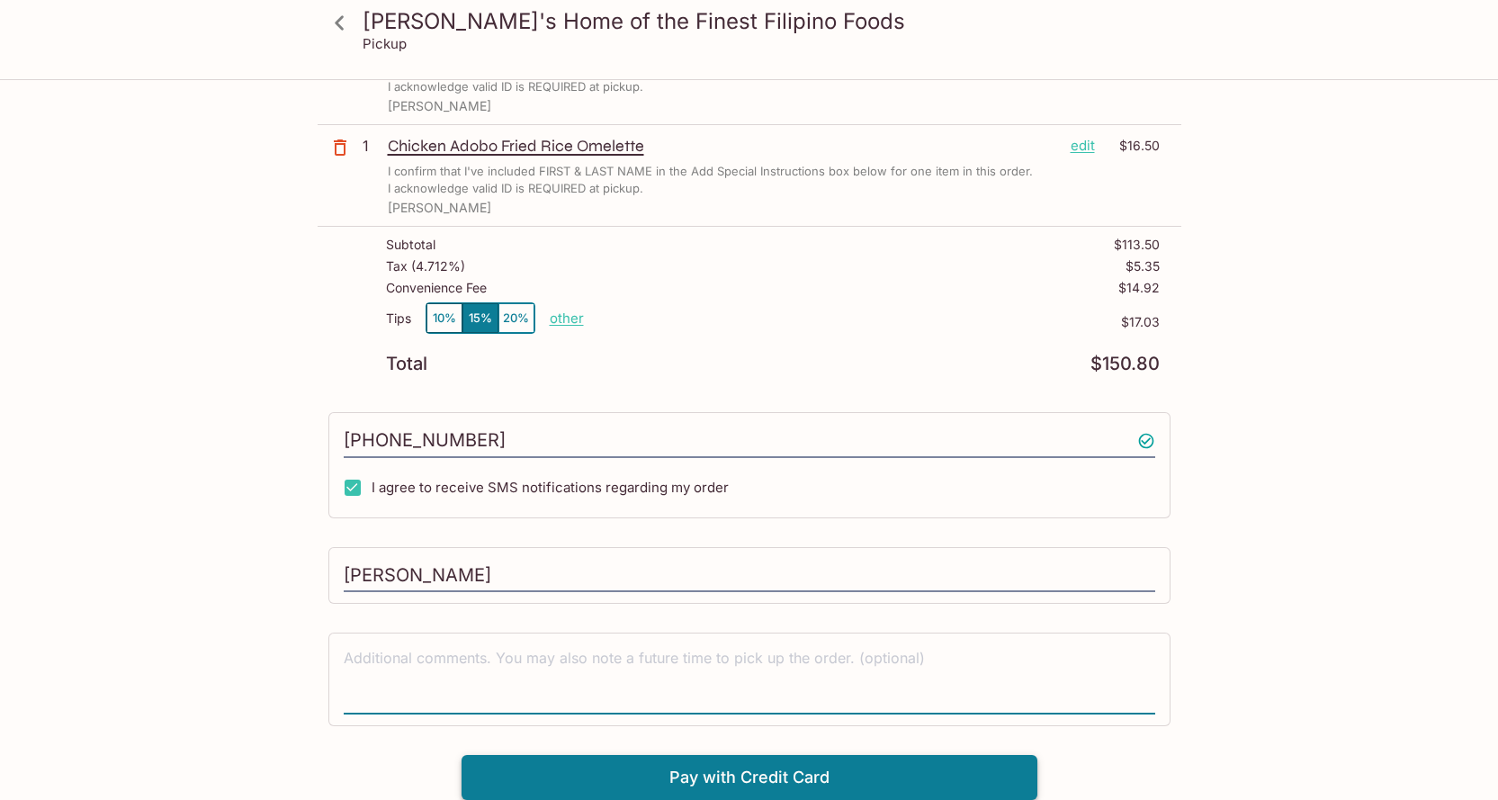
click at [845, 773] on button "Pay with Credit Card" at bounding box center [750, 777] width 576 height 45
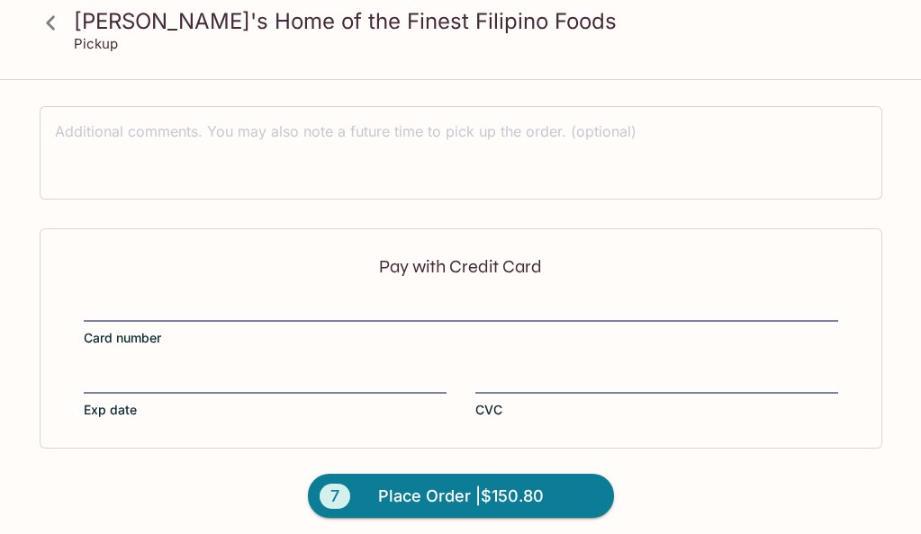
scroll to position [1068, 0]
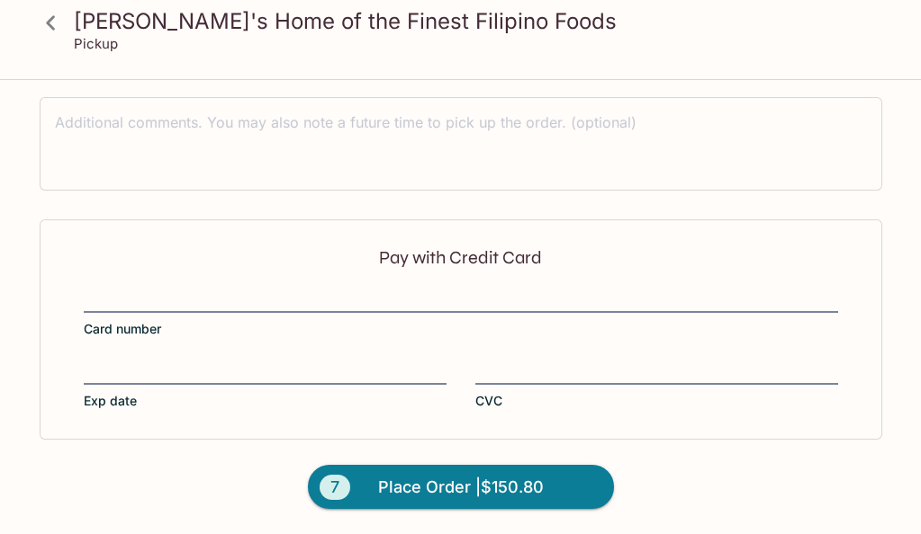
click at [220, 324] on label "Card number" at bounding box center [461, 313] width 754 height 50
click at [220, 290] on input "Card number" at bounding box center [461, 289] width 754 height 1
click at [219, 351] on div "Pay with Credit Card Card number Exp date CVC" at bounding box center [461, 330] width 842 height 220
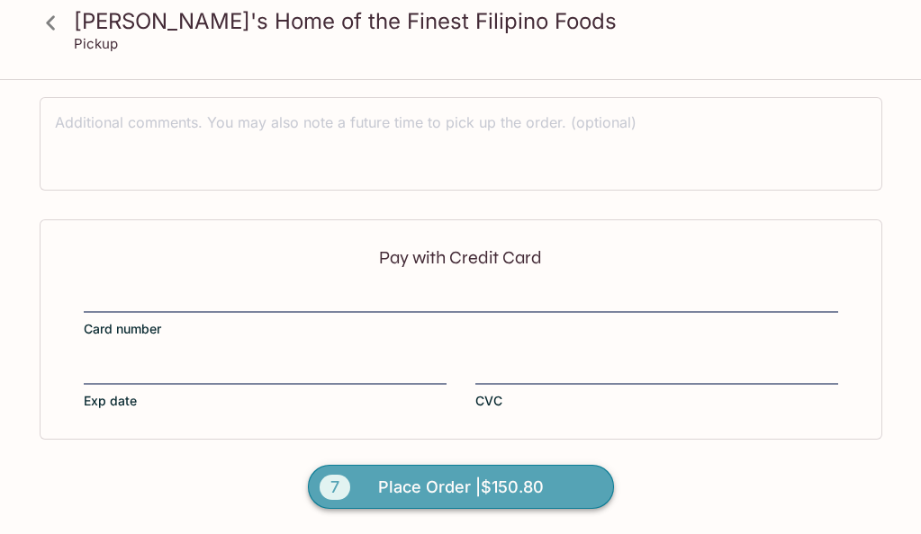
click at [559, 501] on button "7 Place Order | $150.80" at bounding box center [461, 487] width 306 height 45
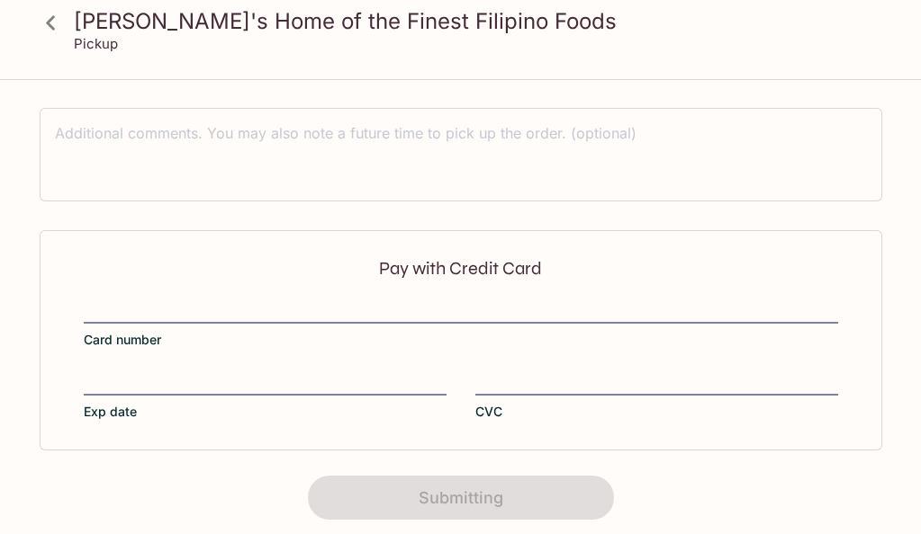
scroll to position [522, 0]
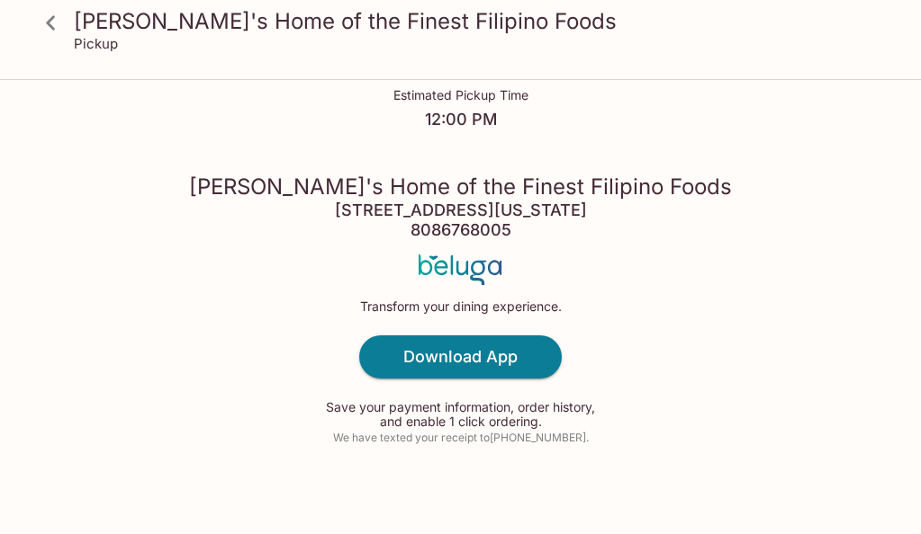
scroll to position [138, 0]
